Goal: Task Accomplishment & Management: Use online tool/utility

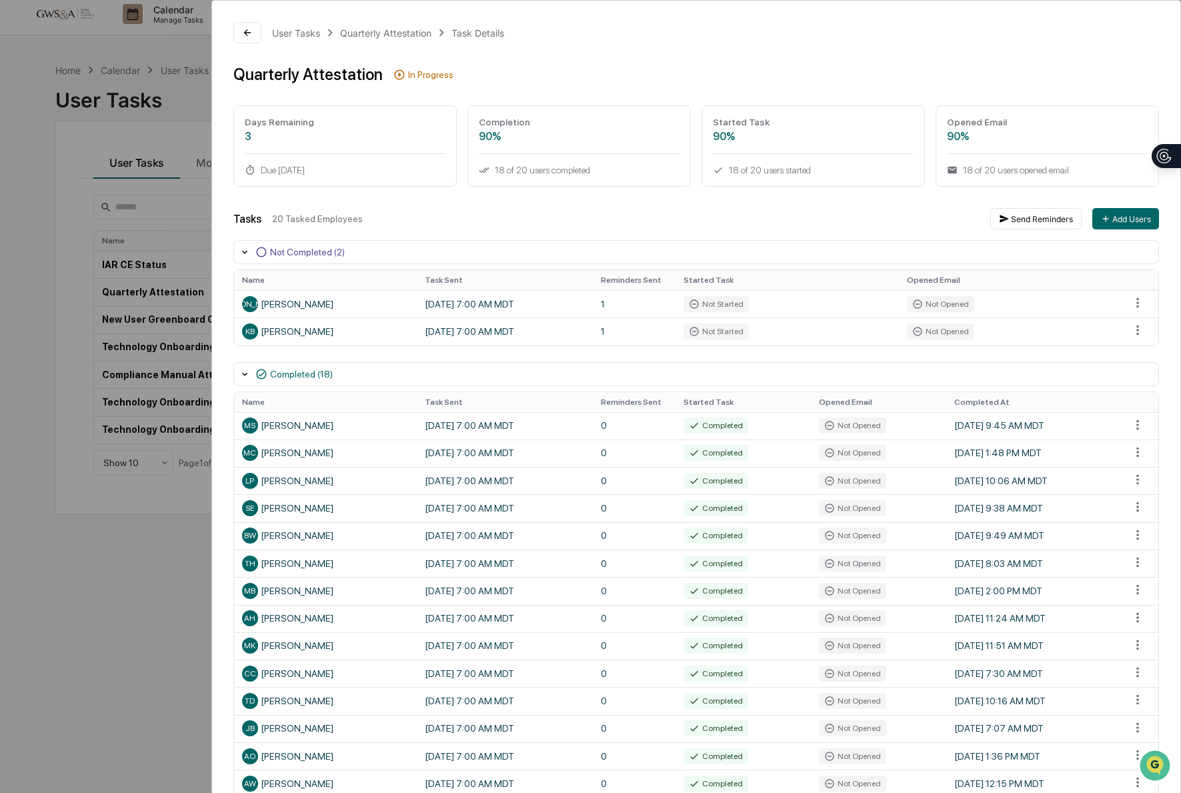
scroll to position [46, 0]
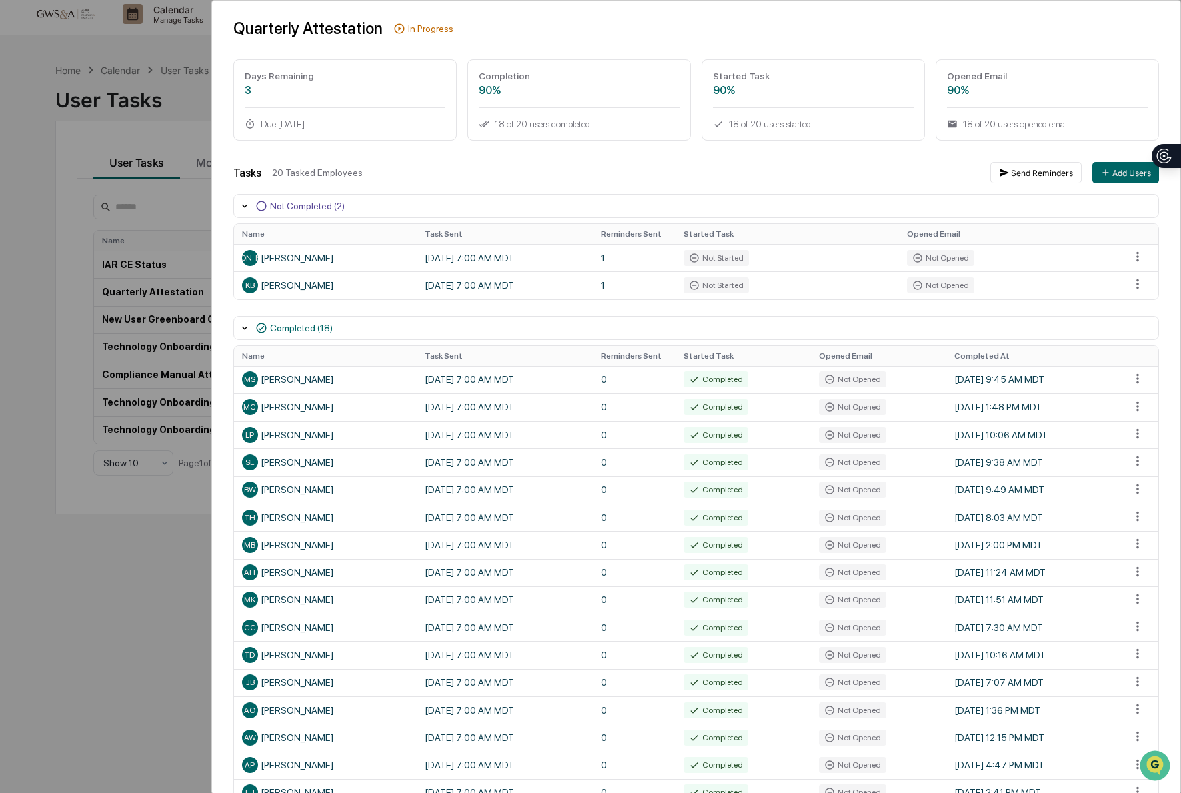
click at [125, 53] on div "User Tasks Quarterly Attestation Task Details Quarterly Attestation In Progress…" at bounding box center [590, 396] width 1181 height 793
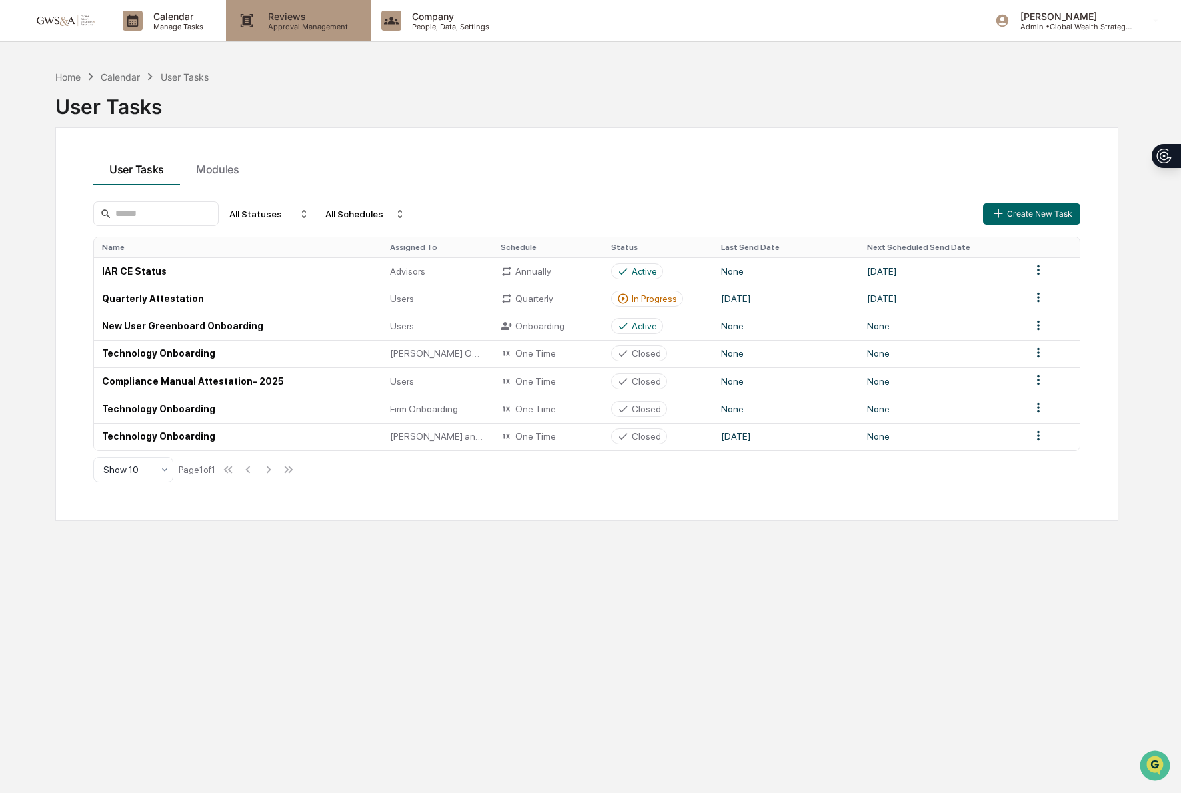
click at [257, 29] on p "Approval Management" at bounding box center [305, 26] width 97 height 9
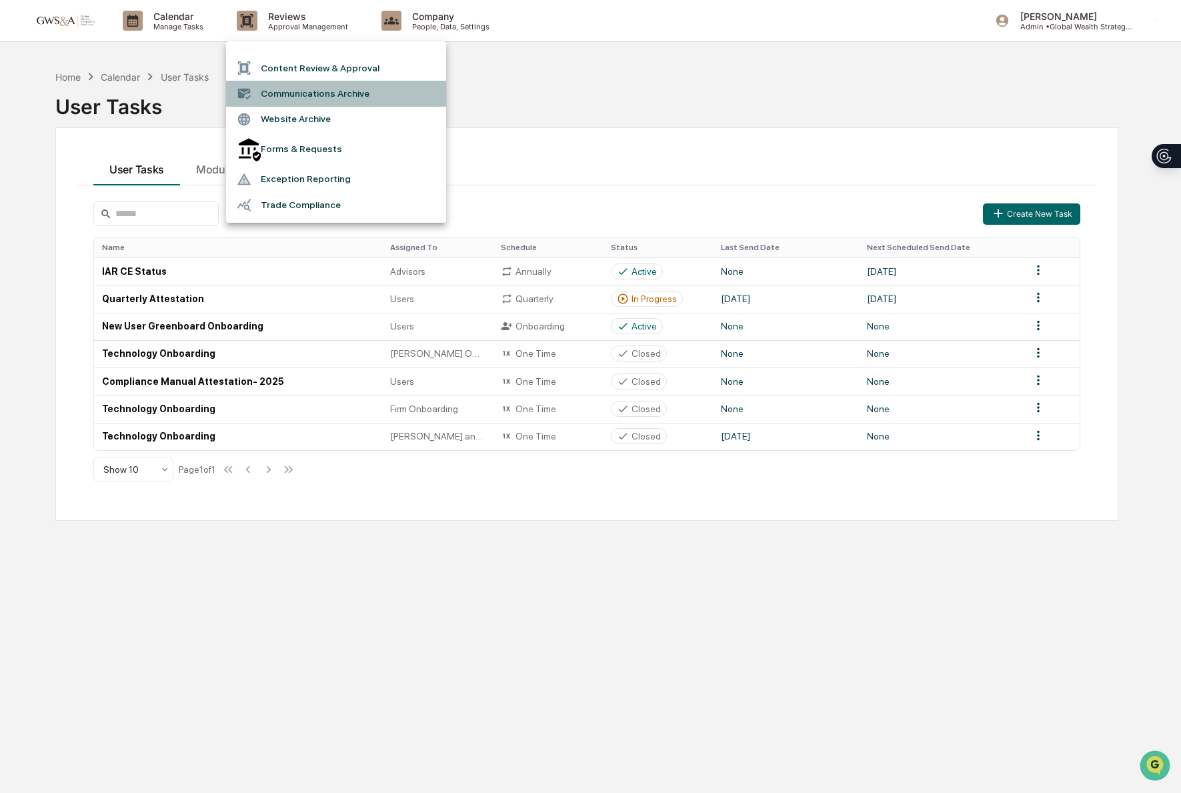
click at [346, 102] on li "Communications Archive" at bounding box center [336, 93] width 220 height 25
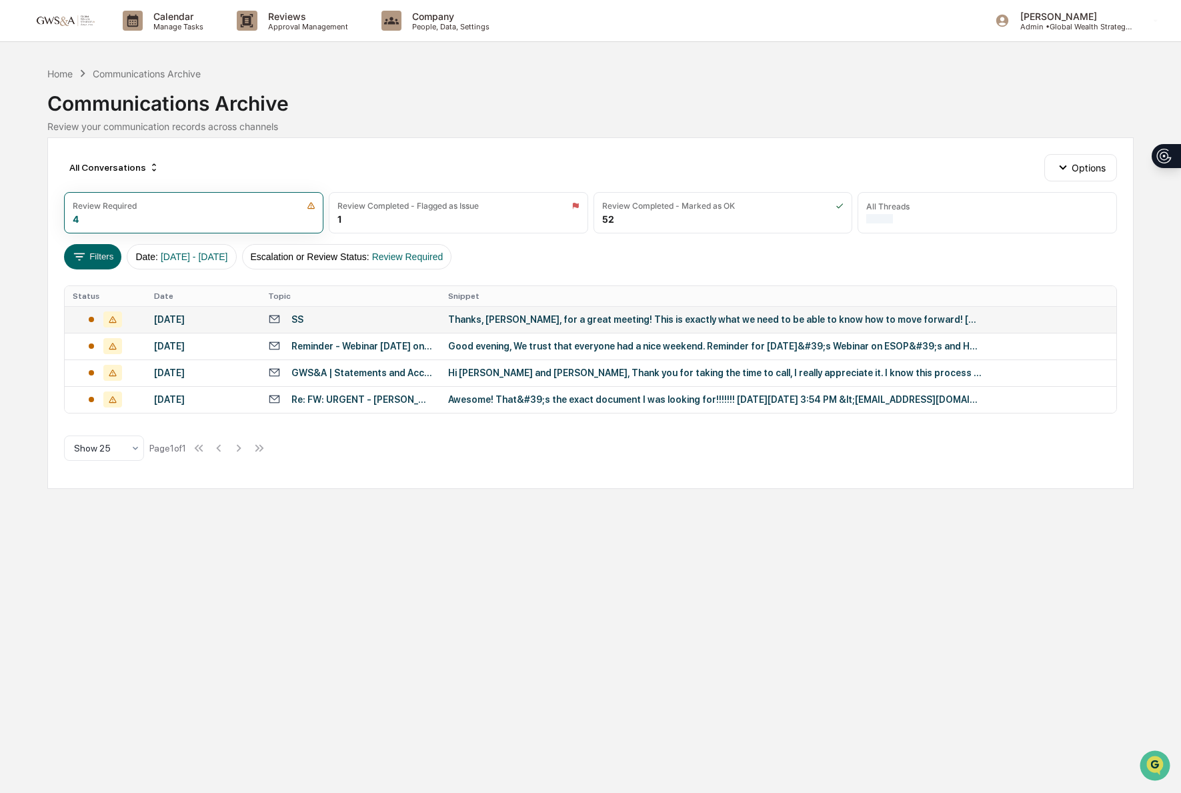
click at [358, 321] on div "SS" at bounding box center [350, 319] width 164 height 13
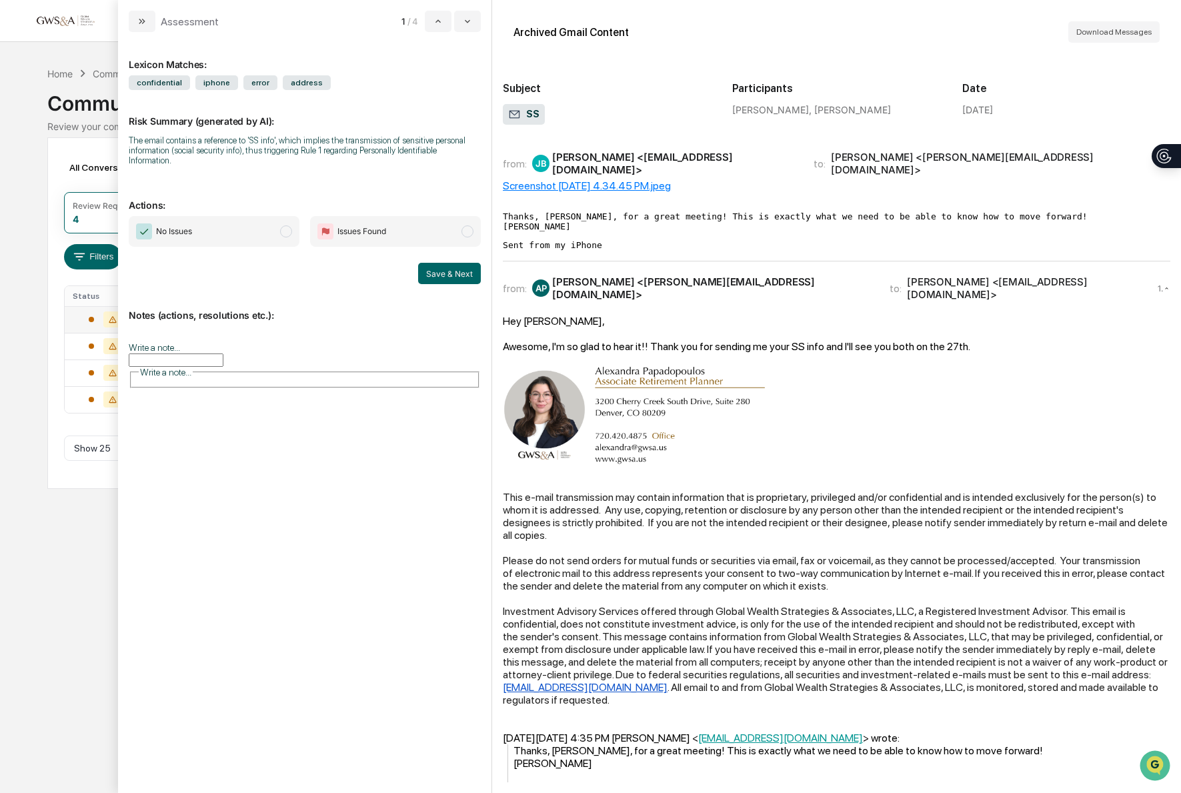
click at [277, 233] on span "No Issues" at bounding box center [214, 231] width 171 height 31
drag, startPoint x: 447, startPoint y: 283, endPoint x: 362, endPoint y: 277, distance: 85.6
click at [447, 283] on button "Save & Next" at bounding box center [449, 273] width 63 height 21
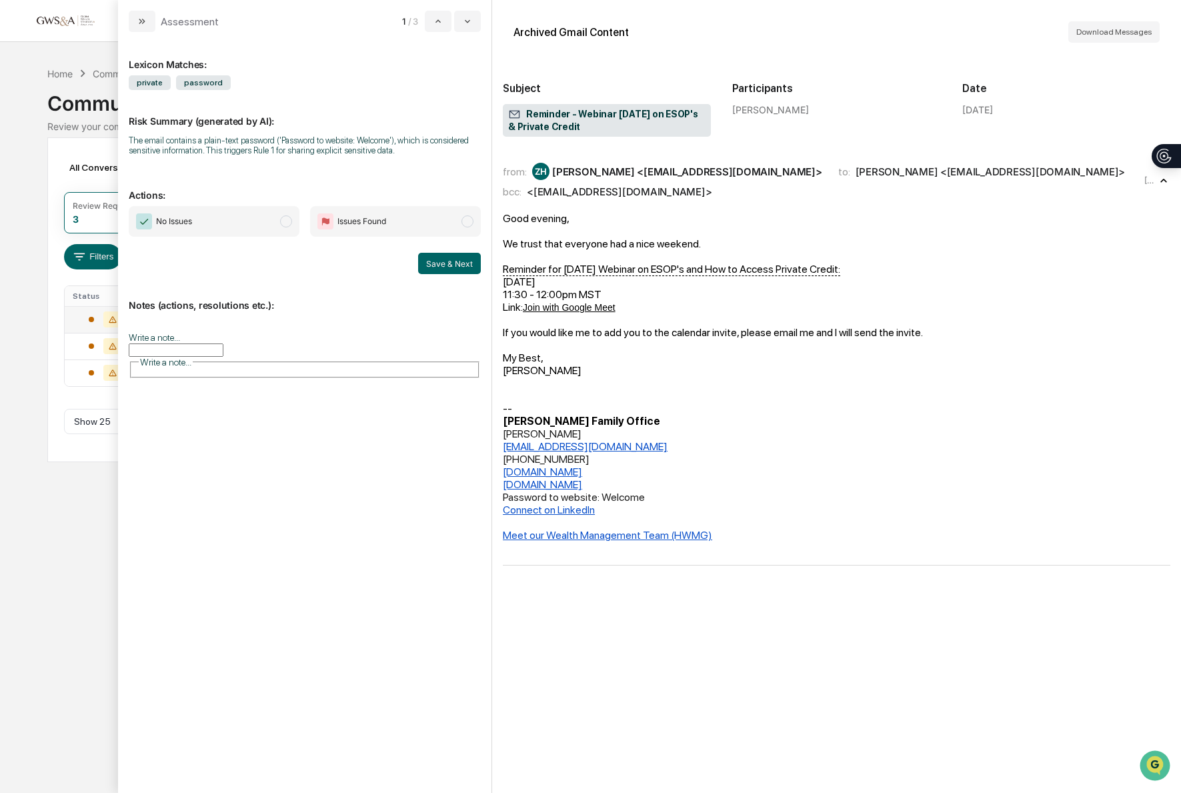
click at [206, 230] on span "No Issues" at bounding box center [214, 221] width 171 height 31
click at [448, 271] on button "Save & Next" at bounding box center [449, 263] width 63 height 21
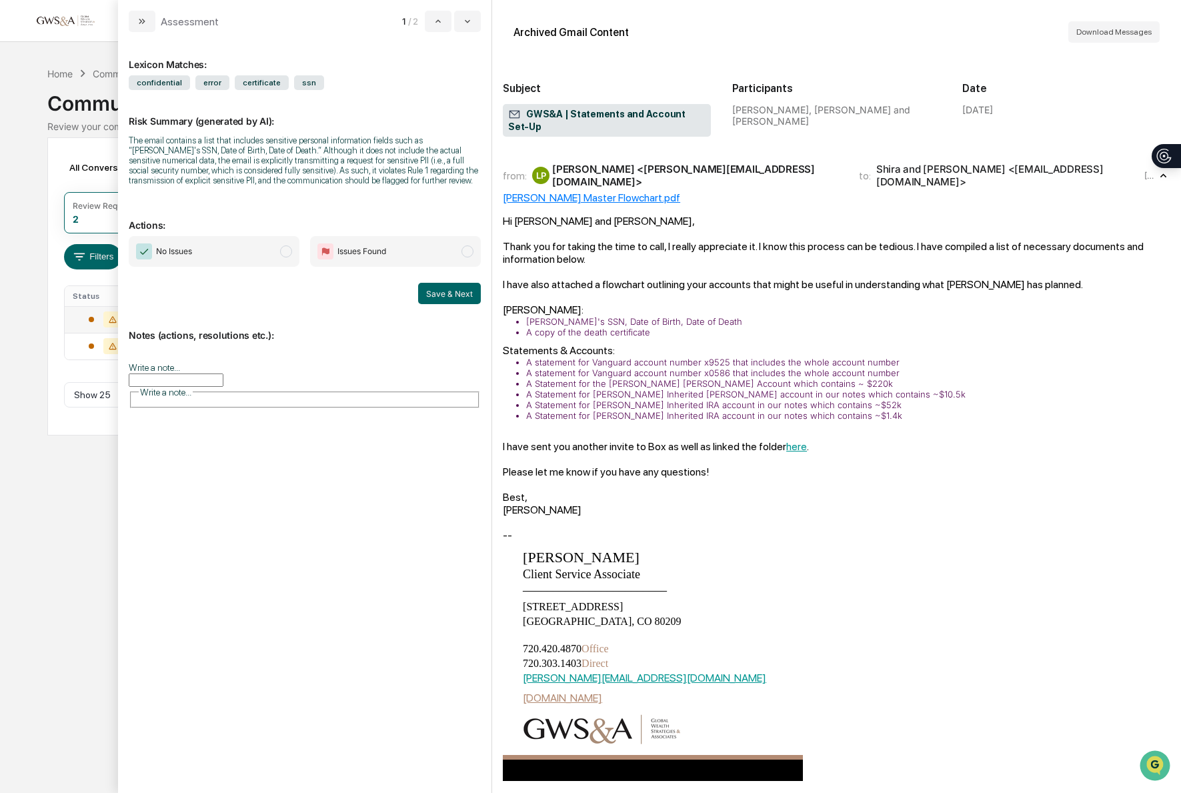
click at [284, 267] on span "No Issues" at bounding box center [214, 251] width 171 height 31
click at [448, 304] on button "Save & Next" at bounding box center [449, 293] width 63 height 21
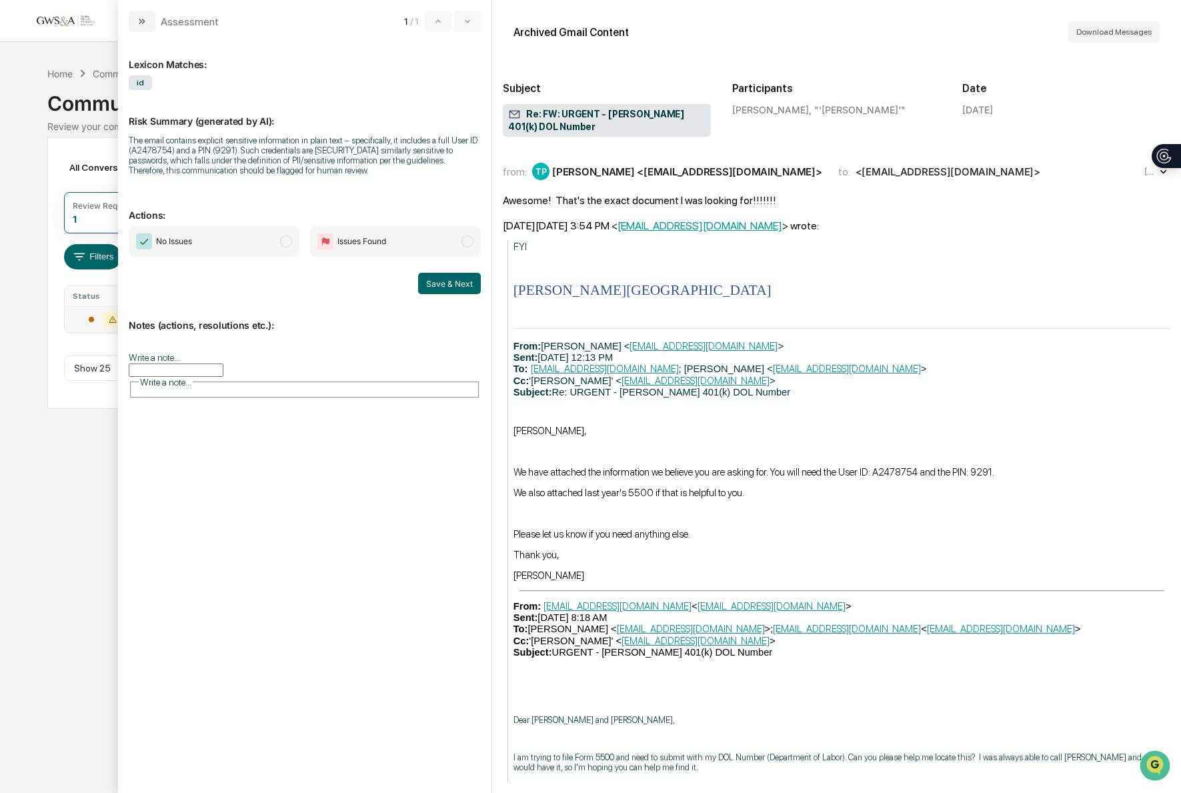
click at [566, 177] on div "[PERSON_NAME] <[EMAIL_ADDRESS][DOMAIN_NAME]>" at bounding box center [687, 171] width 270 height 13
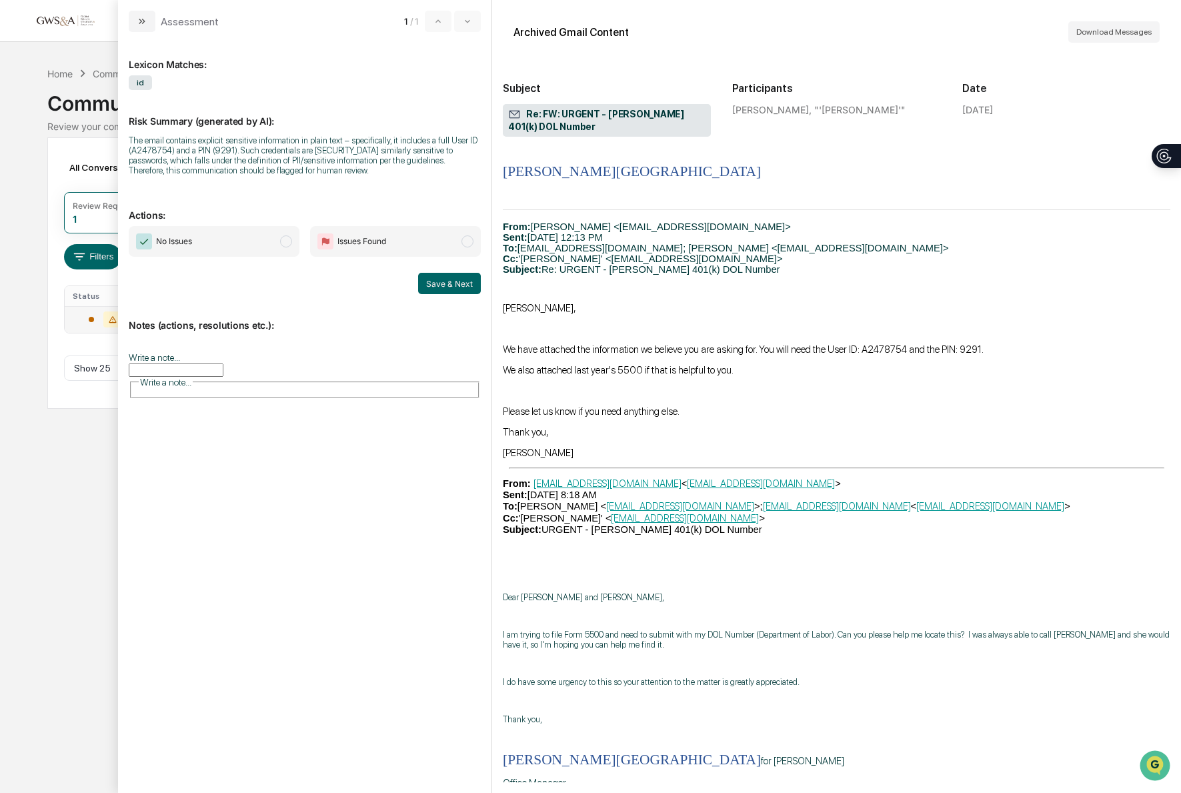
scroll to position [1042, 0]
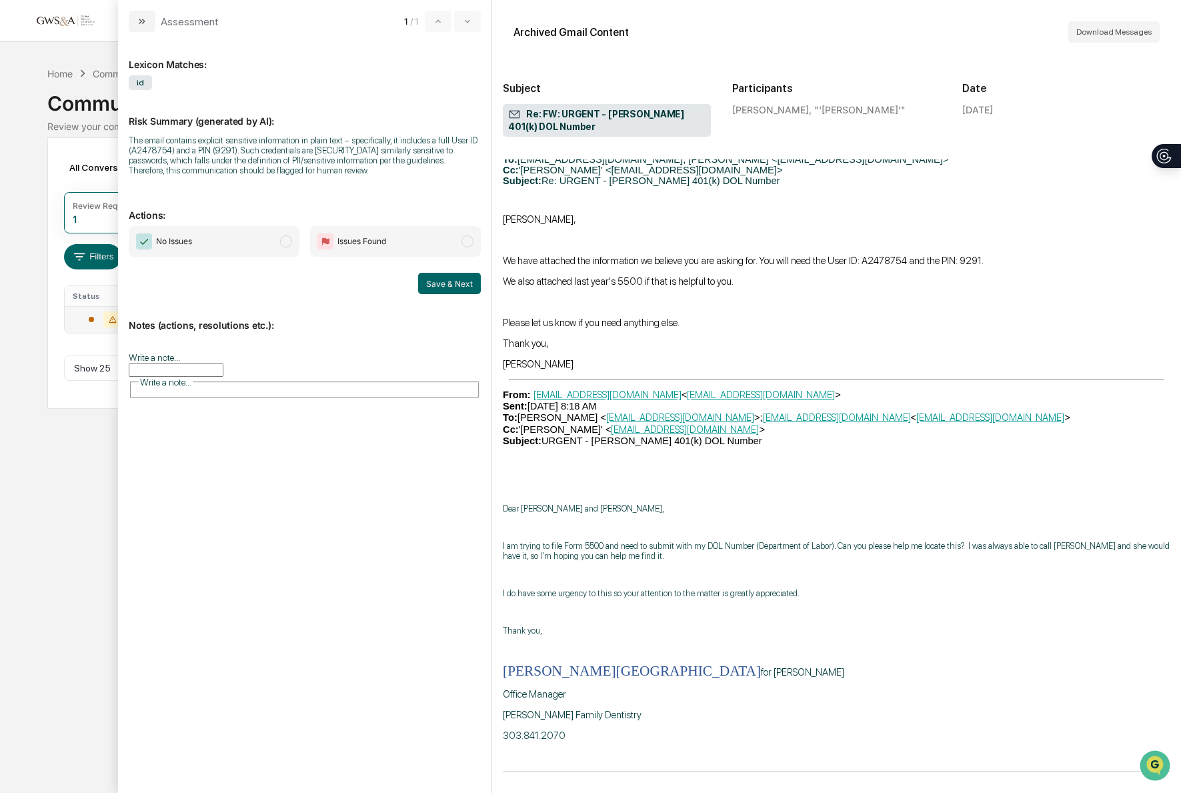
drag, startPoint x: 133, startPoint y: 29, endPoint x: 244, endPoint y: 69, distance: 118.4
click at [133, 29] on button "modal" at bounding box center [142, 21] width 27 height 21
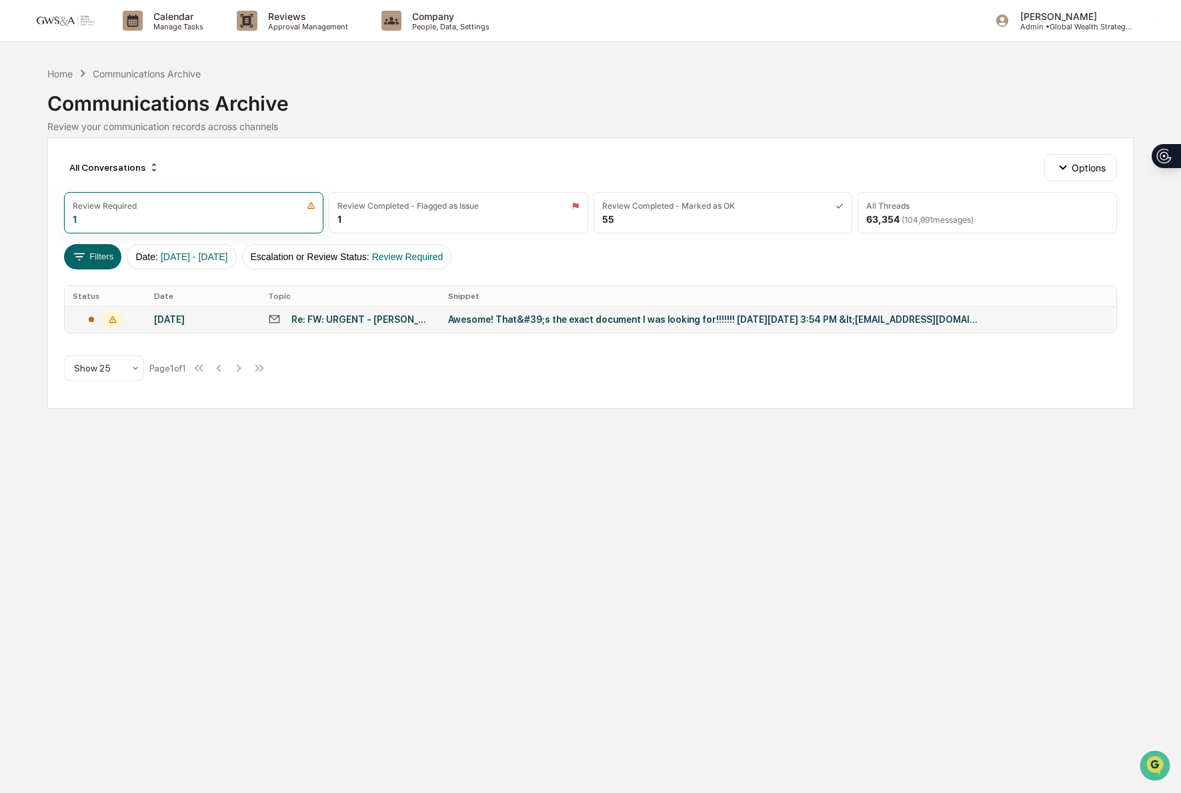
click at [552, 321] on div "Awesome! That&#39;s the exact document I was looking for!!!!!!! [DATE][DATE] 3:…" at bounding box center [715, 319] width 534 height 11
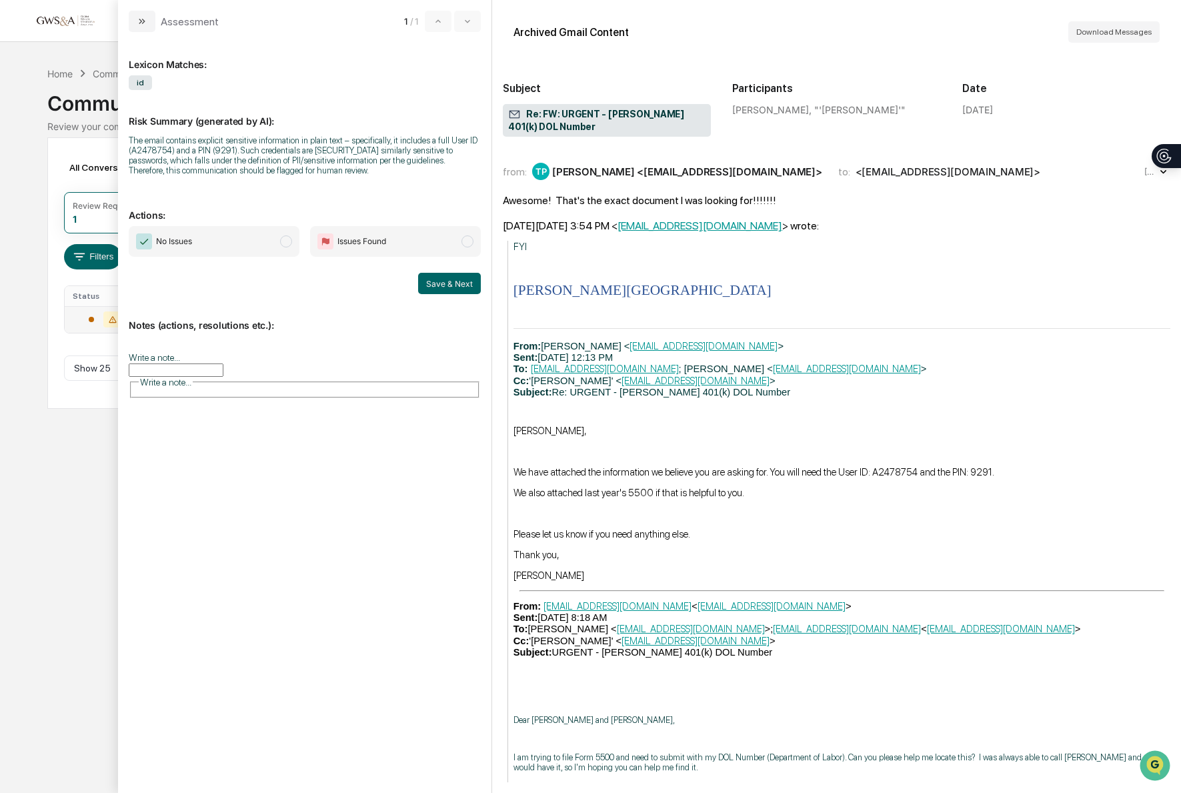
click at [187, 248] on span "No Issues" at bounding box center [174, 241] width 36 height 13
click at [451, 294] on button "Save & Next" at bounding box center [449, 283] width 63 height 21
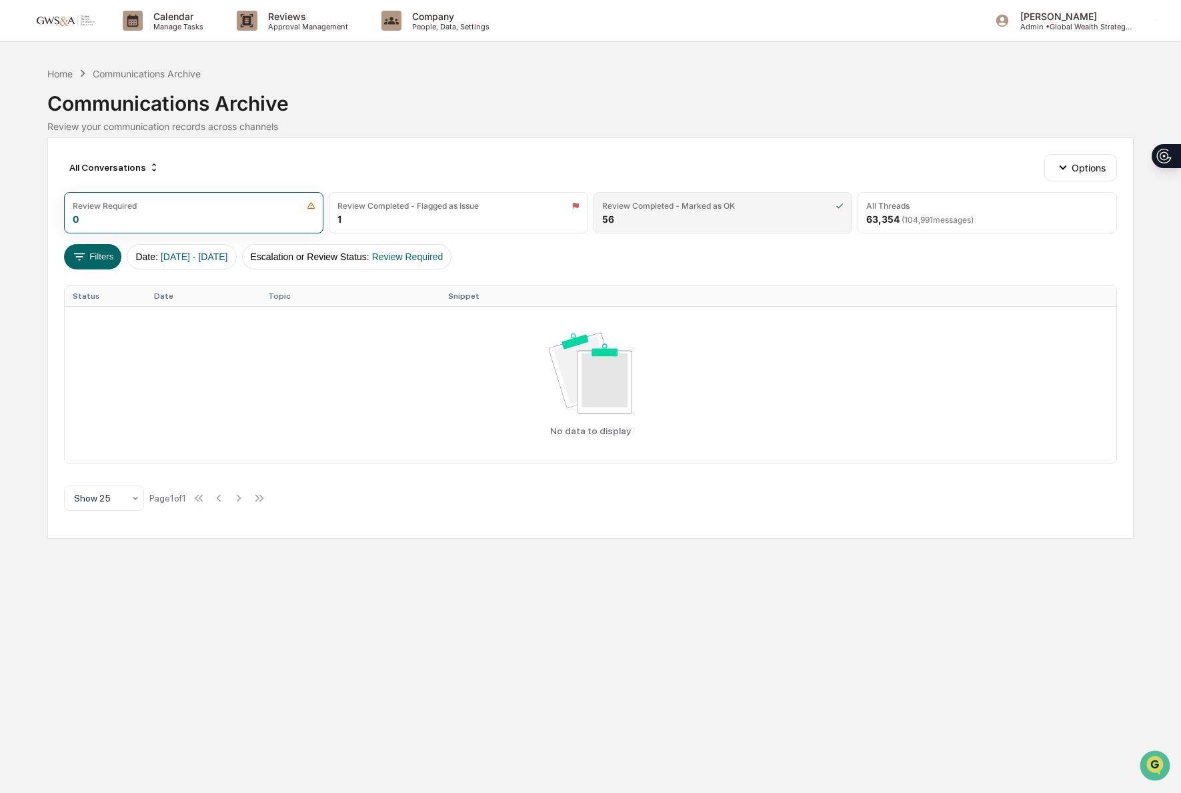
click at [832, 212] on div "Review Completed - Marked as OK 56" at bounding box center [723, 212] width 259 height 41
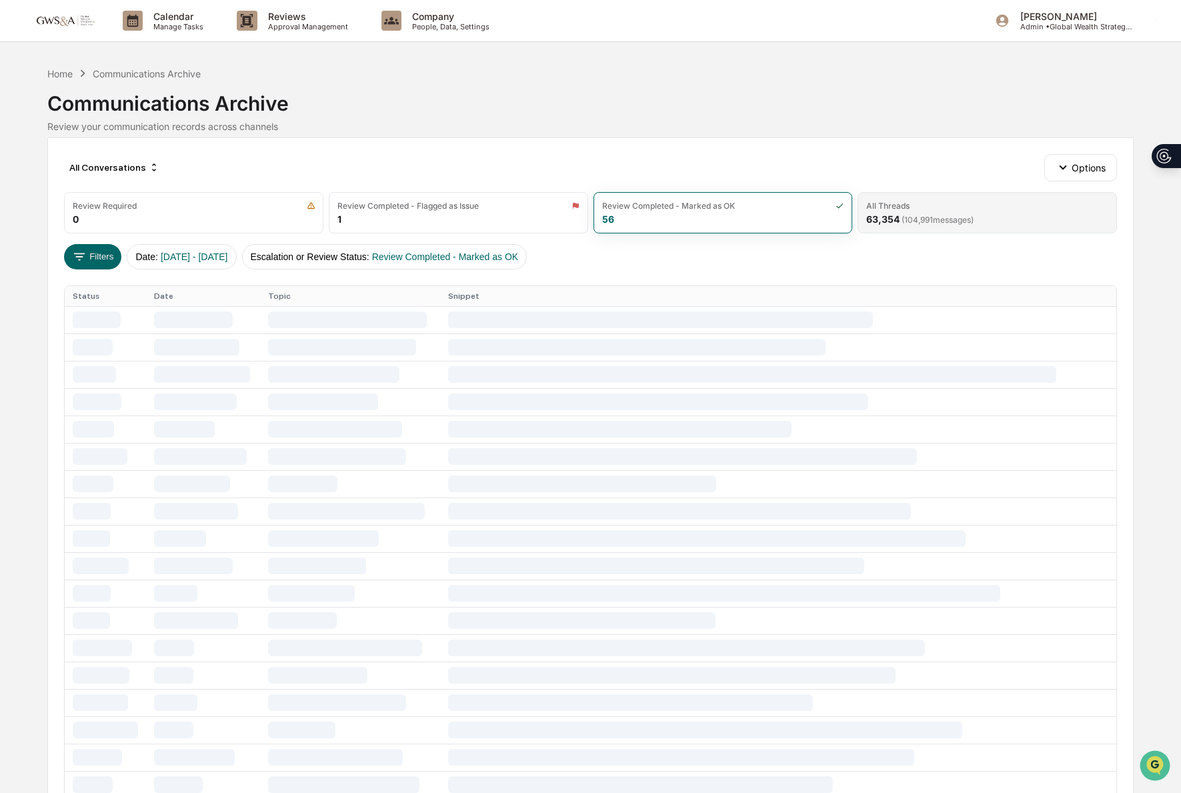
click at [870, 206] on div "All Threads" at bounding box center [887, 206] width 43 height 10
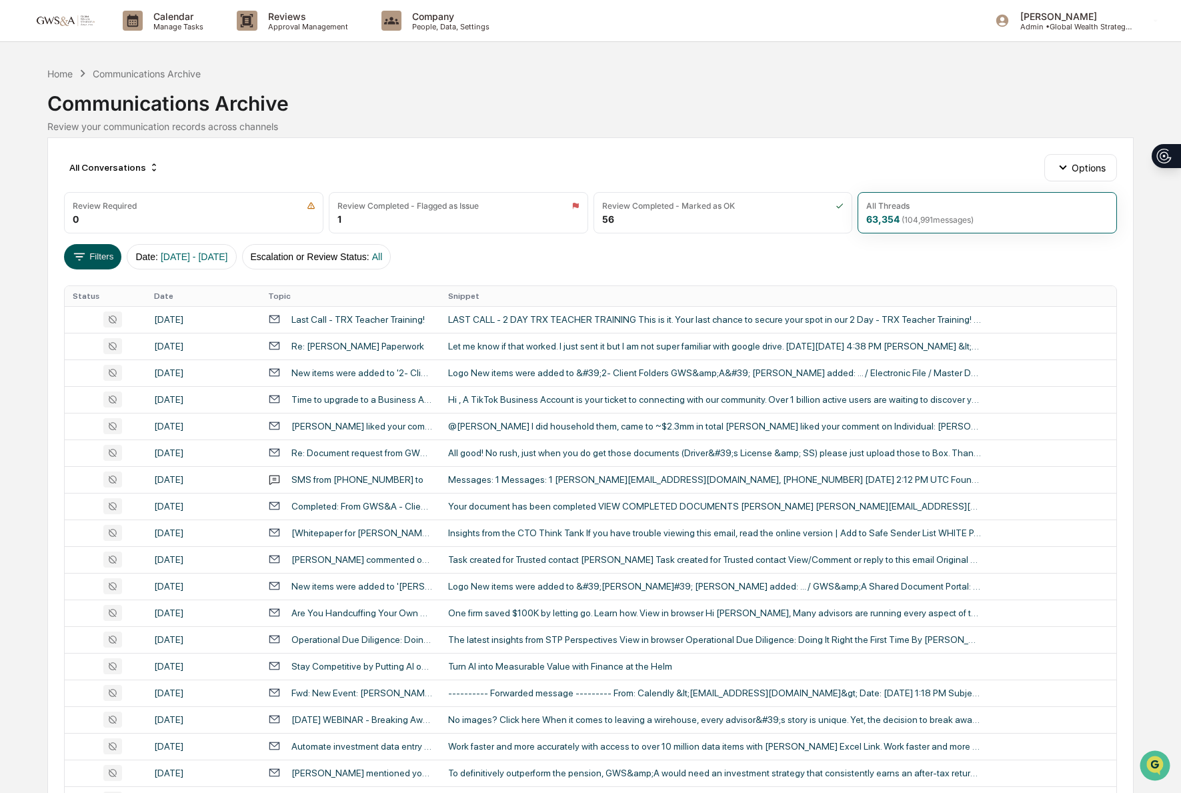
click at [93, 251] on button "Filters" at bounding box center [93, 256] width 58 height 25
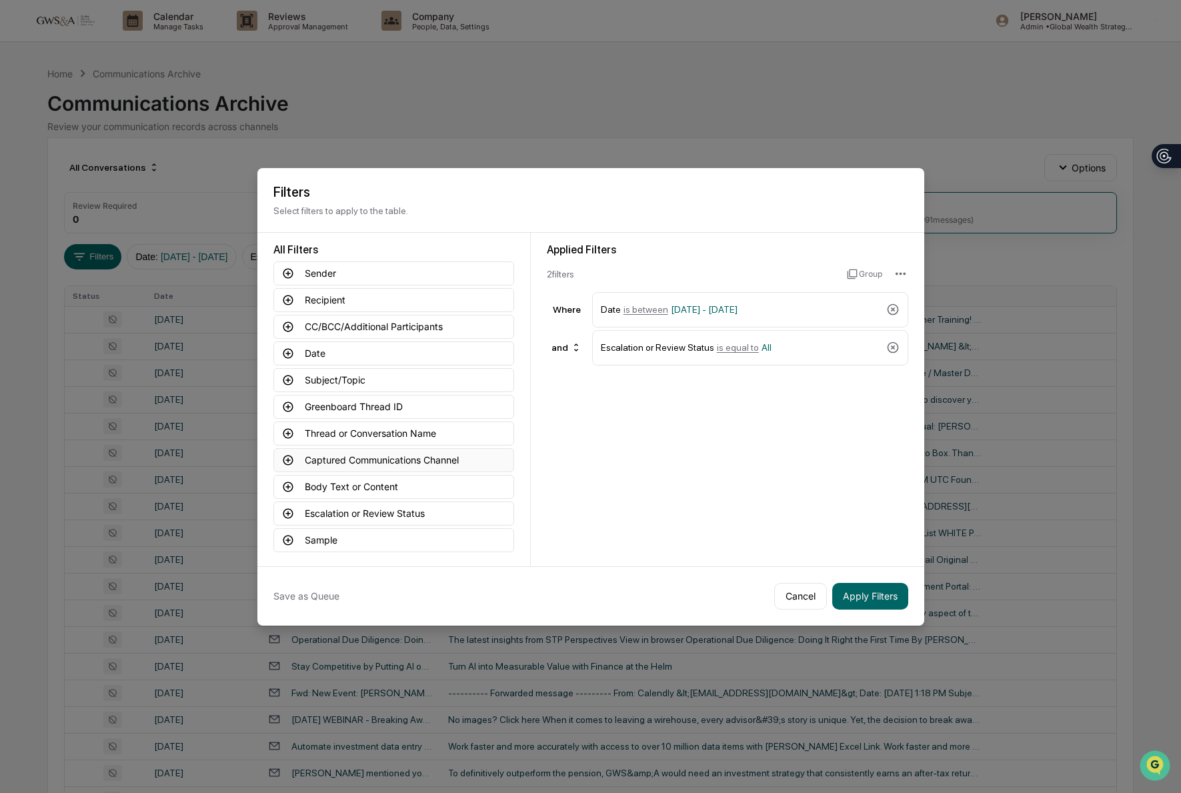
click at [388, 460] on button "Captured Communications Channel" at bounding box center [393, 460] width 241 height 24
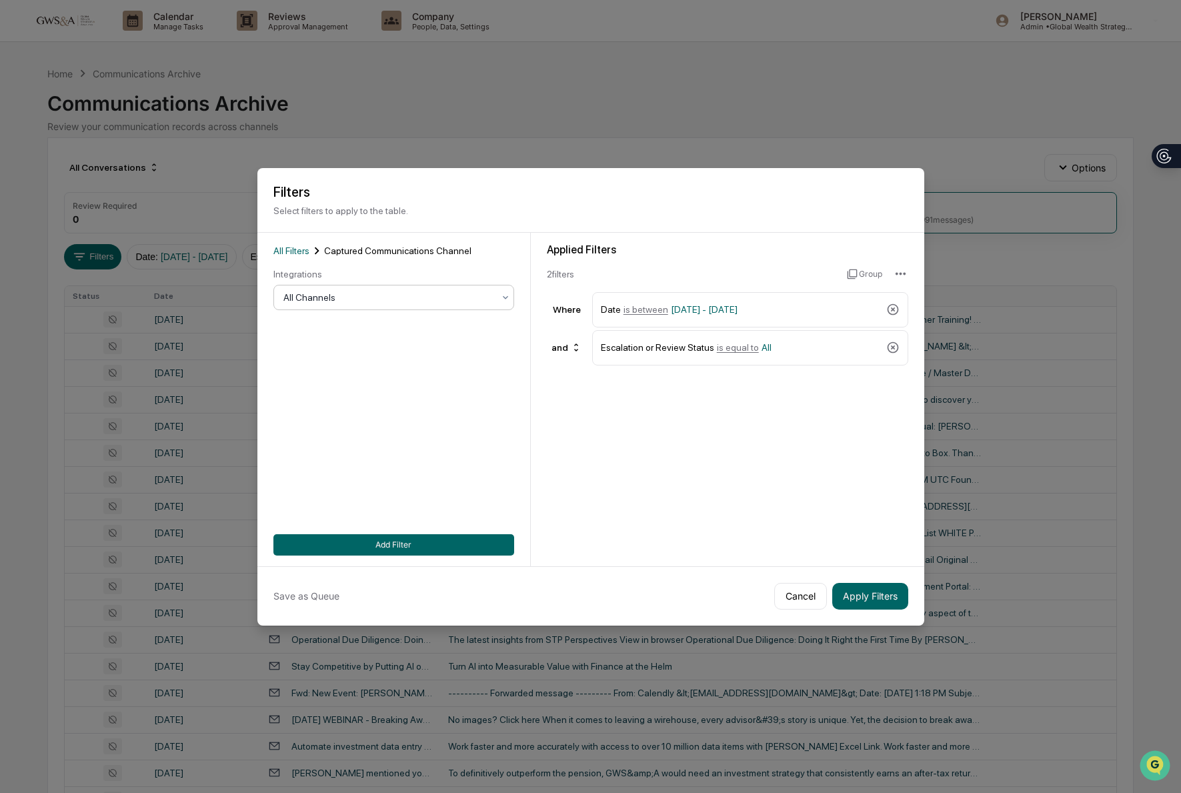
click at [312, 295] on div at bounding box center [388, 297] width 210 height 13
click at [856, 596] on button "Apply Filters" at bounding box center [870, 596] width 76 height 27
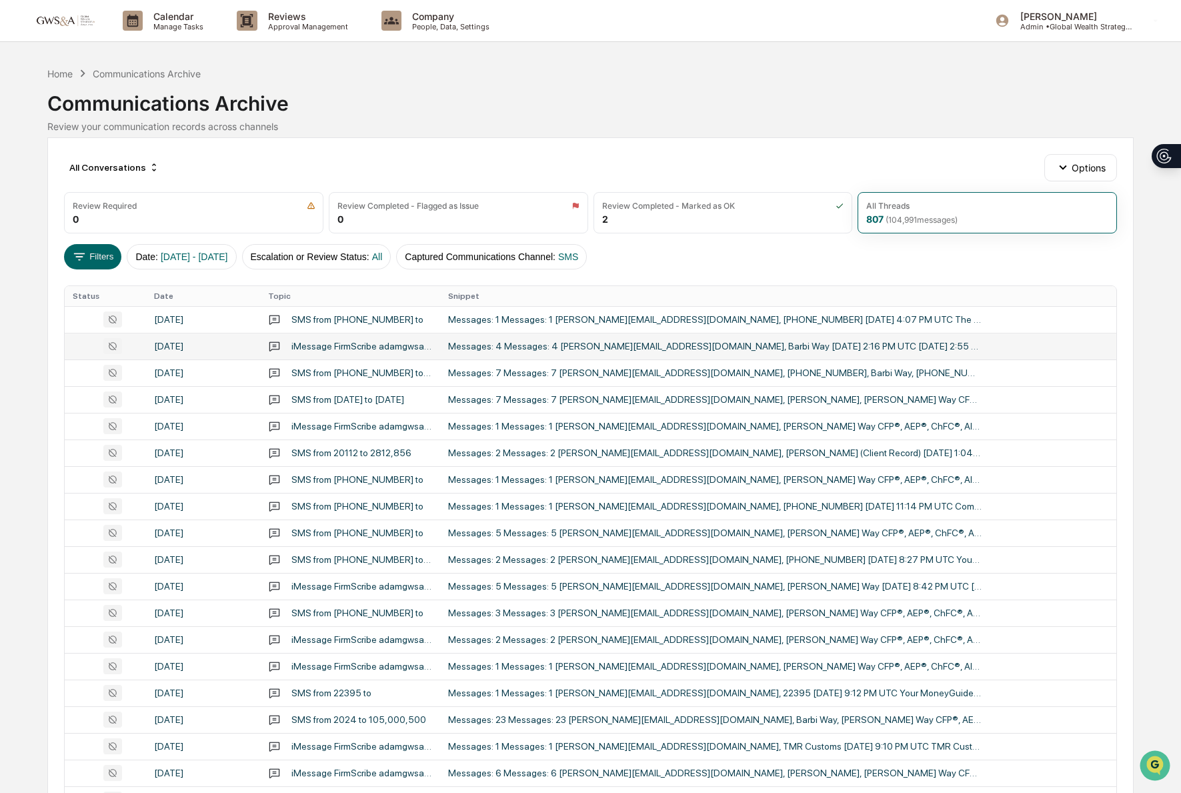
click at [592, 350] on div "Messages: 4 Messages: 4 [PERSON_NAME][EMAIL_ADDRESS][DOMAIN_NAME], Barbi Way [D…" at bounding box center [715, 346] width 534 height 11
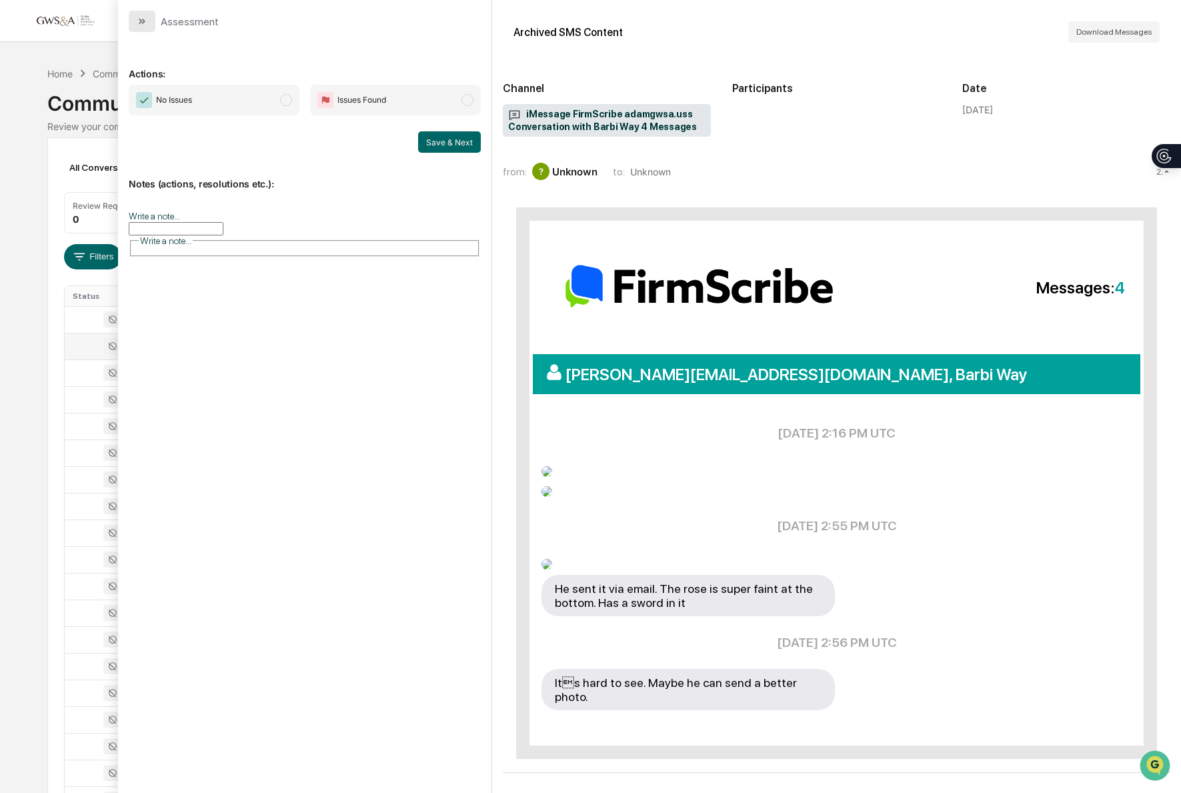
click at [134, 22] on button "modal" at bounding box center [142, 21] width 27 height 21
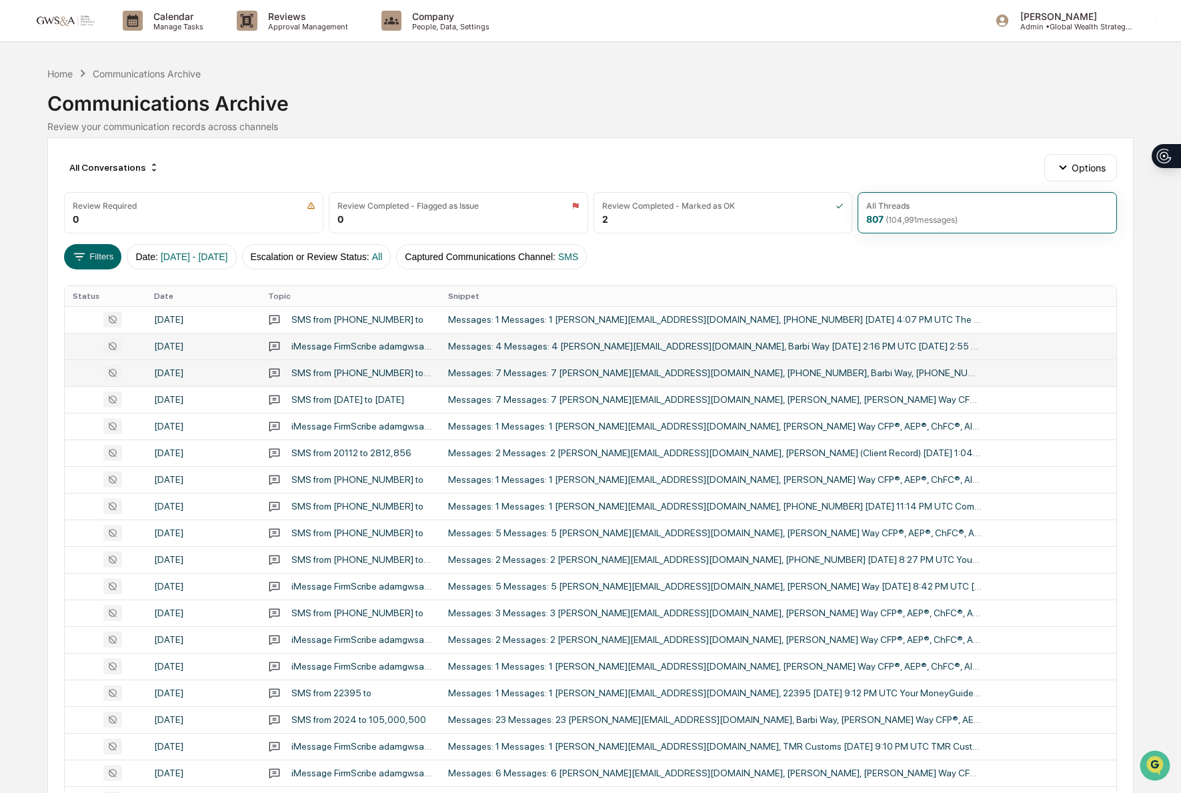
click at [679, 371] on div "Messages: 7 Messages: 7 [PERSON_NAME][EMAIL_ADDRESS][DOMAIN_NAME], [PHONE_NUMBE…" at bounding box center [715, 373] width 534 height 11
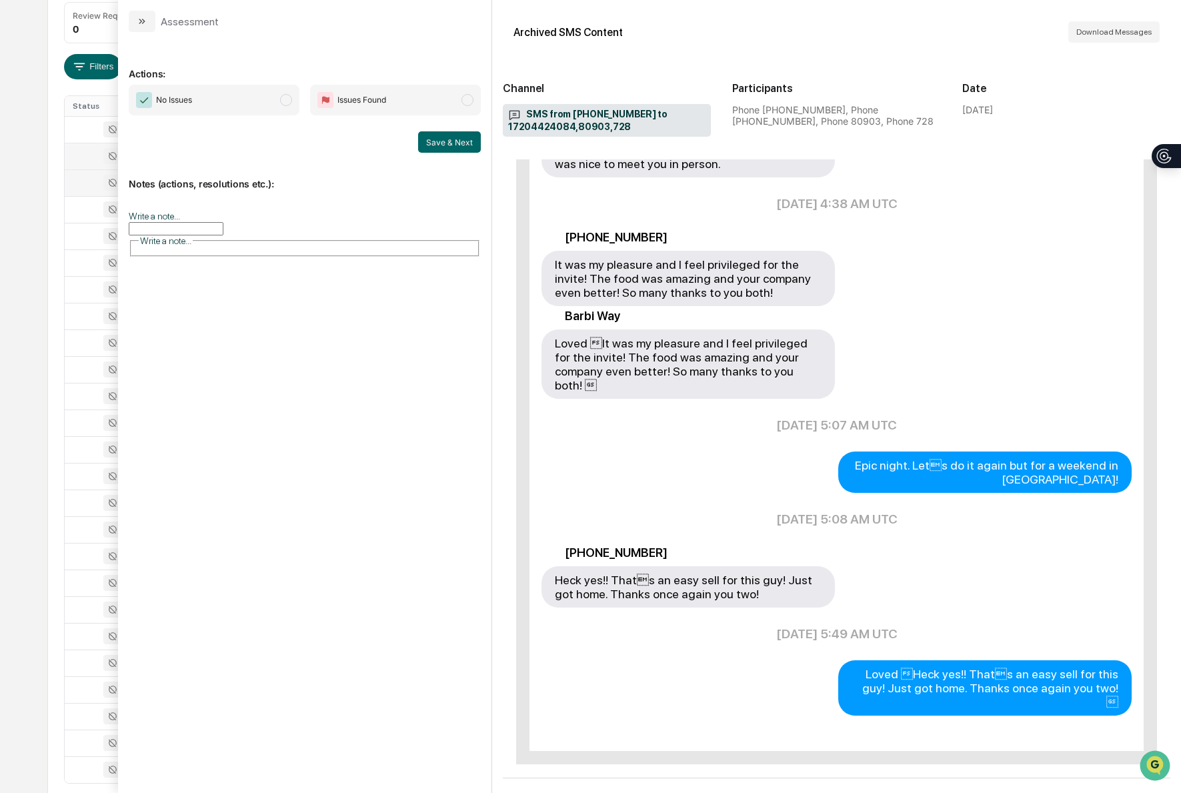
scroll to position [193, 0]
click at [150, 22] on button "modal" at bounding box center [142, 21] width 27 height 21
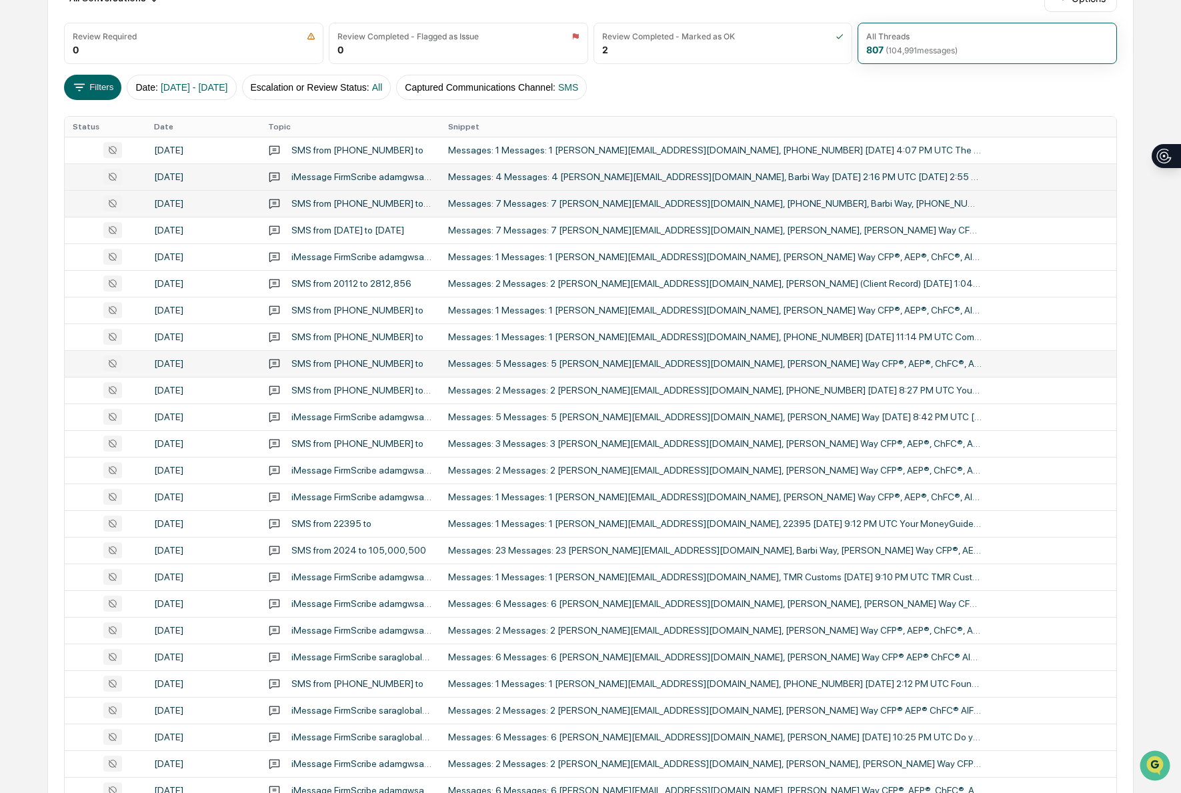
scroll to position [170, 0]
click at [654, 363] on div "Messages: 5 Messages: 5 [PERSON_NAME][EMAIL_ADDRESS][DOMAIN_NAME], [PERSON_NAME…" at bounding box center [715, 363] width 534 height 11
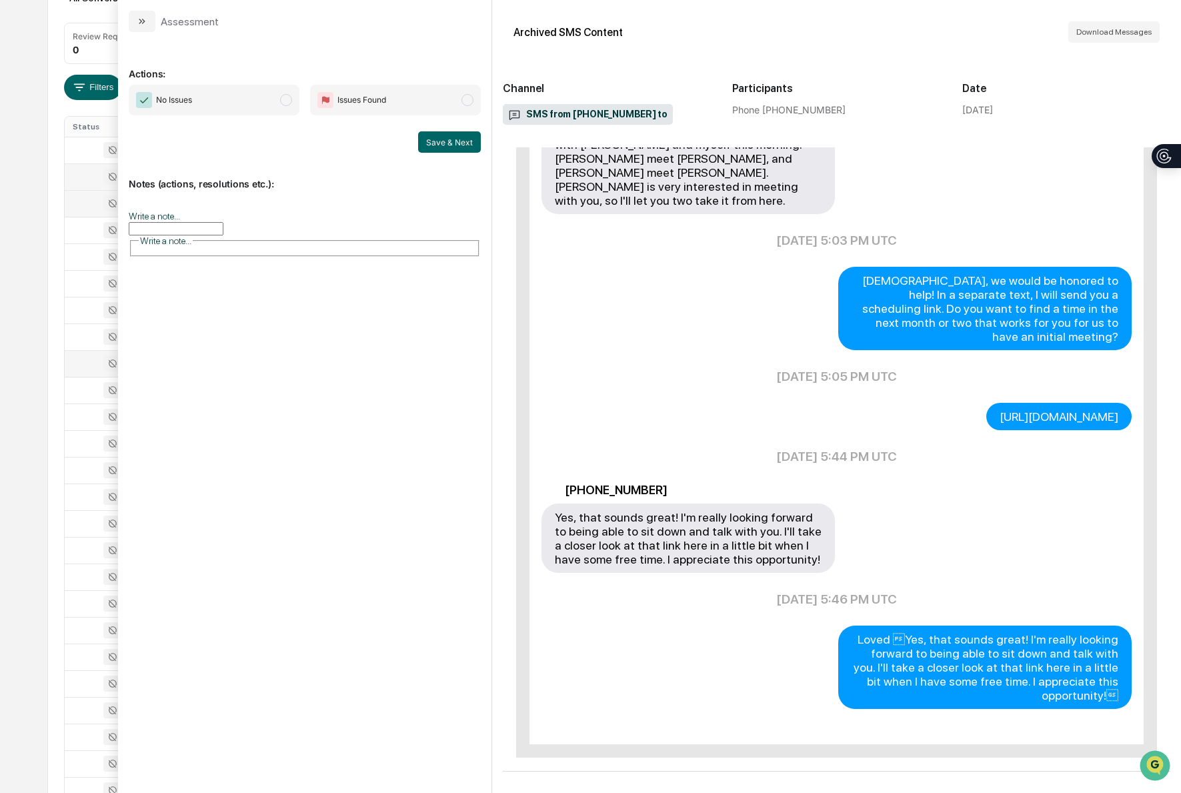
scroll to position [195, 0]
click at [133, 27] on button "modal" at bounding box center [142, 21] width 27 height 21
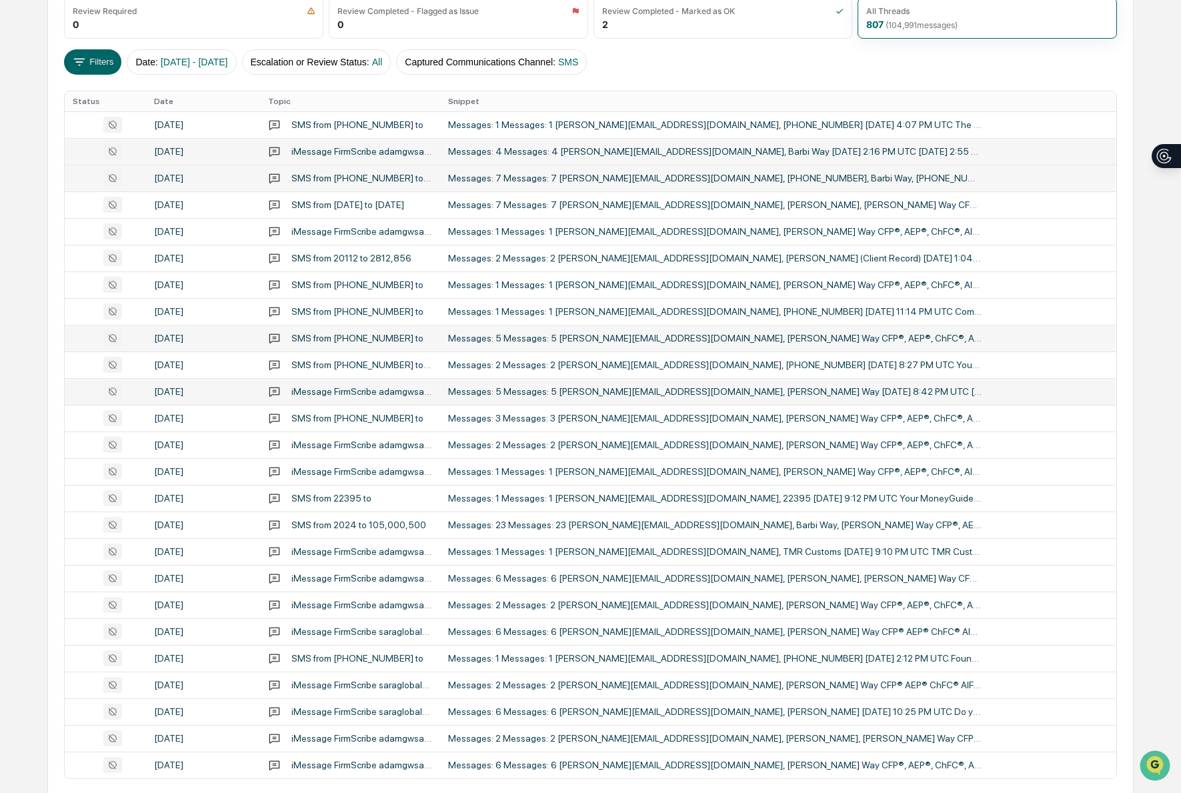
click at [635, 388] on div "Messages: 5 Messages: 5 [PERSON_NAME][EMAIL_ADDRESS][DOMAIN_NAME], [PERSON_NAME…" at bounding box center [715, 391] width 534 height 11
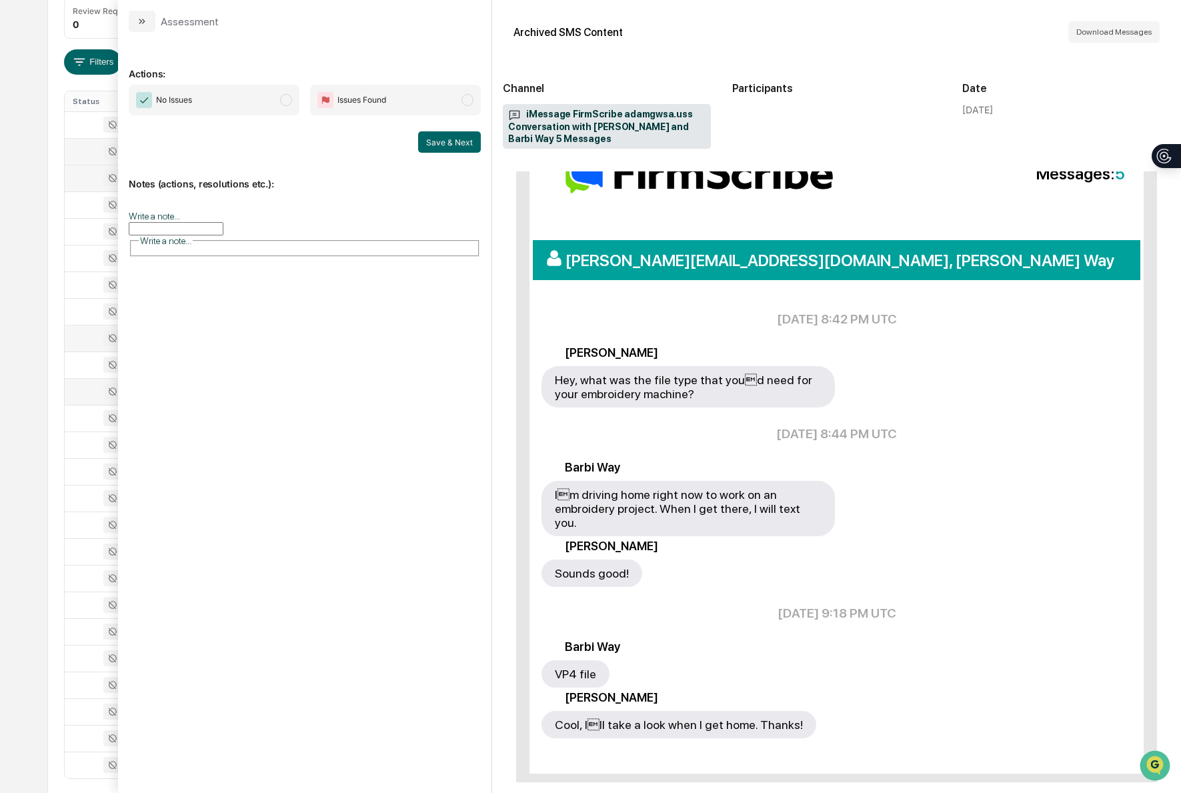
scroll to position [129, 0]
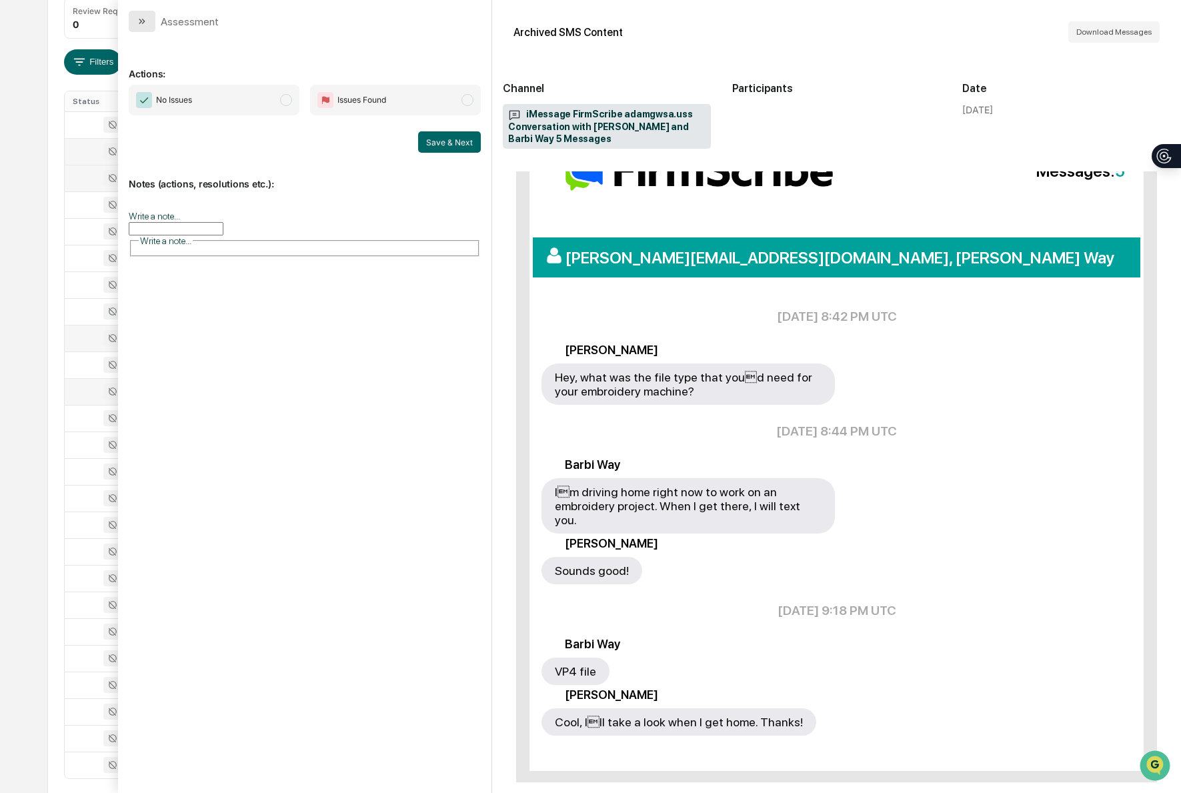
click at [133, 27] on button "modal" at bounding box center [142, 21] width 27 height 21
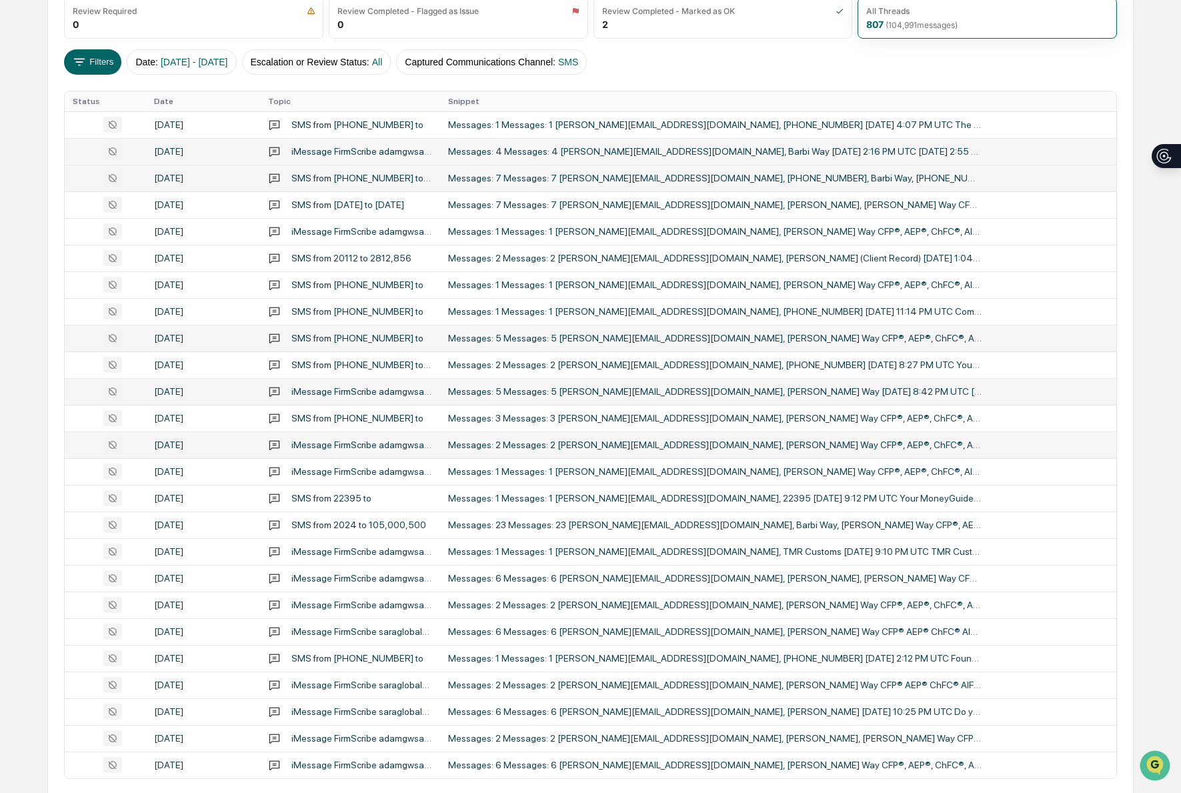
click at [665, 448] on div "Messages: 2 Messages: 2 [PERSON_NAME][EMAIL_ADDRESS][DOMAIN_NAME], [PERSON_NAME…" at bounding box center [715, 445] width 534 height 11
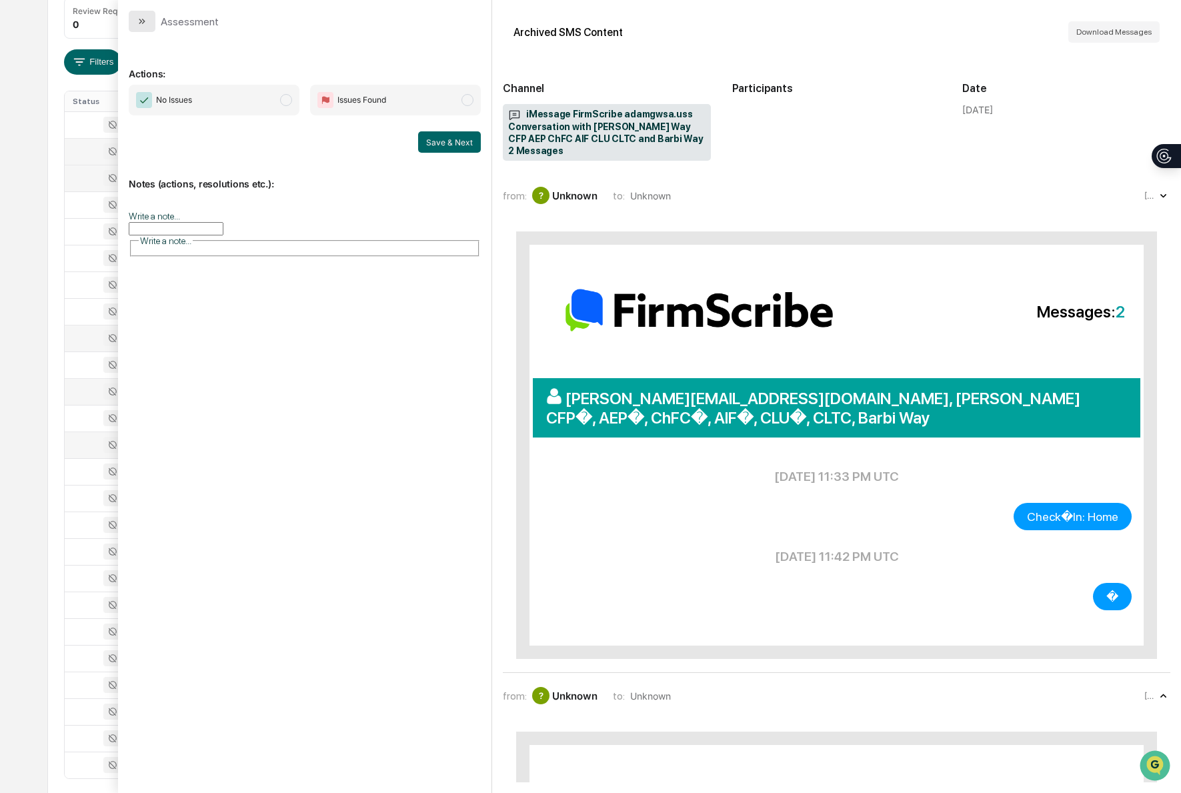
click at [132, 23] on button "modal" at bounding box center [142, 21] width 27 height 21
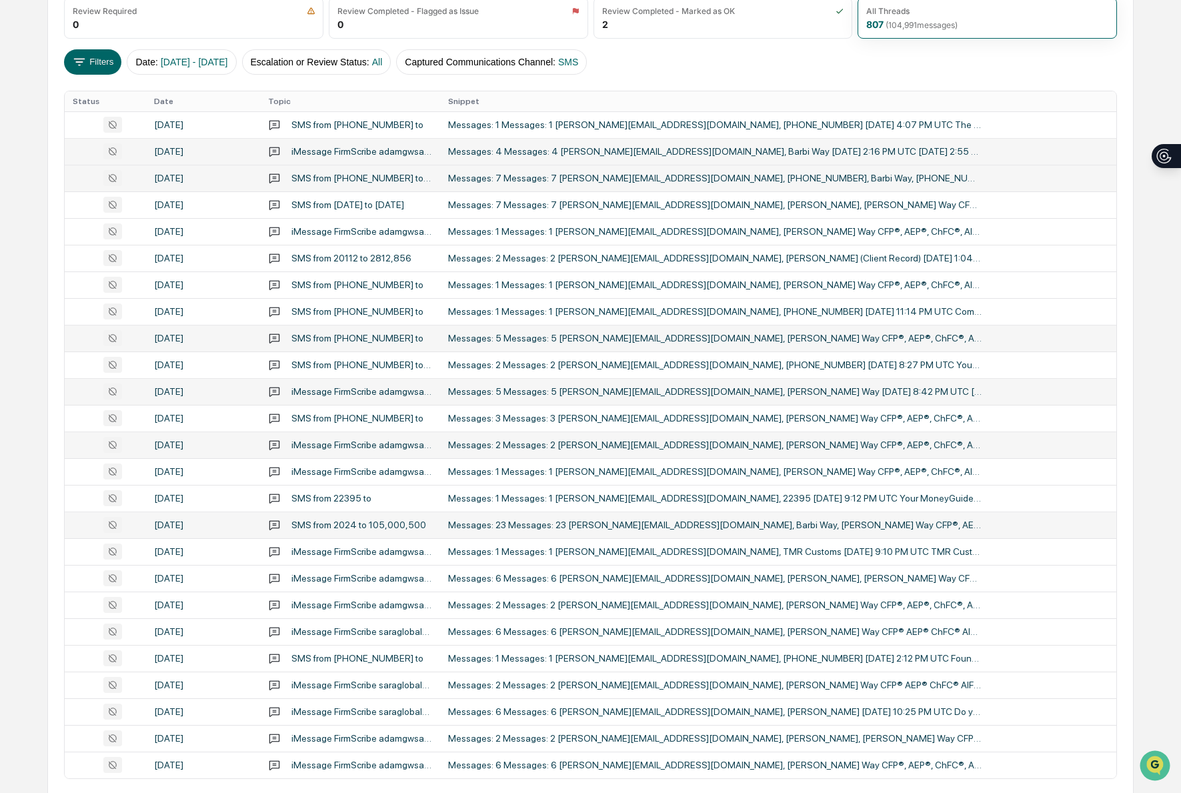
click at [698, 530] on div "Messages: 23 Messages: 23 [PERSON_NAME][EMAIL_ADDRESS][DOMAIN_NAME], Barbi Way,…" at bounding box center [715, 525] width 534 height 11
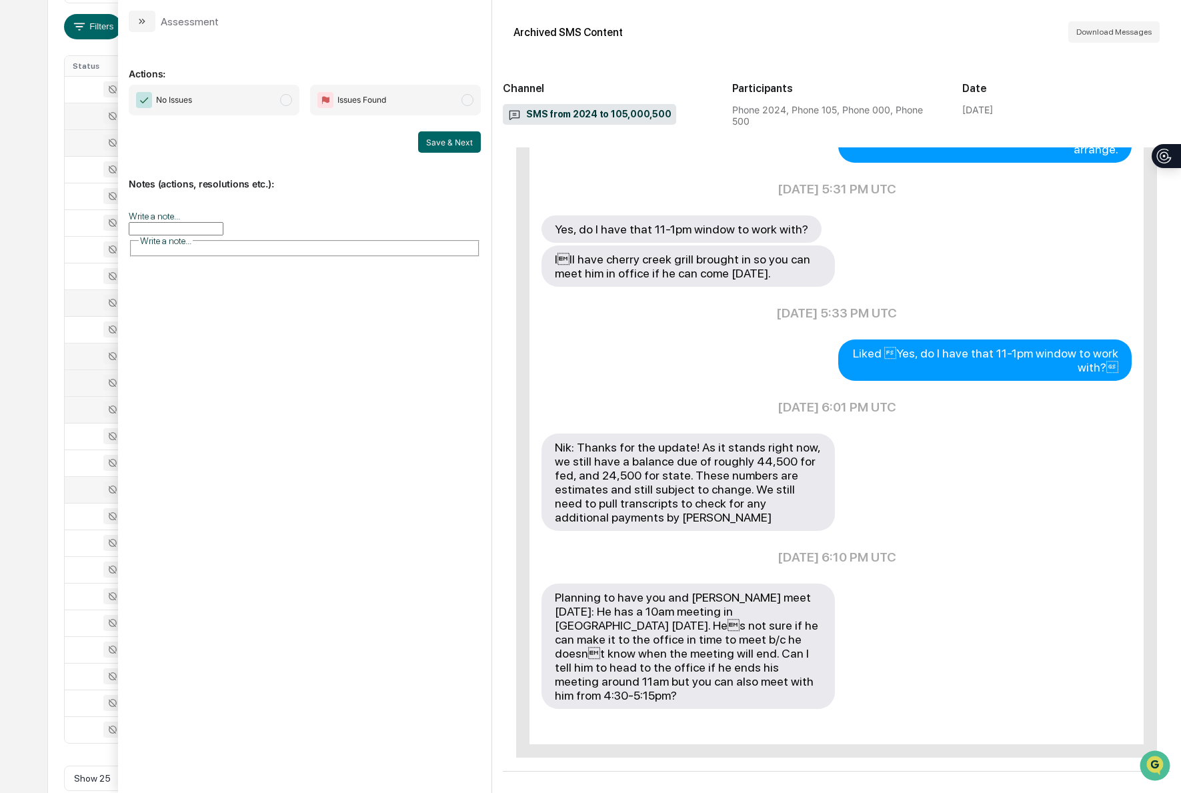
scroll to position [257, 0]
click at [147, 23] on icon "modal" at bounding box center [142, 21] width 11 height 11
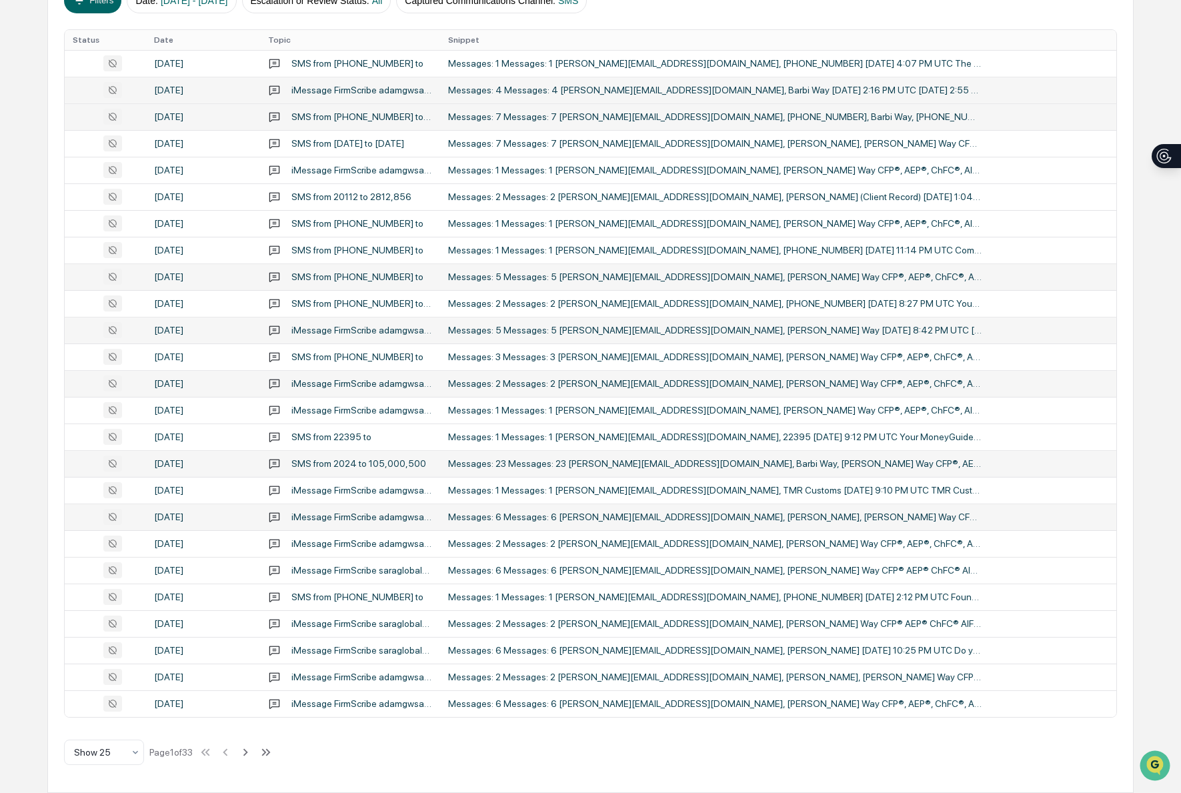
click at [789, 520] on div "Messages: 6 Messages: 6 [PERSON_NAME][EMAIL_ADDRESS][DOMAIN_NAME], [PERSON_NAME…" at bounding box center [715, 517] width 534 height 11
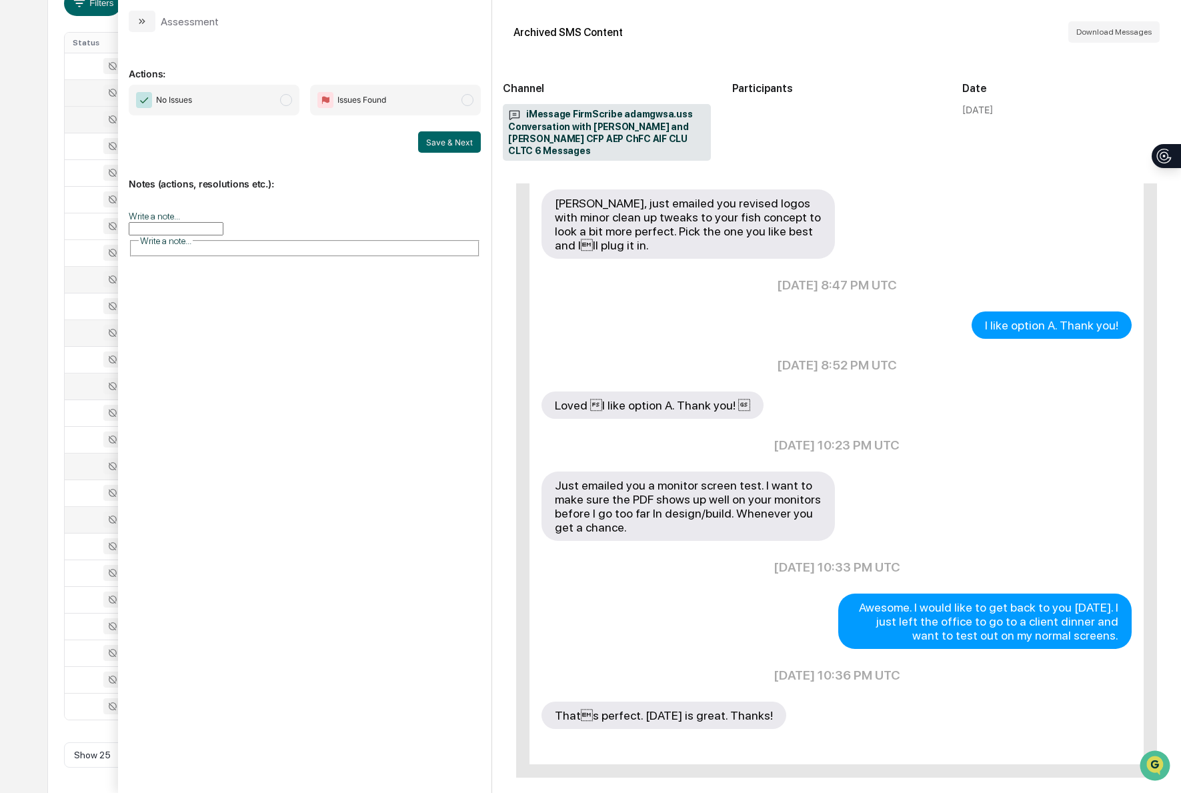
scroll to position [311, 0]
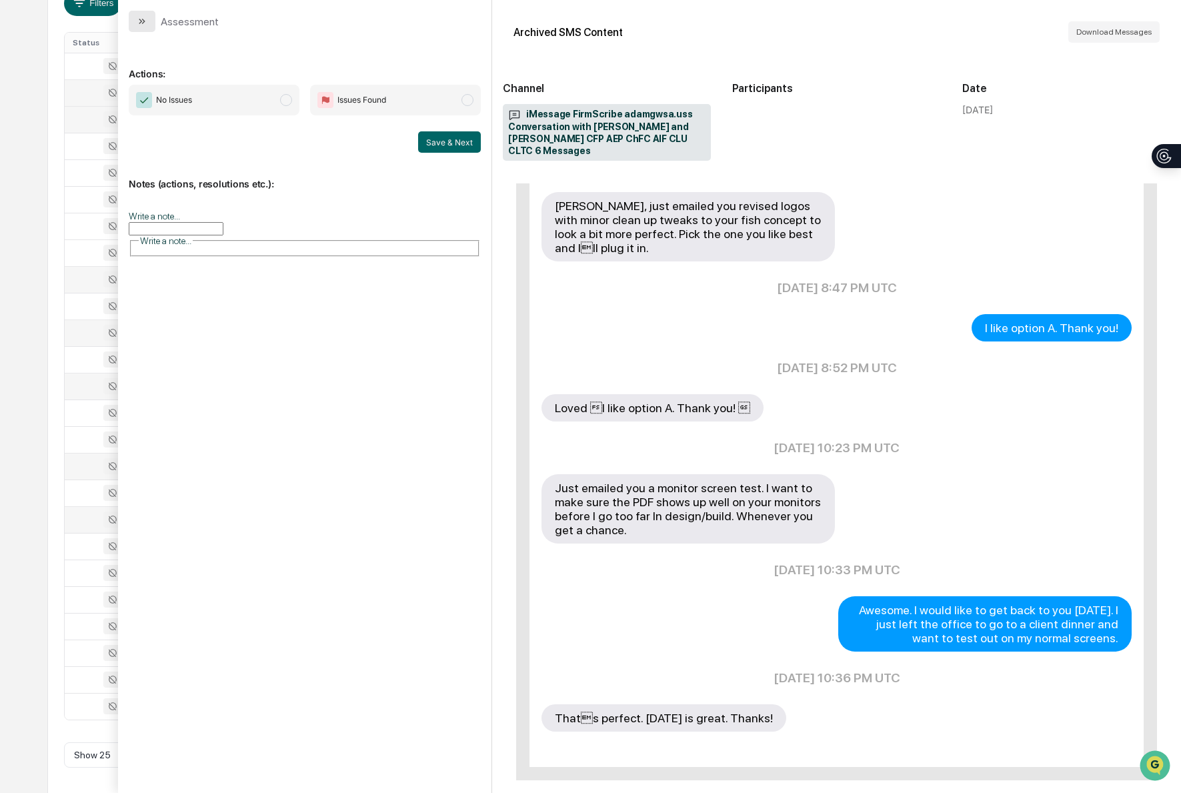
click at [137, 19] on icon "modal" at bounding box center [142, 21] width 11 height 11
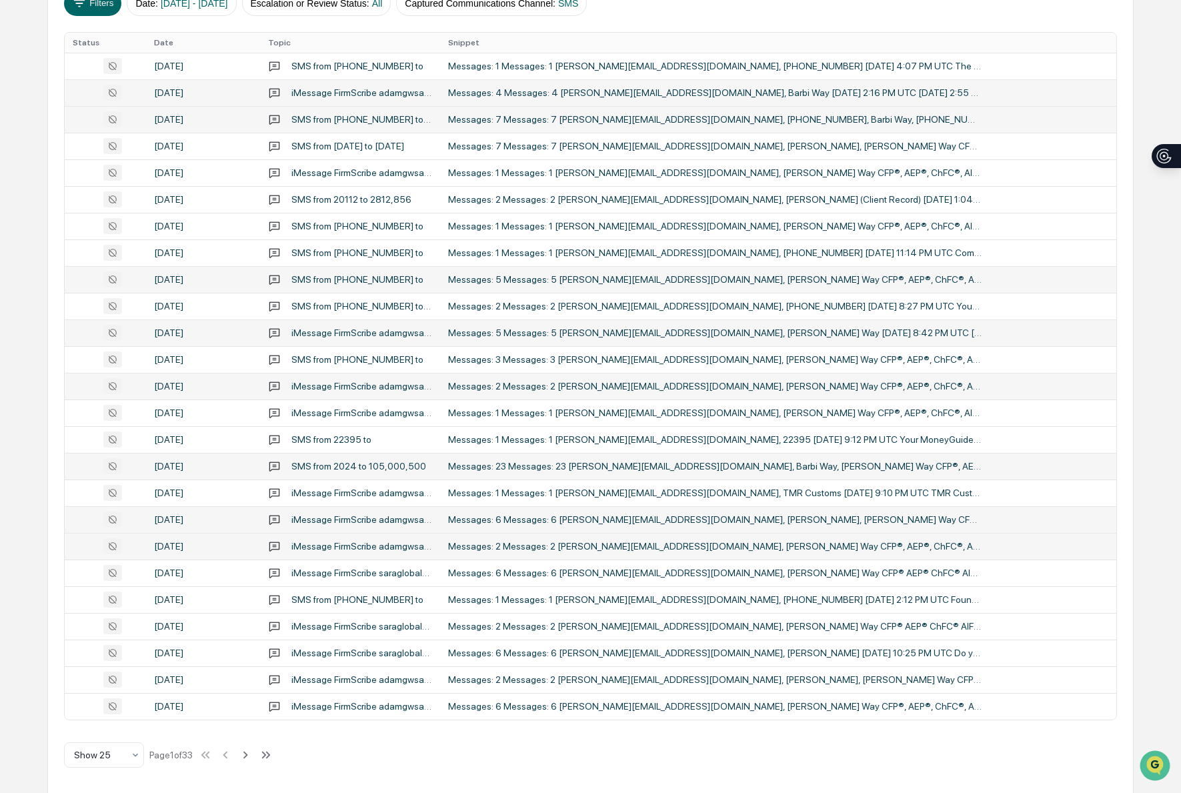
click at [890, 552] on td "Messages: 2 Messages: 2 [PERSON_NAME][EMAIL_ADDRESS][DOMAIN_NAME], [PERSON_NAME…" at bounding box center [778, 546] width 676 height 27
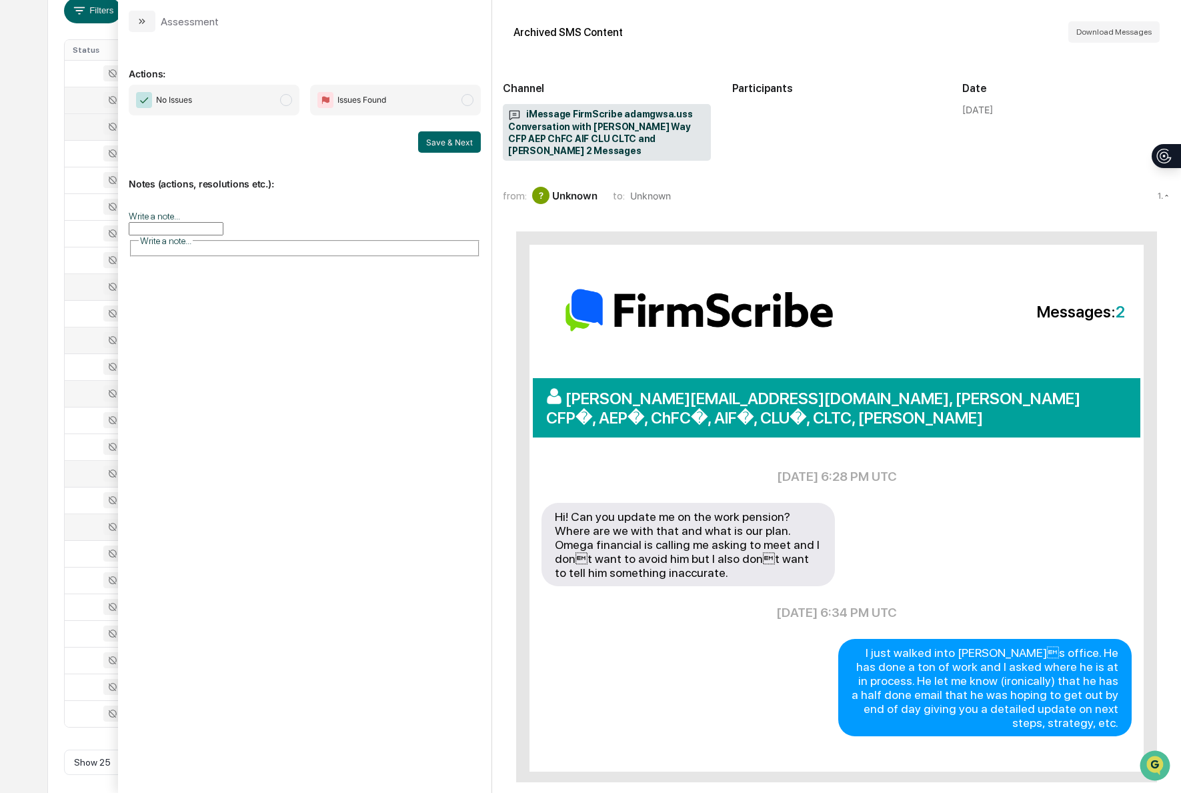
scroll to position [241, 0]
click at [139, 22] on icon "modal" at bounding box center [140, 21] width 3 height 5
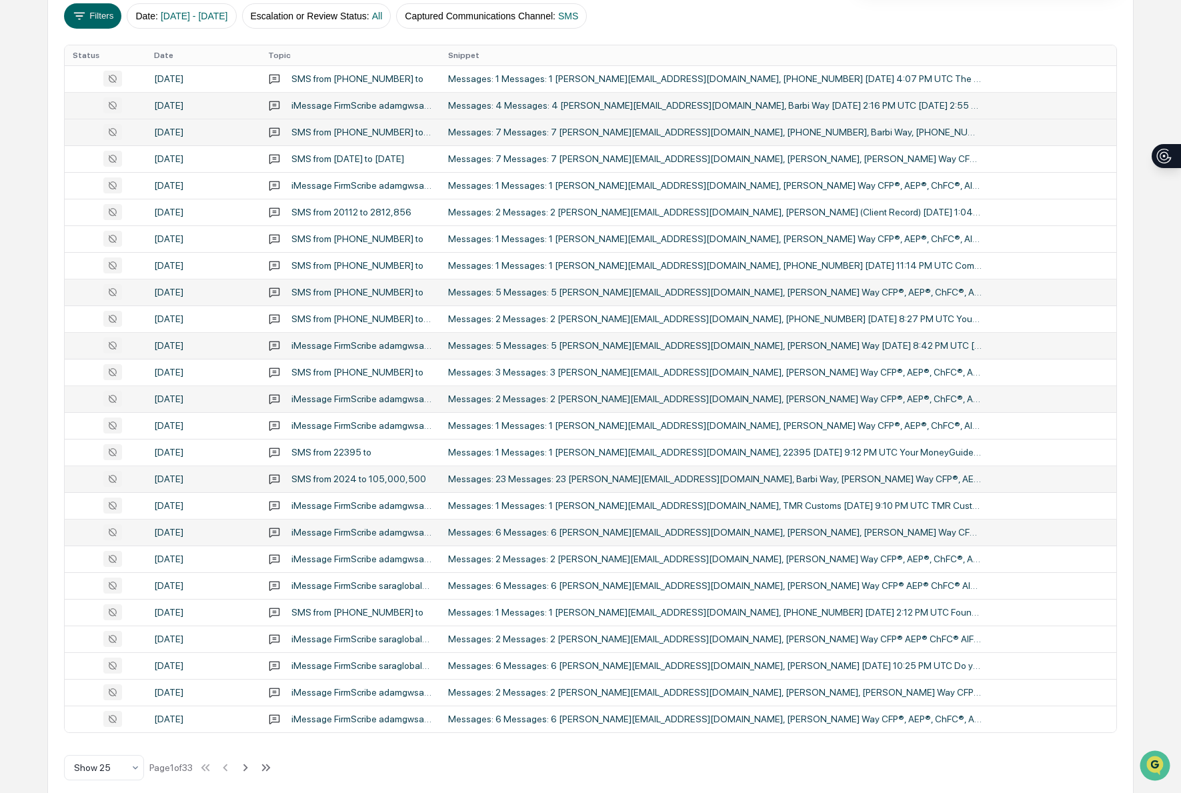
click at [672, 537] on div "Messages: 6 Messages: 6 [PERSON_NAME][EMAIL_ADDRESS][DOMAIN_NAME], [PERSON_NAME…" at bounding box center [715, 532] width 534 height 11
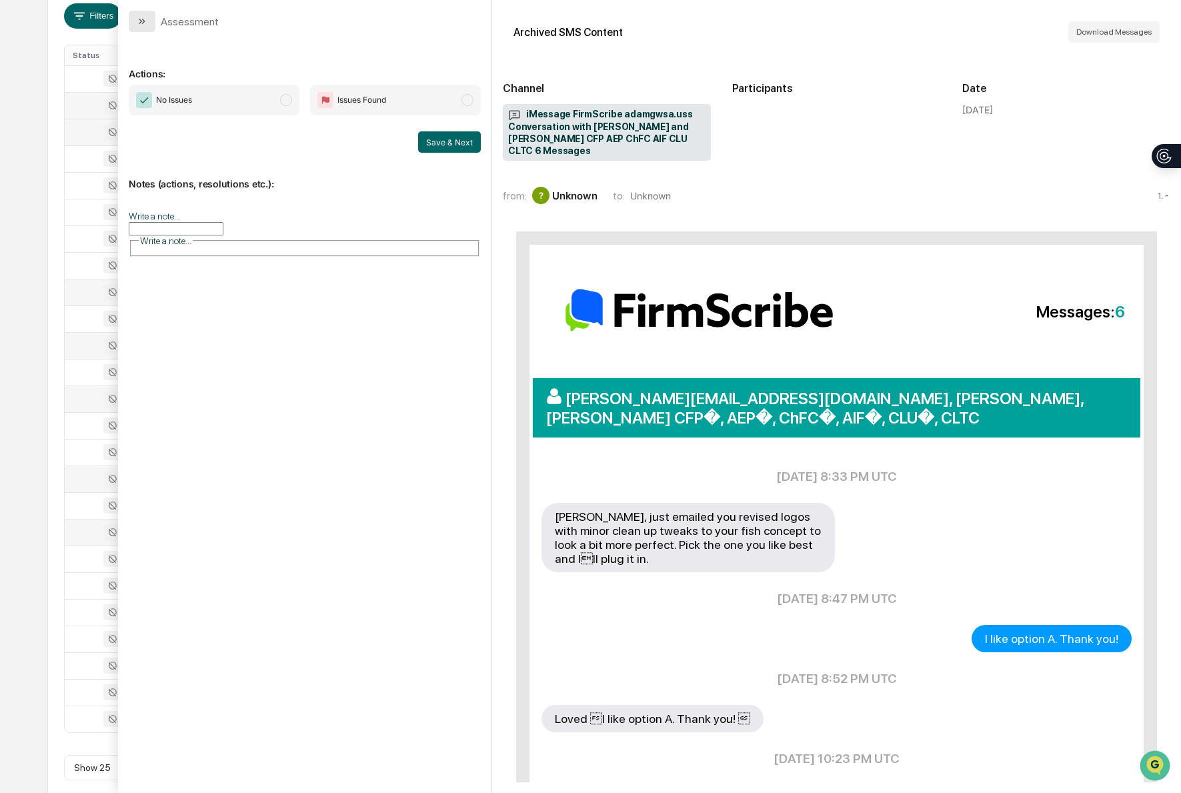
click at [140, 21] on icon "modal" at bounding box center [140, 21] width 3 height 5
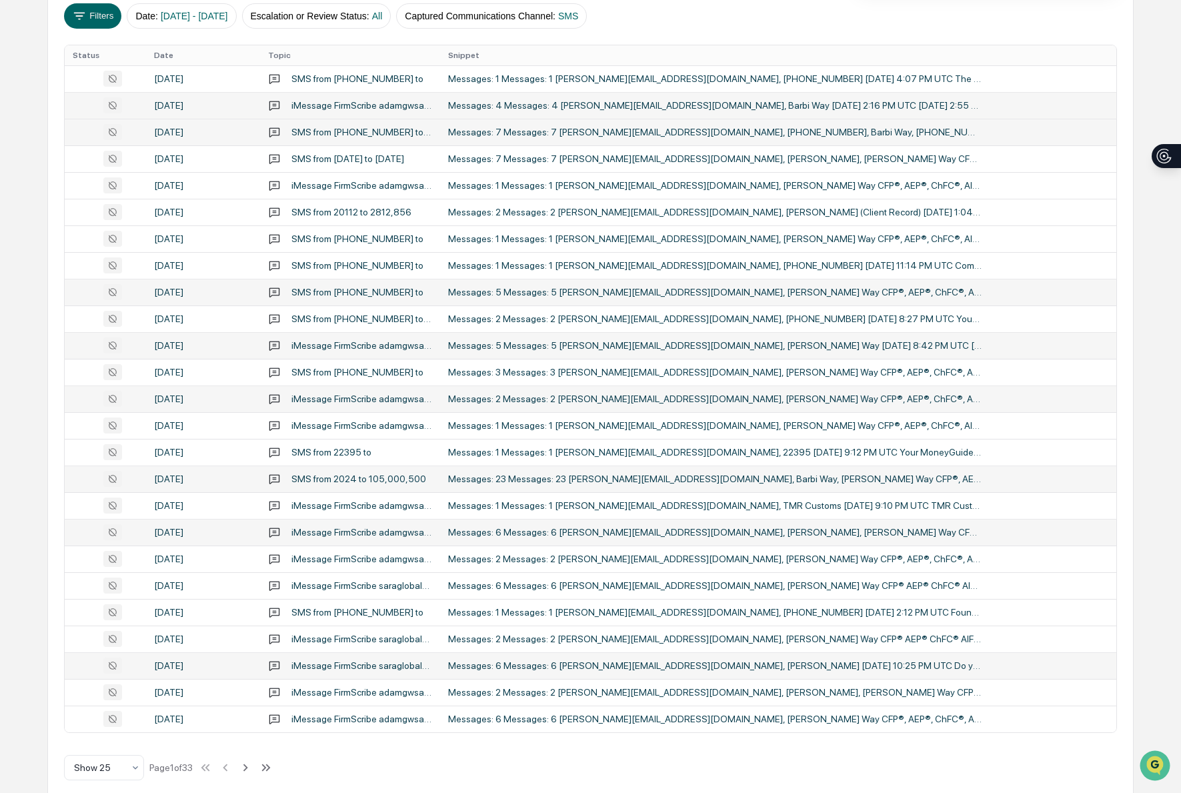
click at [815, 662] on div "Messages: 6 Messages: 6 [PERSON_NAME][EMAIL_ADDRESS][DOMAIN_NAME], [PERSON_NAME…" at bounding box center [715, 665] width 534 height 11
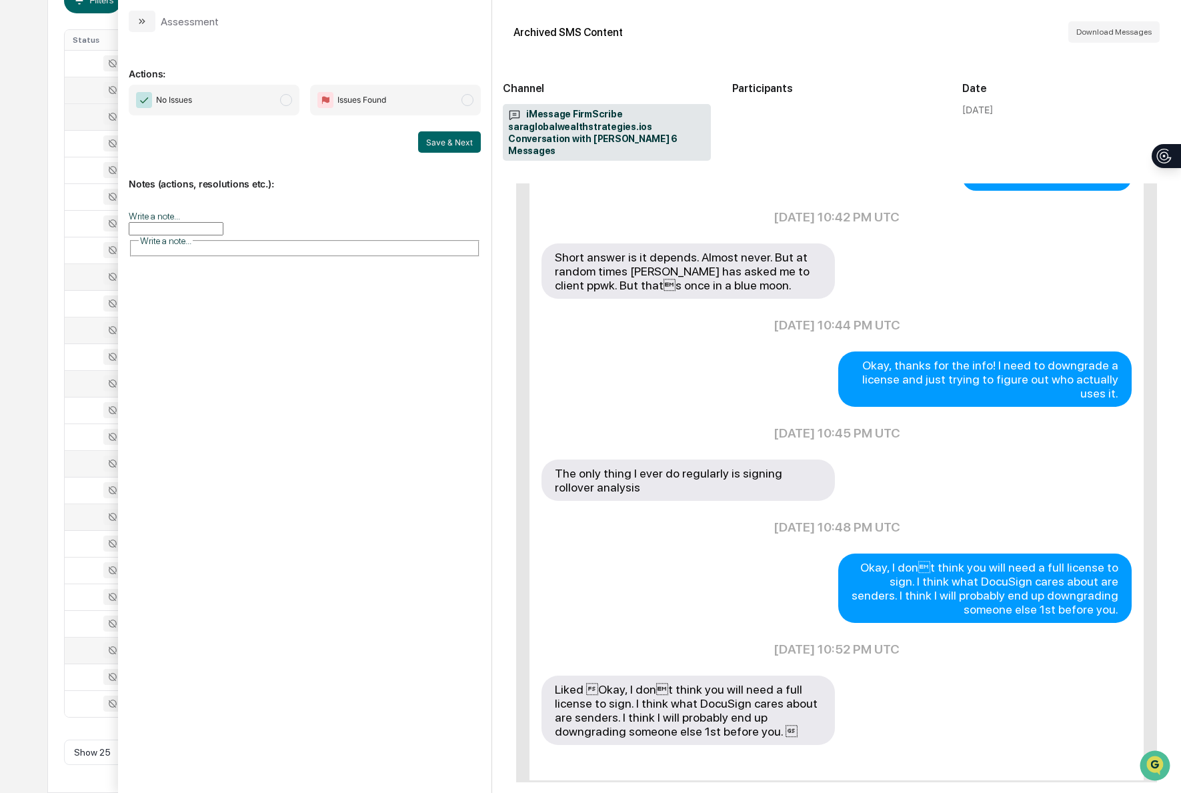
scroll to position [343, 0]
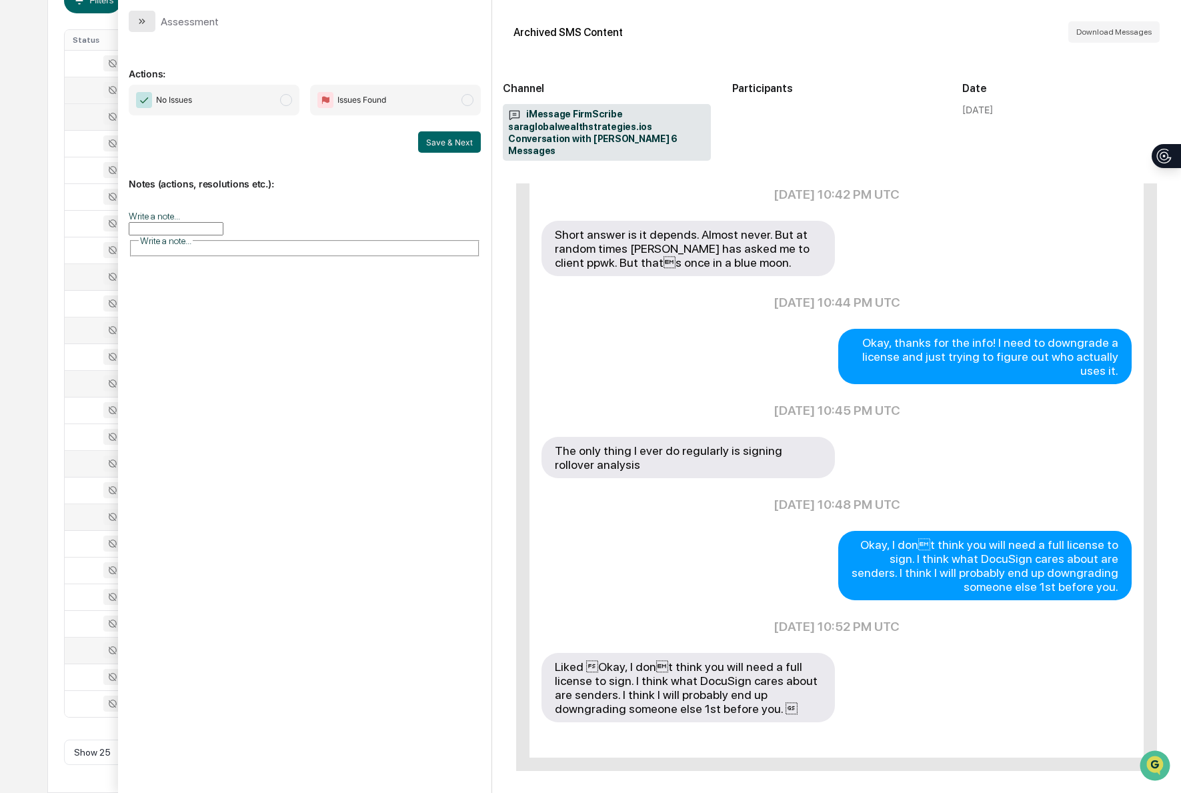
click at [139, 22] on icon "modal" at bounding box center [142, 21] width 11 height 11
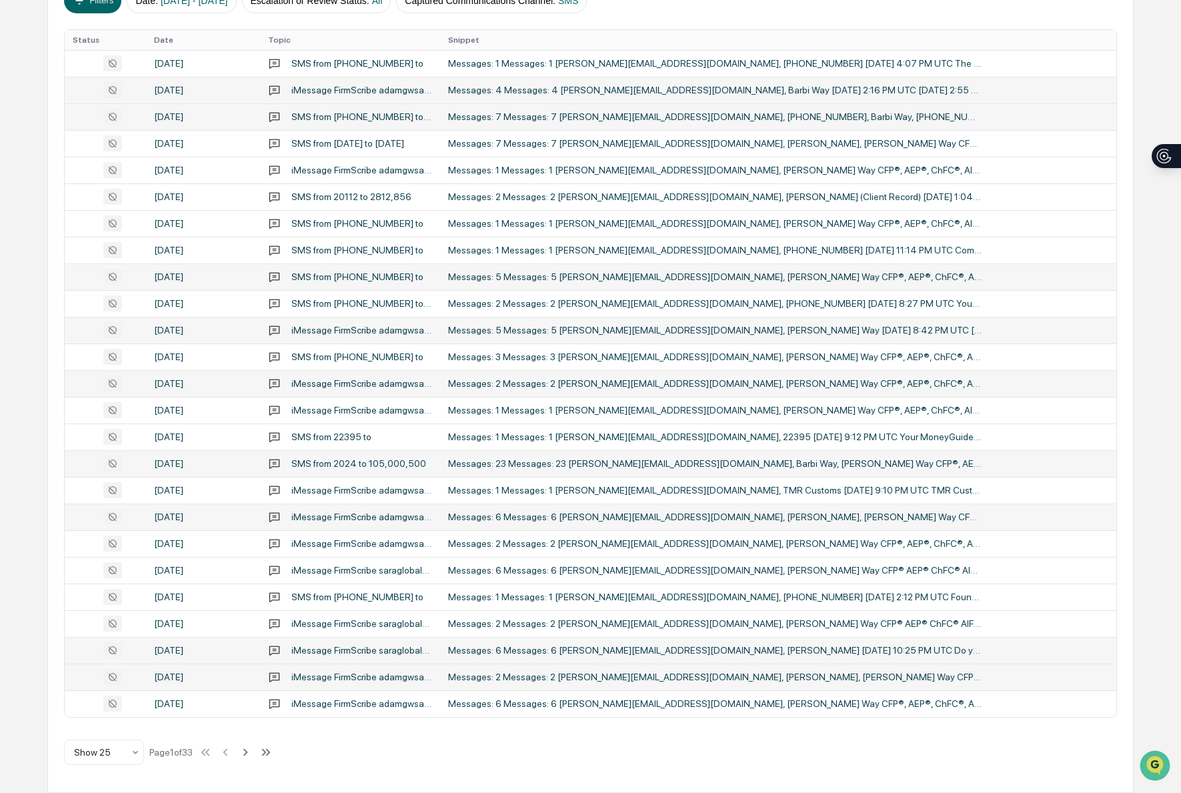
click at [932, 680] on div "Messages: 2 Messages: 2 [PERSON_NAME][EMAIL_ADDRESS][DOMAIN_NAME], [PERSON_NAME…" at bounding box center [715, 677] width 534 height 11
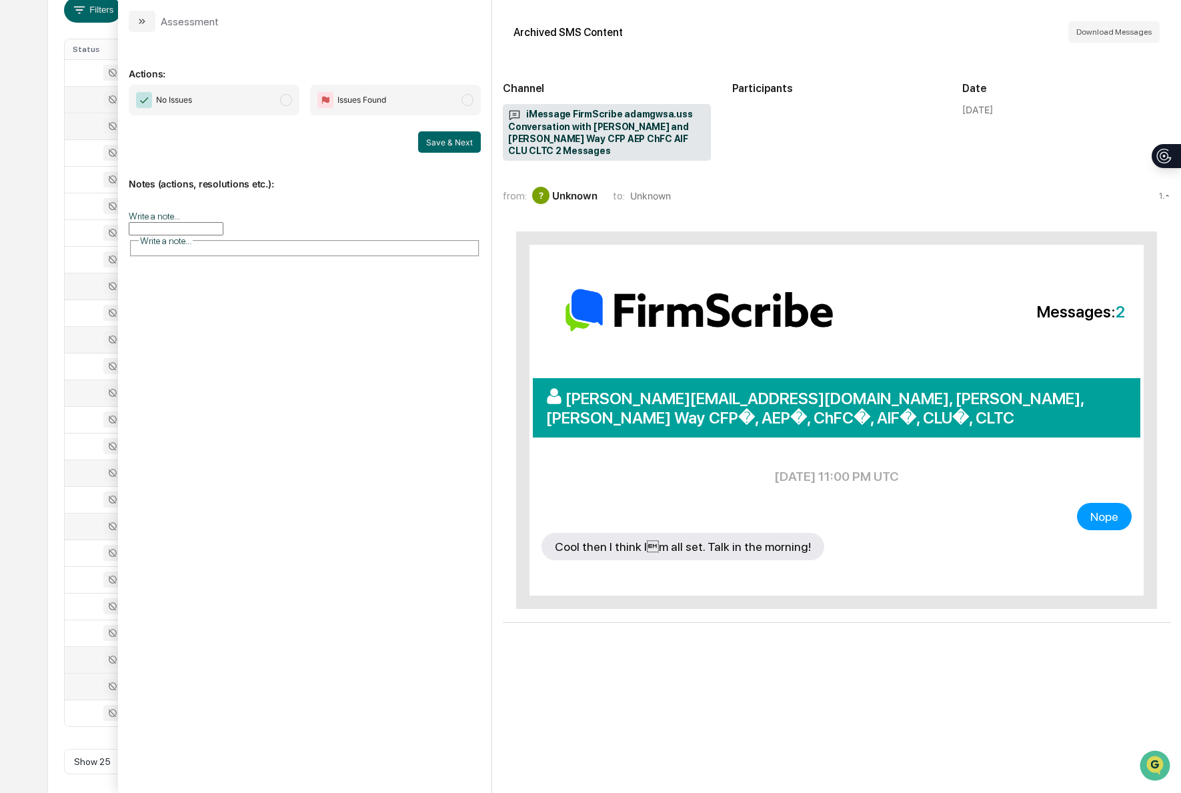
scroll to position [243, 0]
click at [141, 18] on icon "modal" at bounding box center [142, 21] width 11 height 11
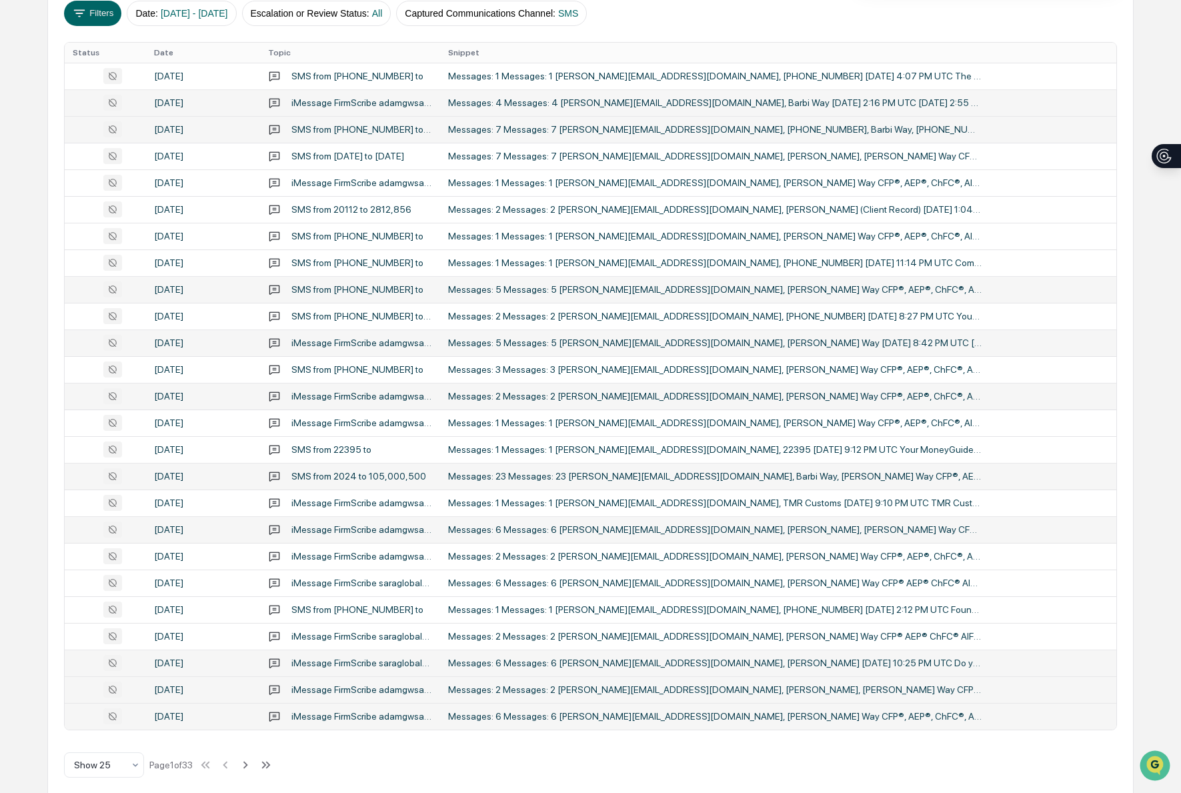
click at [794, 710] on td "Messages: 6 Messages: 6 [PERSON_NAME][EMAIL_ADDRESS][DOMAIN_NAME], [PERSON_NAME…" at bounding box center [778, 716] width 676 height 27
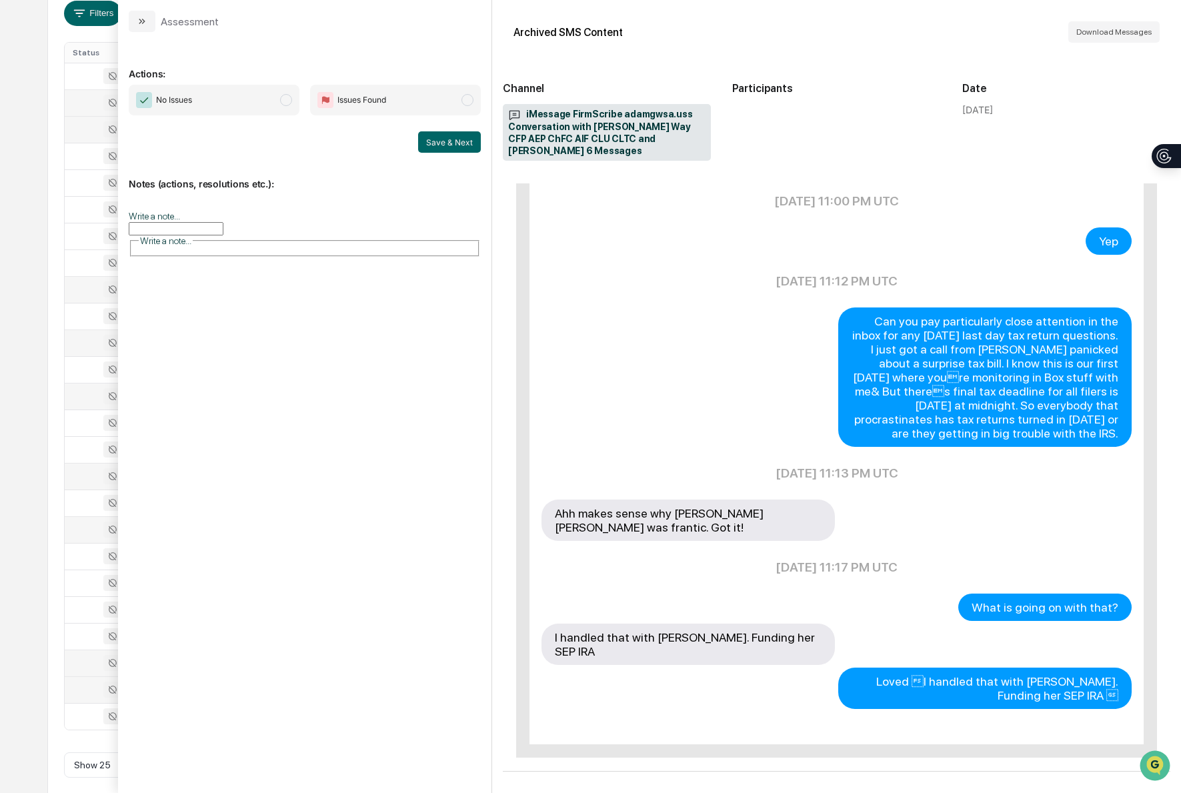
scroll to position [299, 0]
click at [137, 20] on icon "modal" at bounding box center [142, 21] width 11 height 11
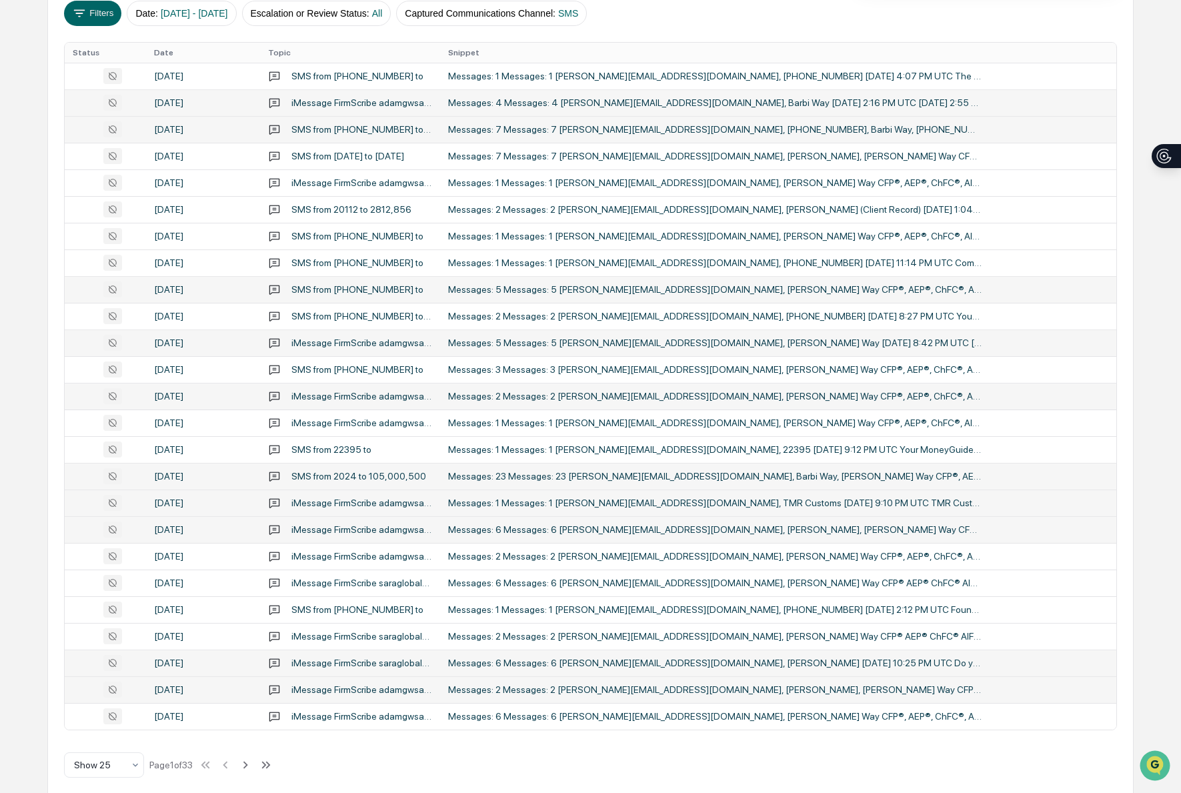
scroll to position [257, 0]
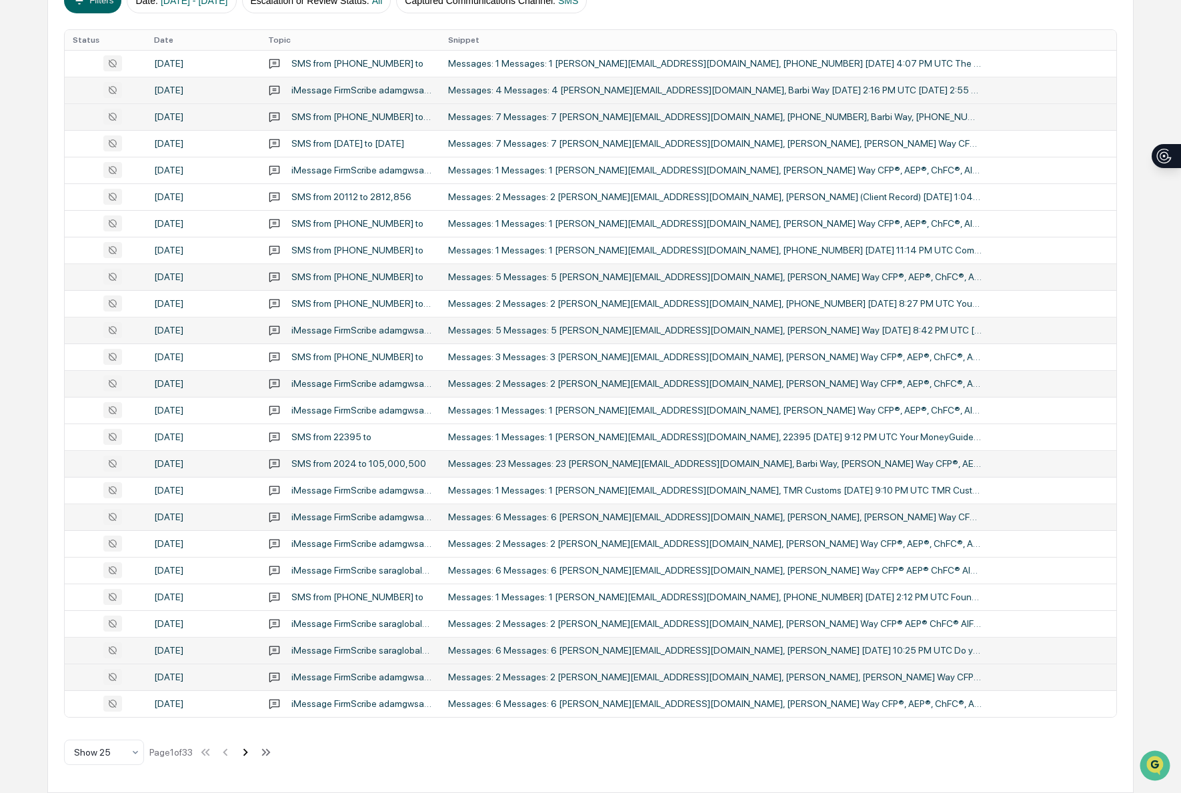
click at [253, 747] on icon at bounding box center [245, 752] width 15 height 15
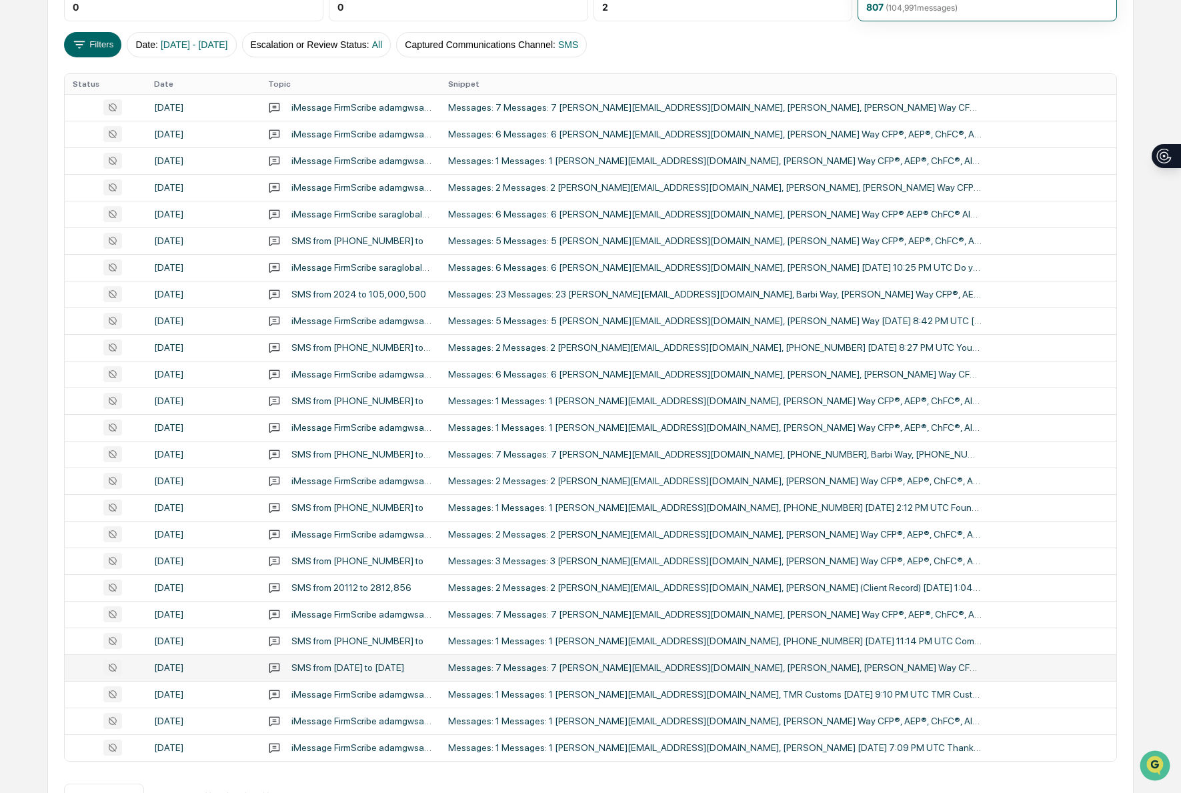
scroll to position [210, 0]
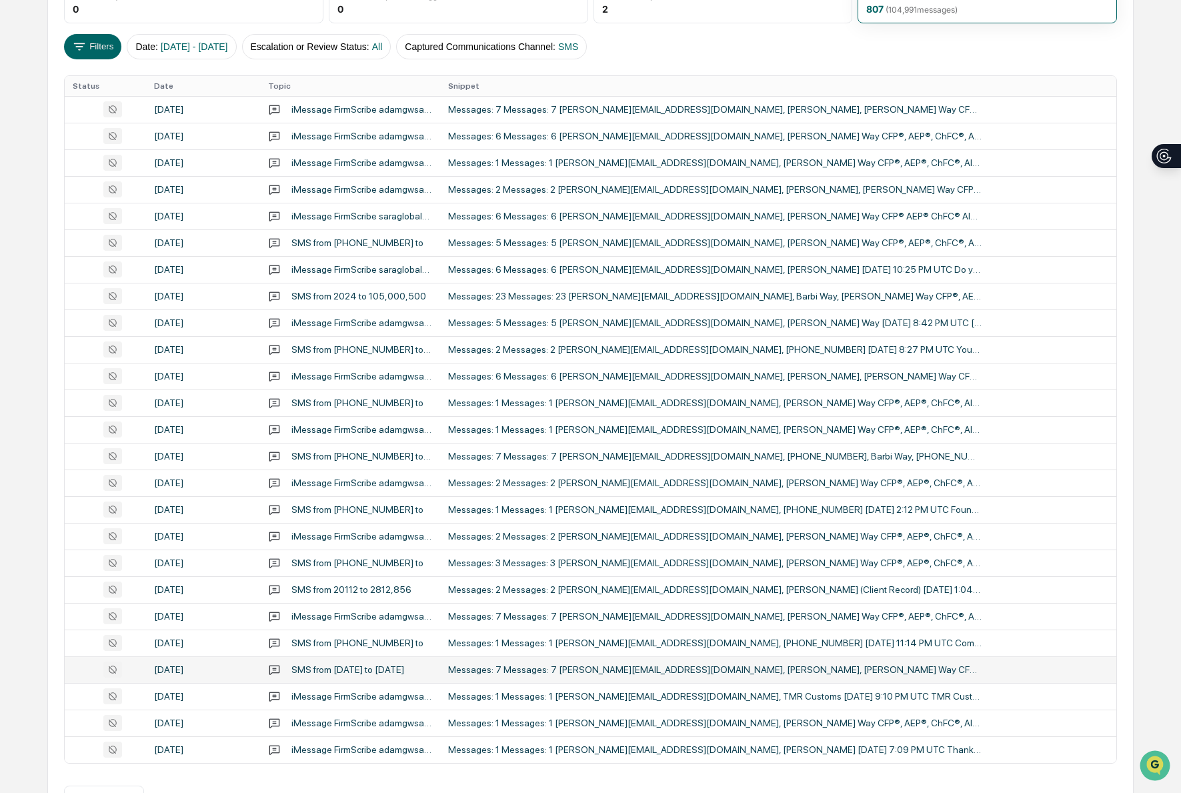
click at [594, 672] on div "Messages: 7 Messages: 7 [PERSON_NAME][EMAIL_ADDRESS][DOMAIN_NAME], [PERSON_NAME…" at bounding box center [715, 669] width 534 height 11
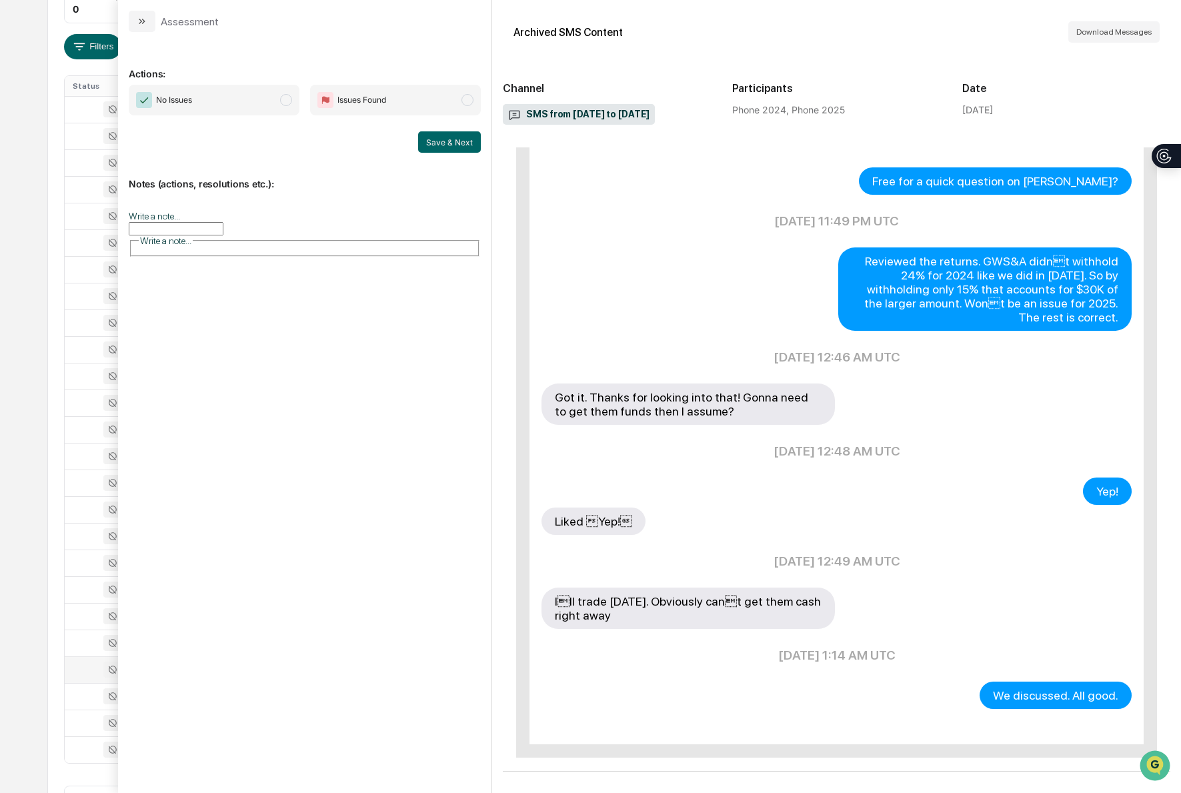
scroll to position [322, 0]
click at [135, 23] on button "modal" at bounding box center [142, 21] width 27 height 21
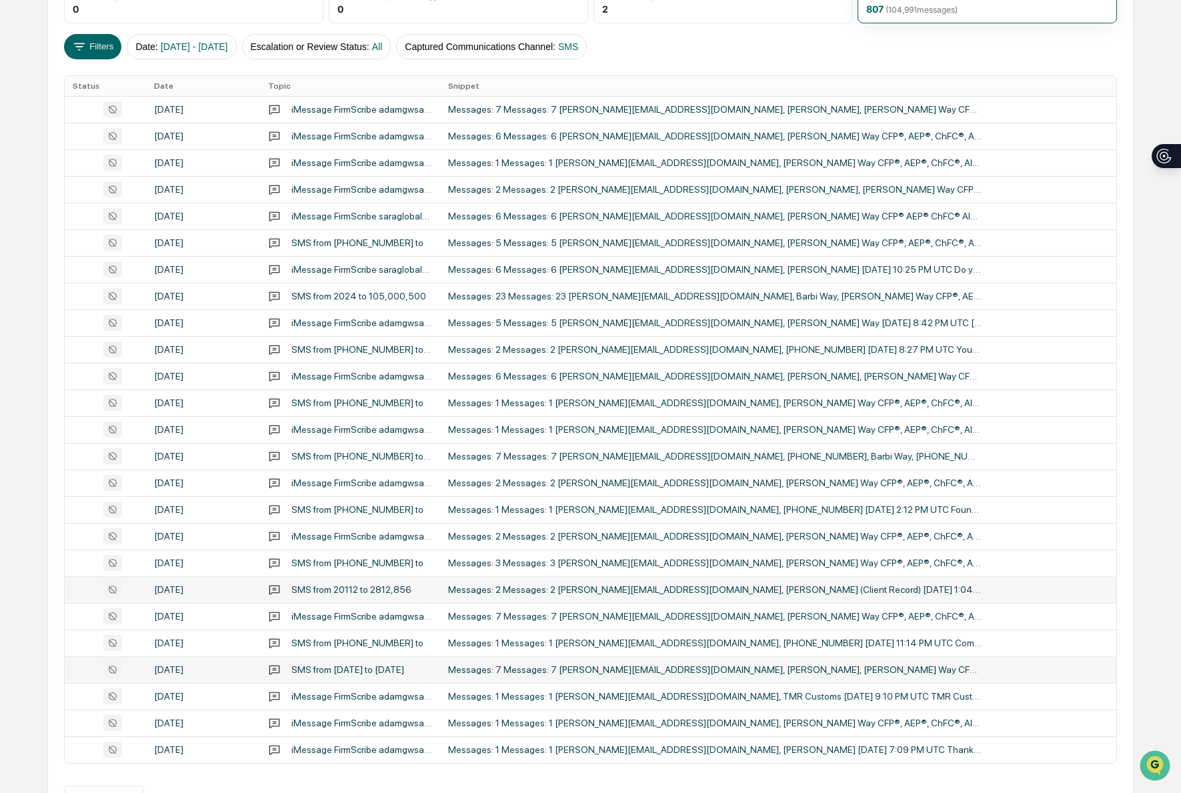
click at [574, 591] on div "Messages: 2 Messages: 2 [PERSON_NAME][EMAIL_ADDRESS][DOMAIN_NAME], [PERSON_NAME…" at bounding box center [715, 589] width 534 height 11
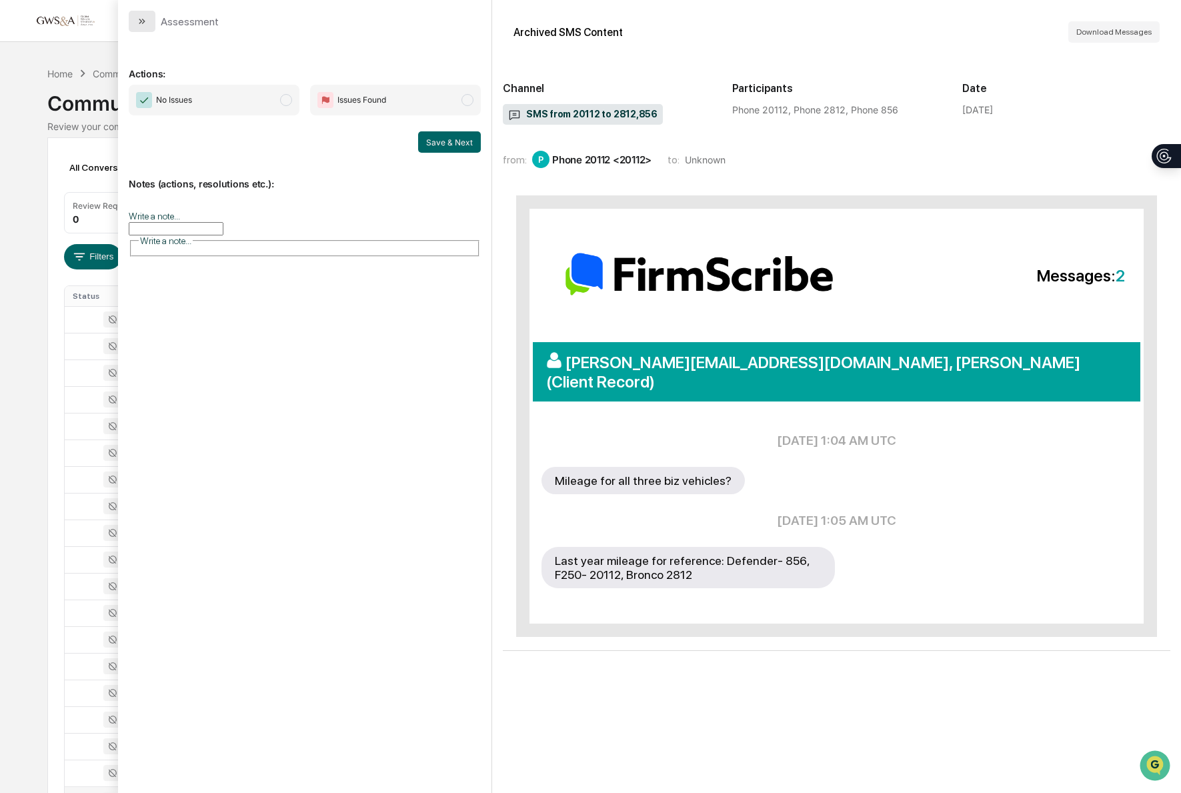
click at [145, 19] on icon "modal" at bounding box center [142, 21] width 11 height 11
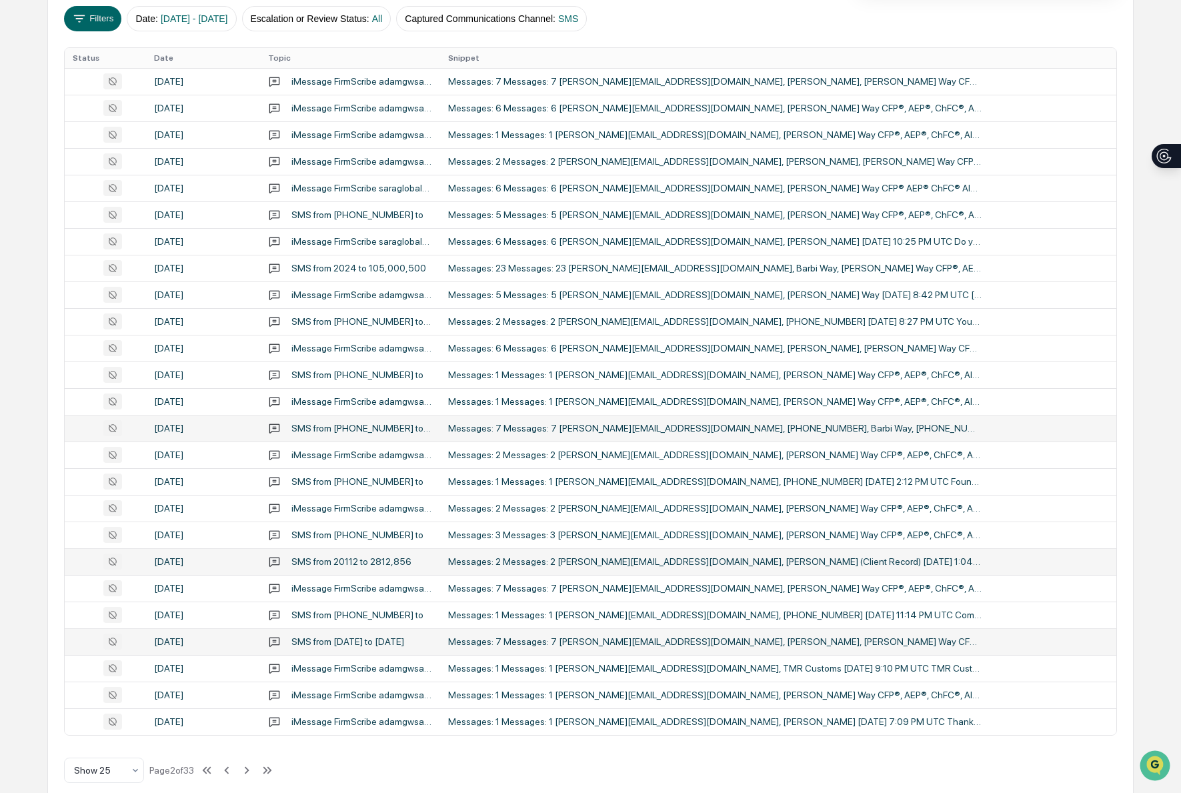
scroll to position [234, 0]
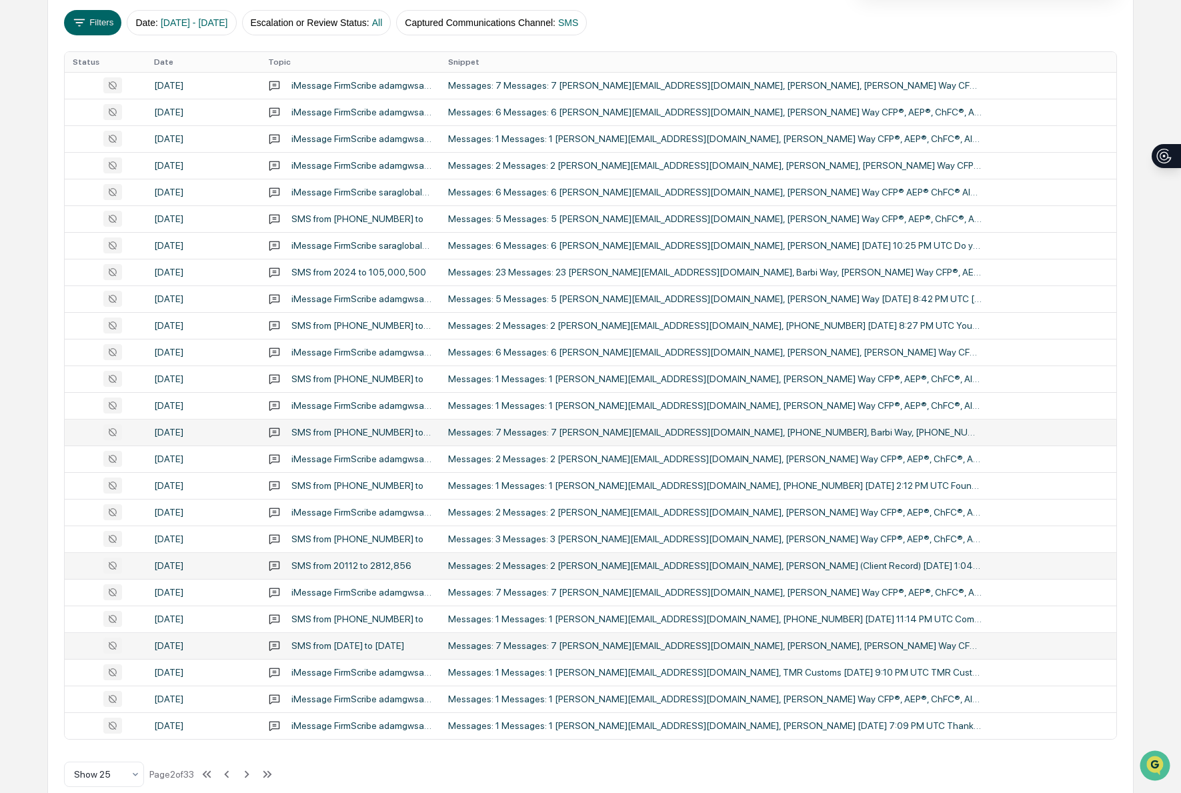
click at [590, 432] on div "Messages: 7 Messages: 7 [PERSON_NAME][EMAIL_ADDRESS][DOMAIN_NAME], [PHONE_NUMBE…" at bounding box center [715, 432] width 534 height 11
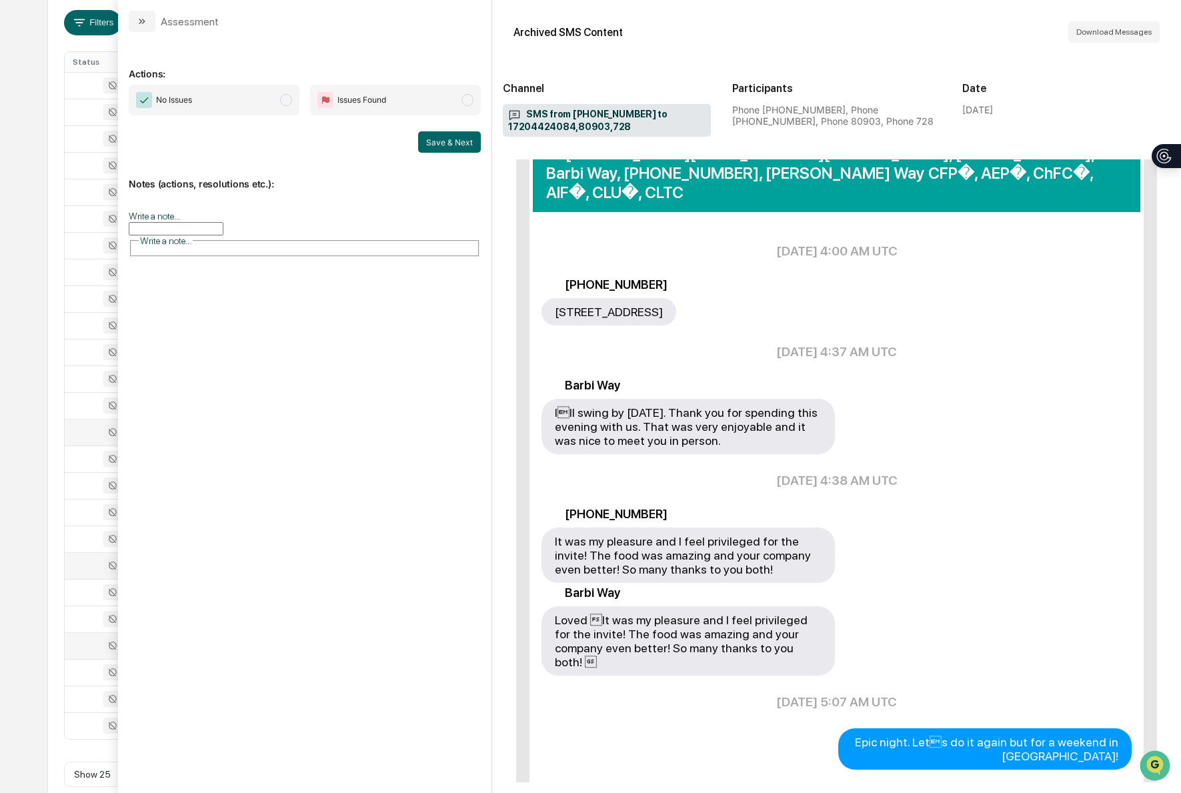
scroll to position [223, 0]
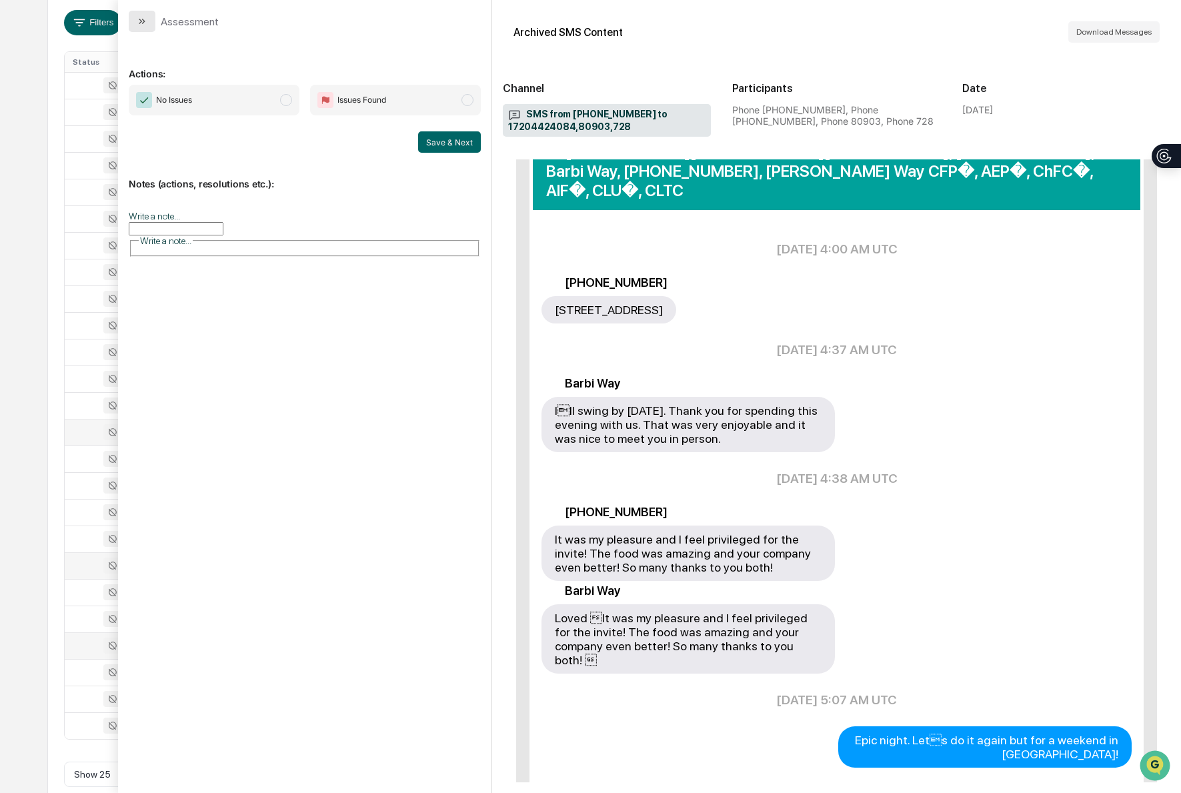
click at [147, 27] on button "modal" at bounding box center [142, 21] width 27 height 21
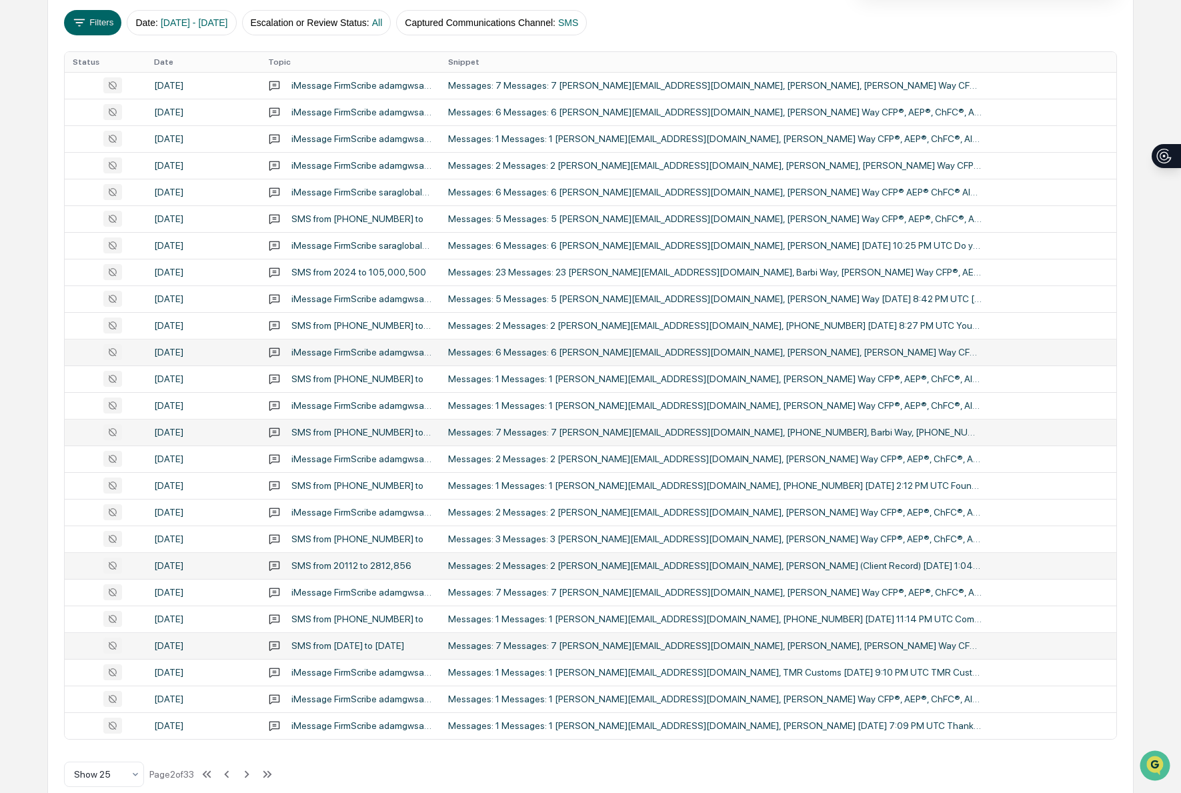
click at [685, 364] on td "Messages: 6 Messages: 6 [PERSON_NAME][EMAIL_ADDRESS][DOMAIN_NAME], [PERSON_NAME…" at bounding box center [778, 352] width 676 height 27
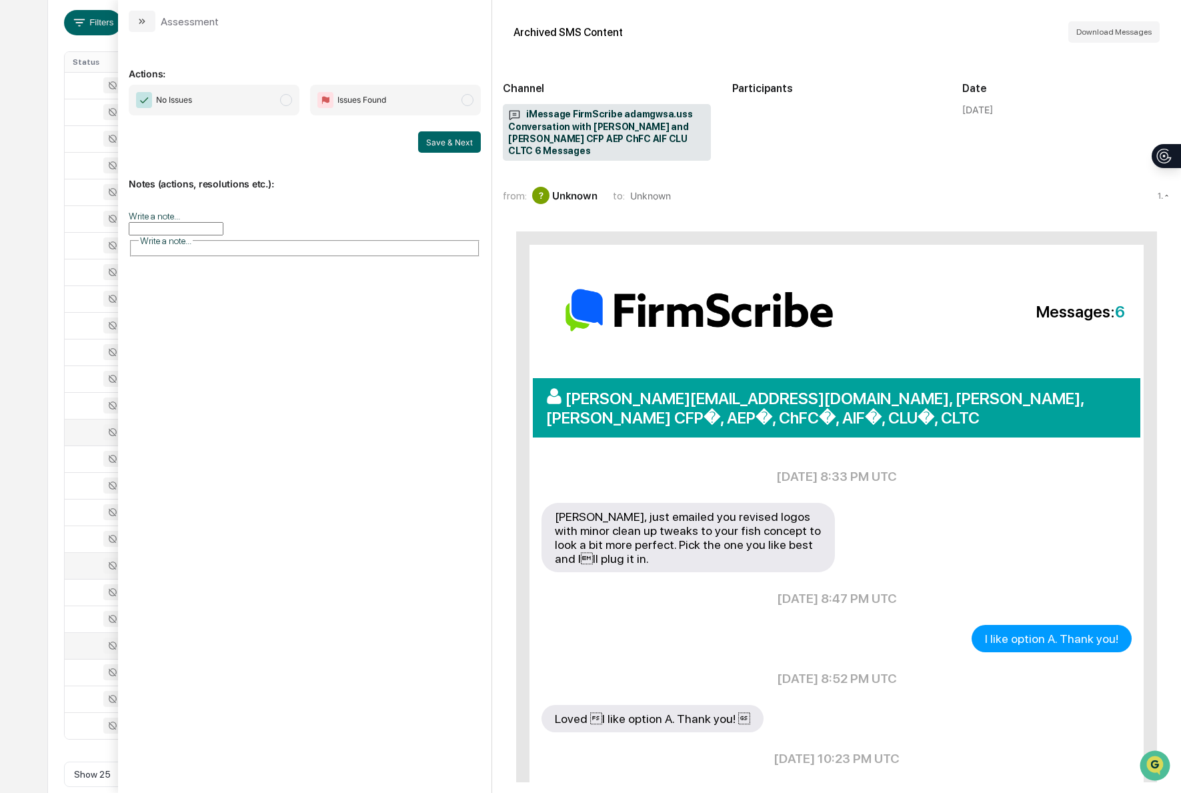
click at [143, 21] on icon "modal" at bounding box center [143, 21] width 3 height 5
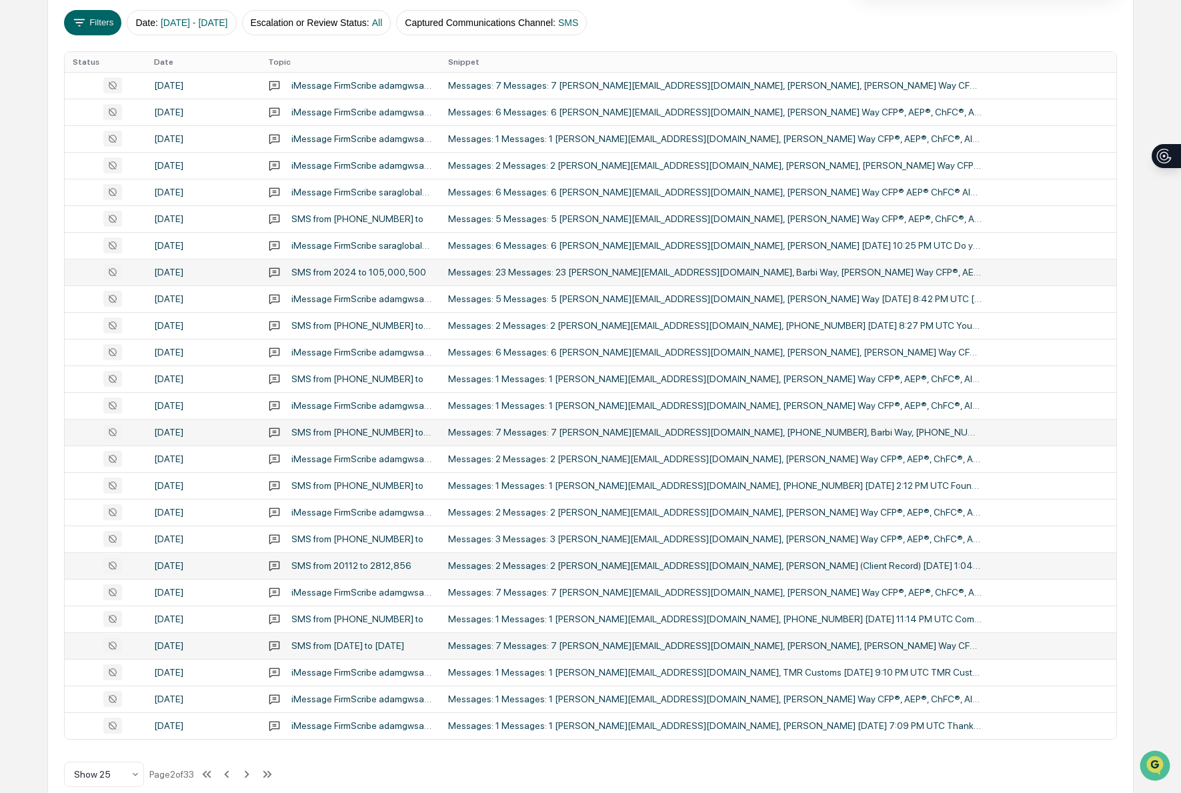
click at [704, 273] on div "Messages: 23 Messages: 23 [PERSON_NAME][EMAIL_ADDRESS][DOMAIN_NAME], Barbi Way,…" at bounding box center [715, 272] width 534 height 11
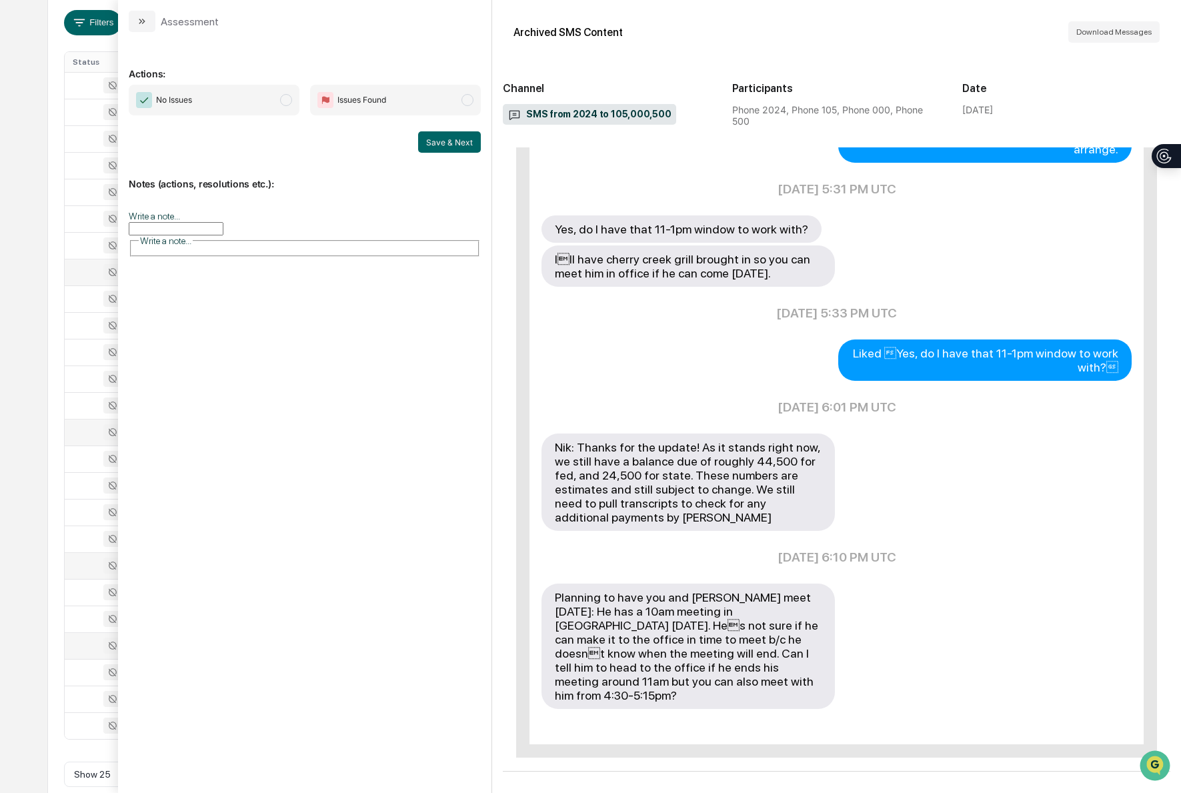
scroll to position [257, 0]
click at [140, 27] on button "modal" at bounding box center [142, 21] width 27 height 21
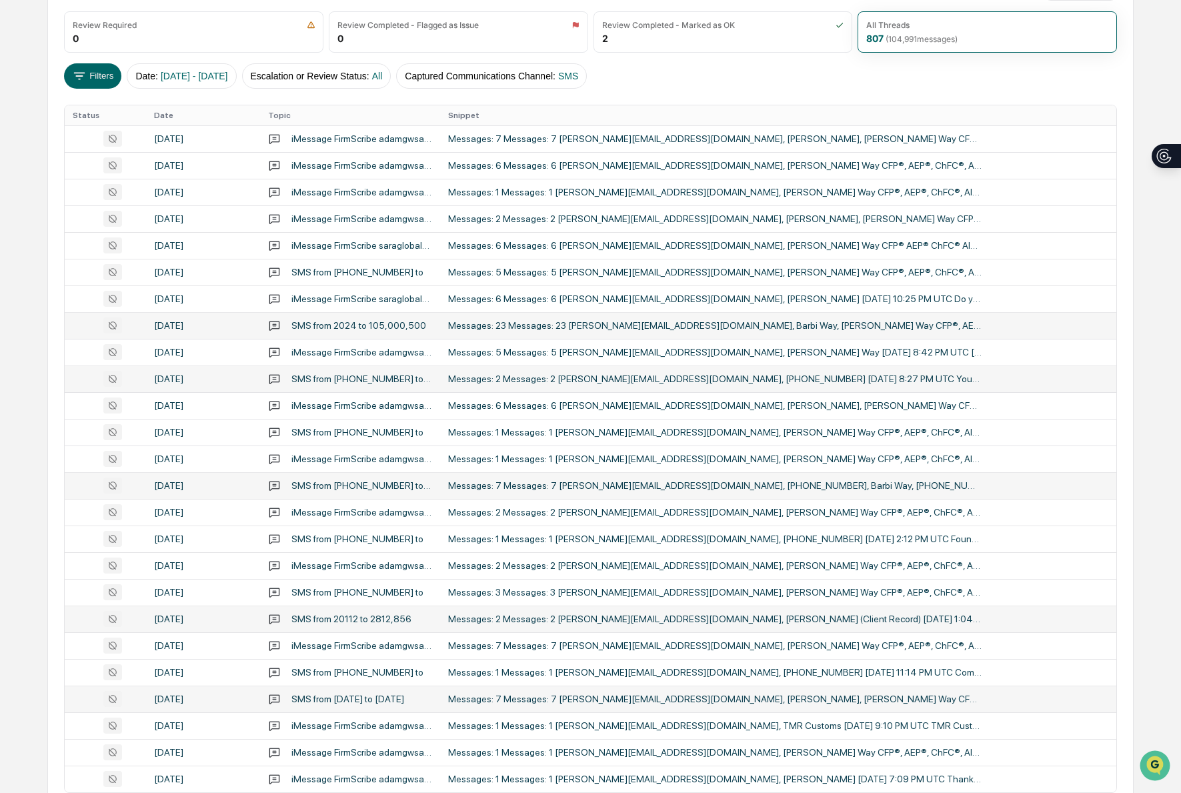
scroll to position [257, 0]
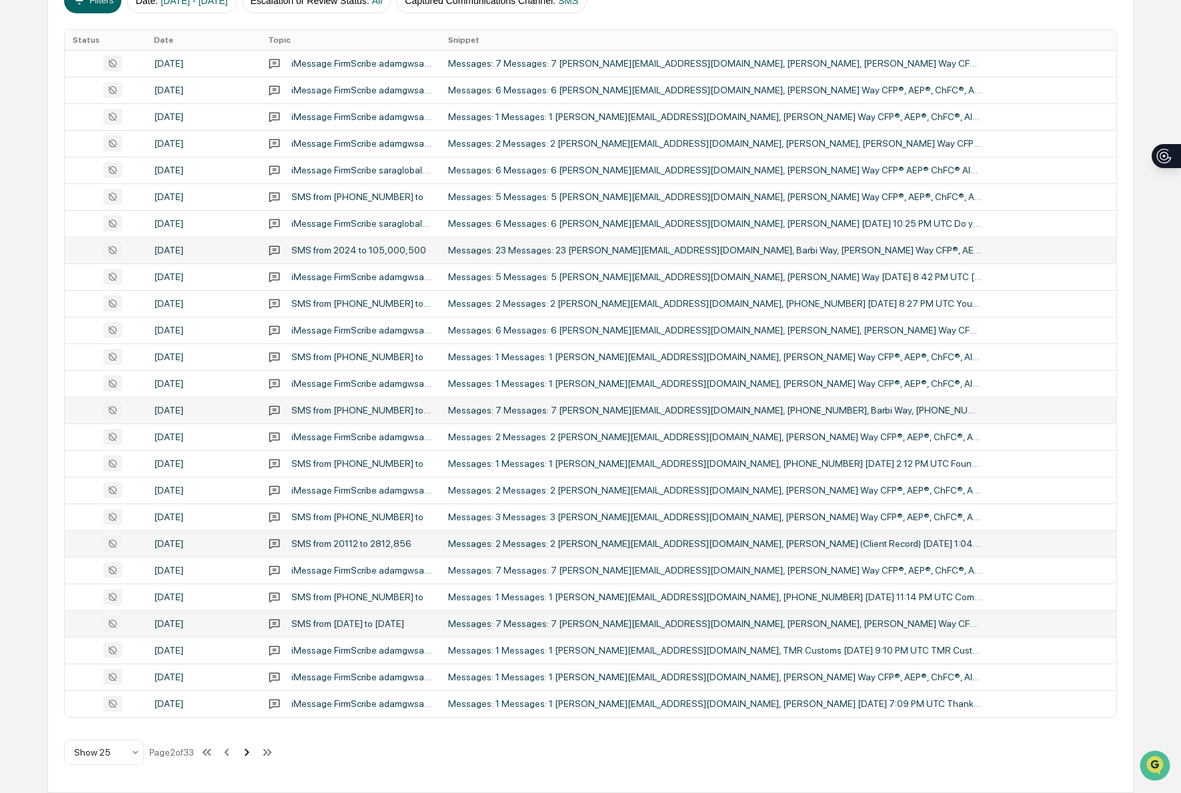
click at [254, 752] on icon at bounding box center [246, 752] width 15 height 15
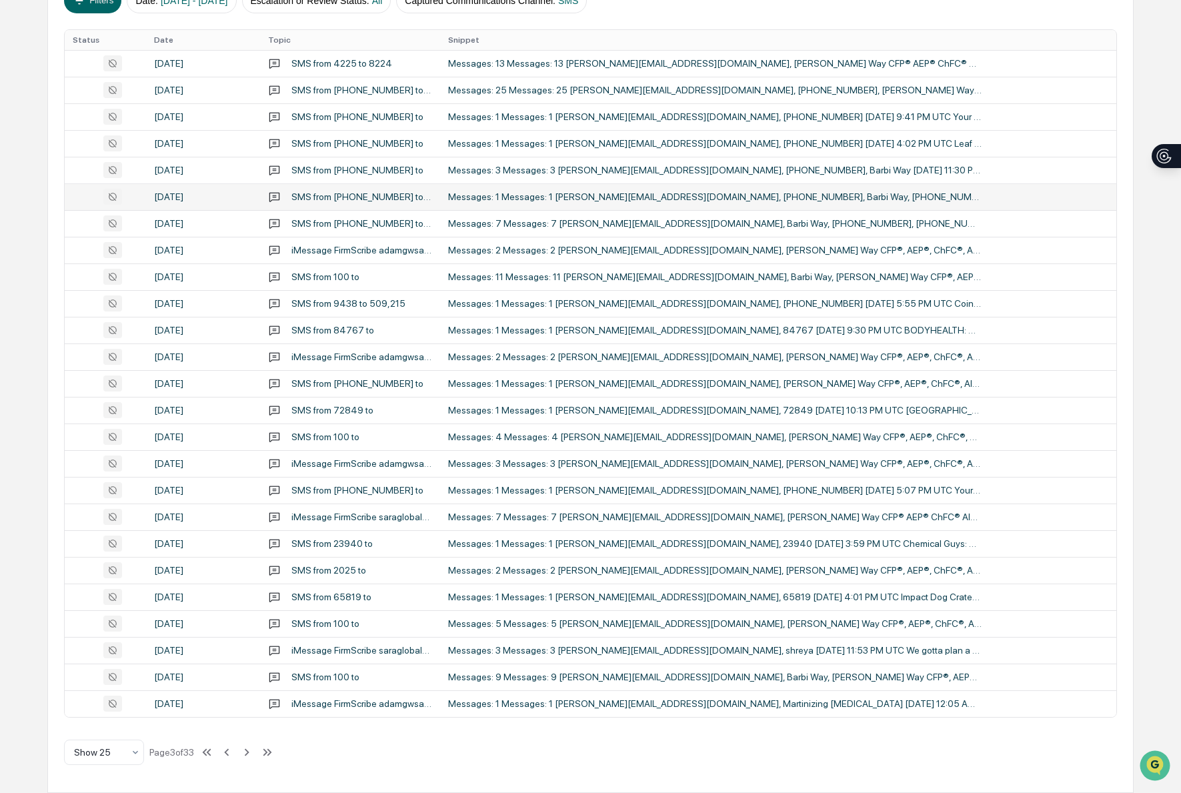
scroll to position [255, 0]
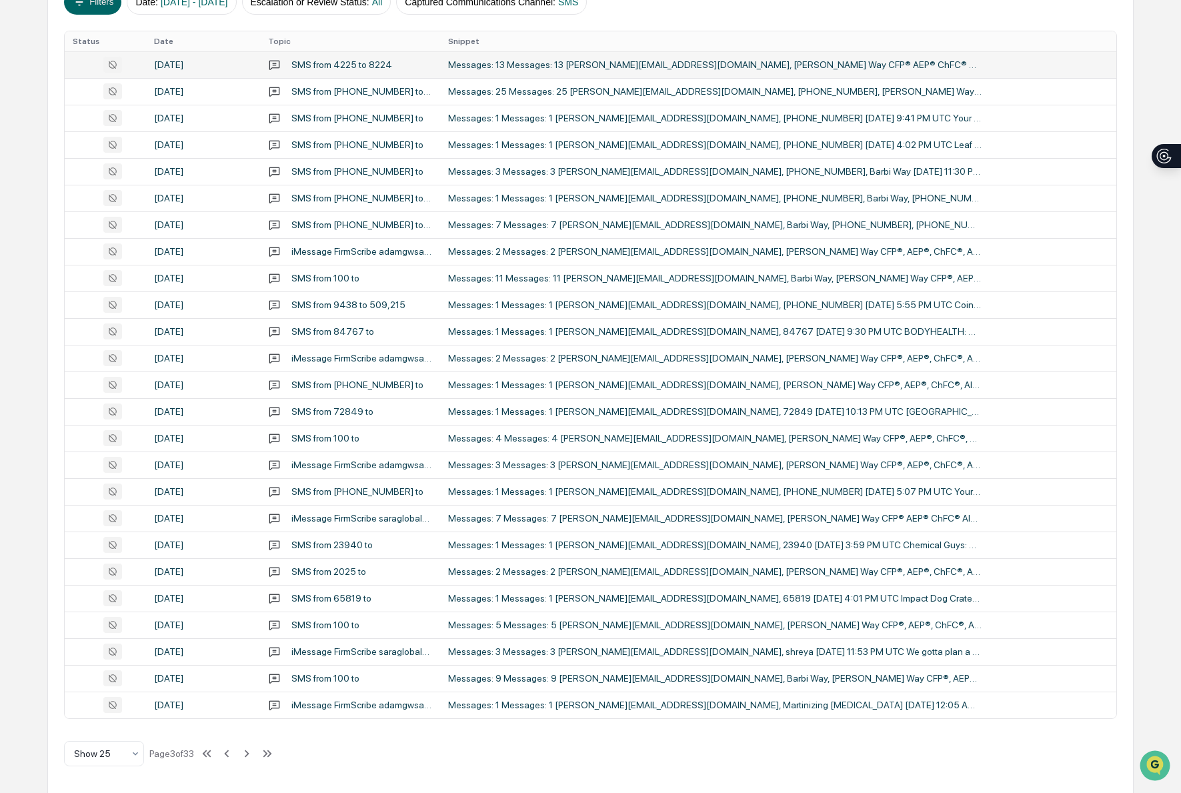
click at [539, 66] on div "Messages: 13 Messages: 13 [PERSON_NAME][EMAIL_ADDRESS][DOMAIN_NAME], [PERSON_NA…" at bounding box center [715, 64] width 534 height 11
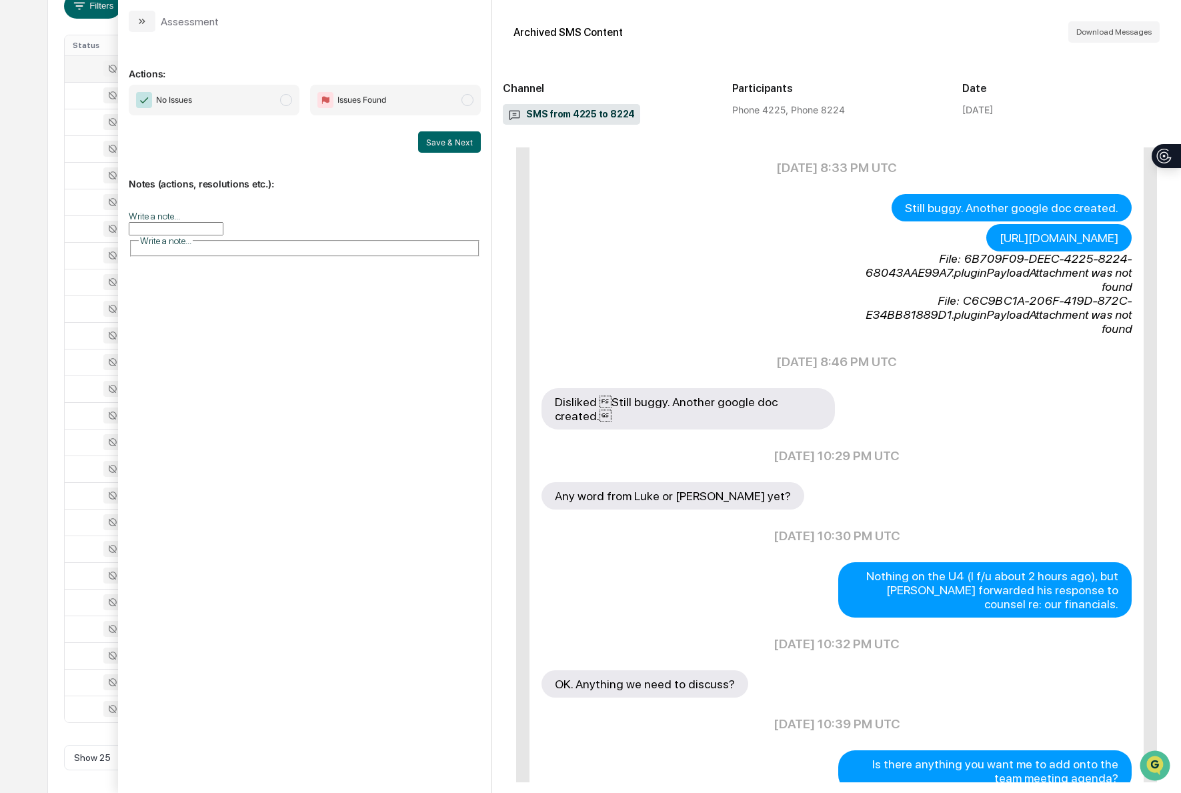
scroll to position [730, 0]
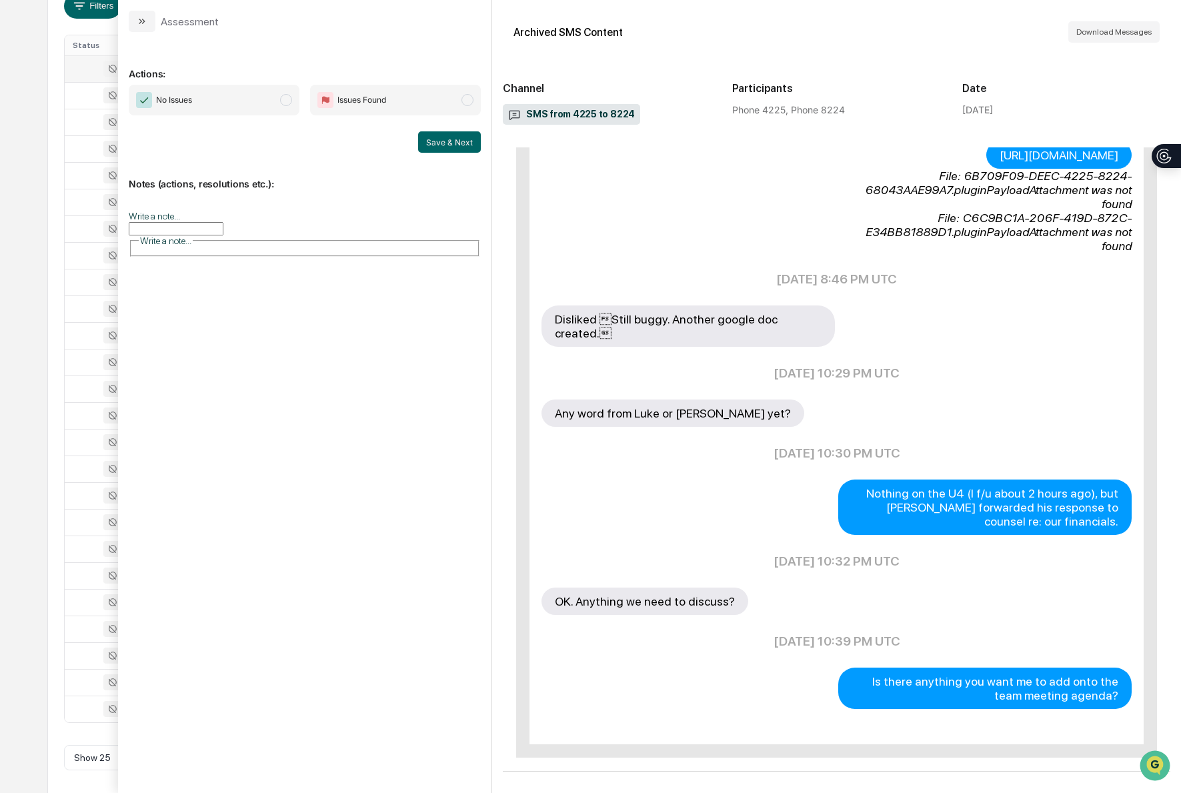
click at [133, 17] on button "modal" at bounding box center [142, 21] width 27 height 21
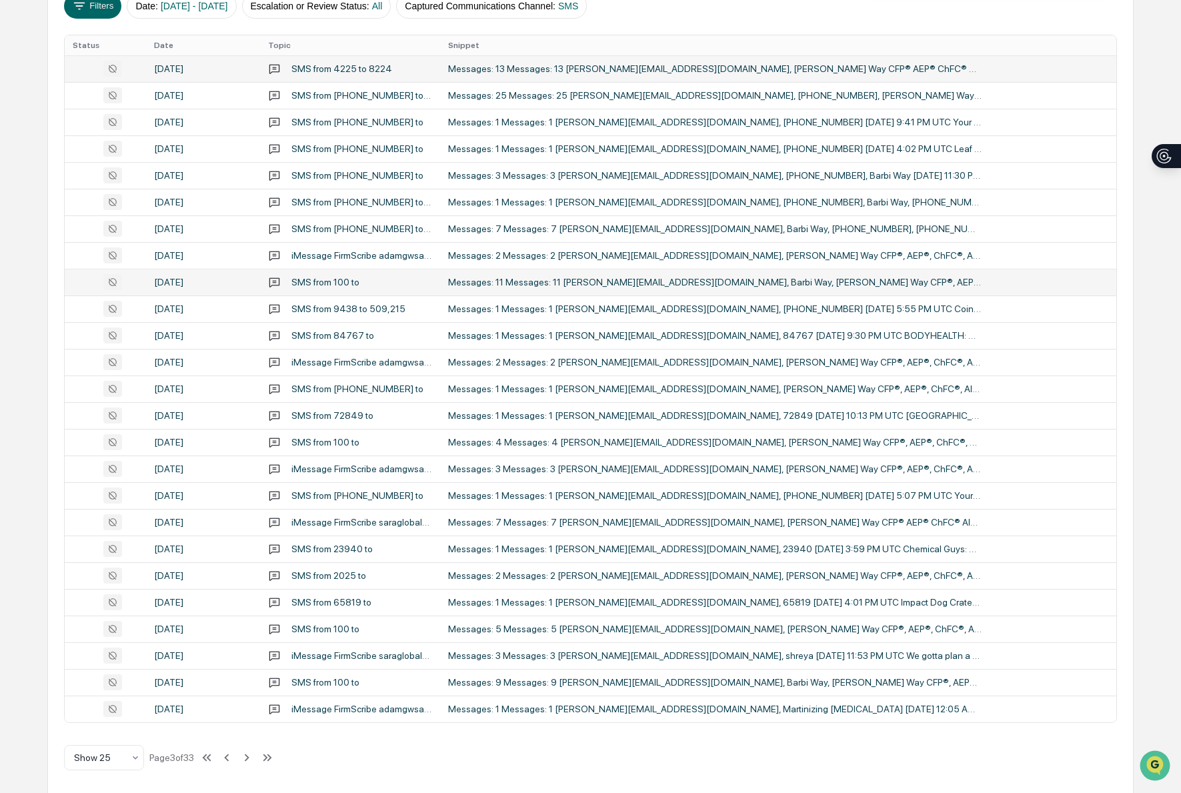
click at [680, 275] on td "Messages: 11 Messages: 11 [PERSON_NAME][EMAIL_ADDRESS][DOMAIN_NAME], Barbi Way,…" at bounding box center [778, 282] width 676 height 27
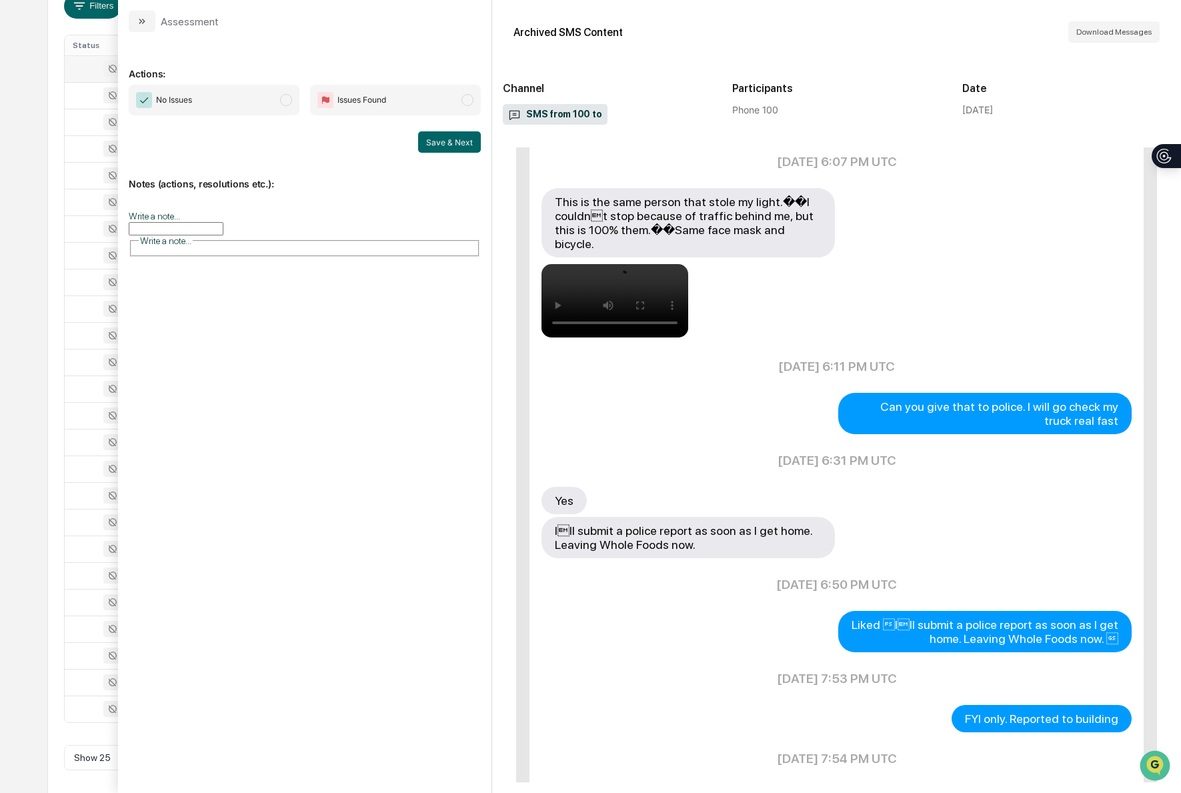
scroll to position [889, 0]
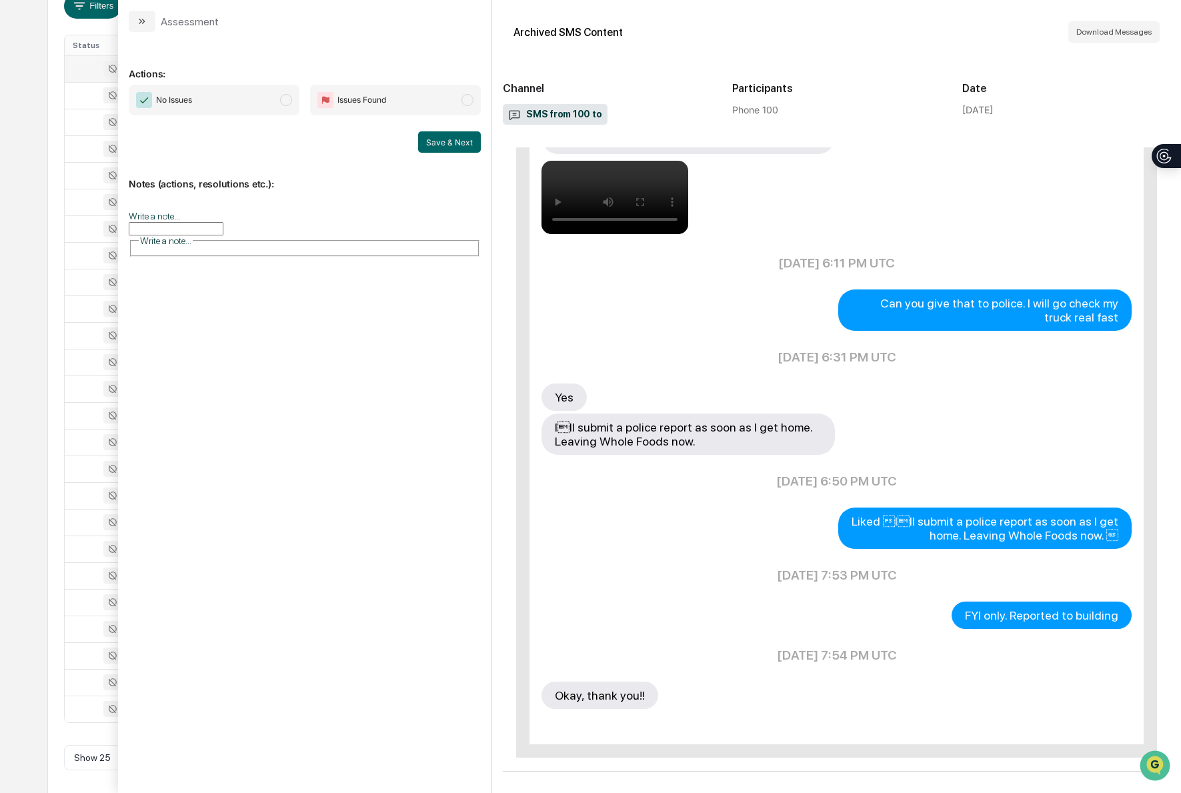
click at [156, 21] on div "Assessment" at bounding box center [174, 21] width 90 height 21
click at [145, 21] on icon "modal" at bounding box center [142, 21] width 11 height 11
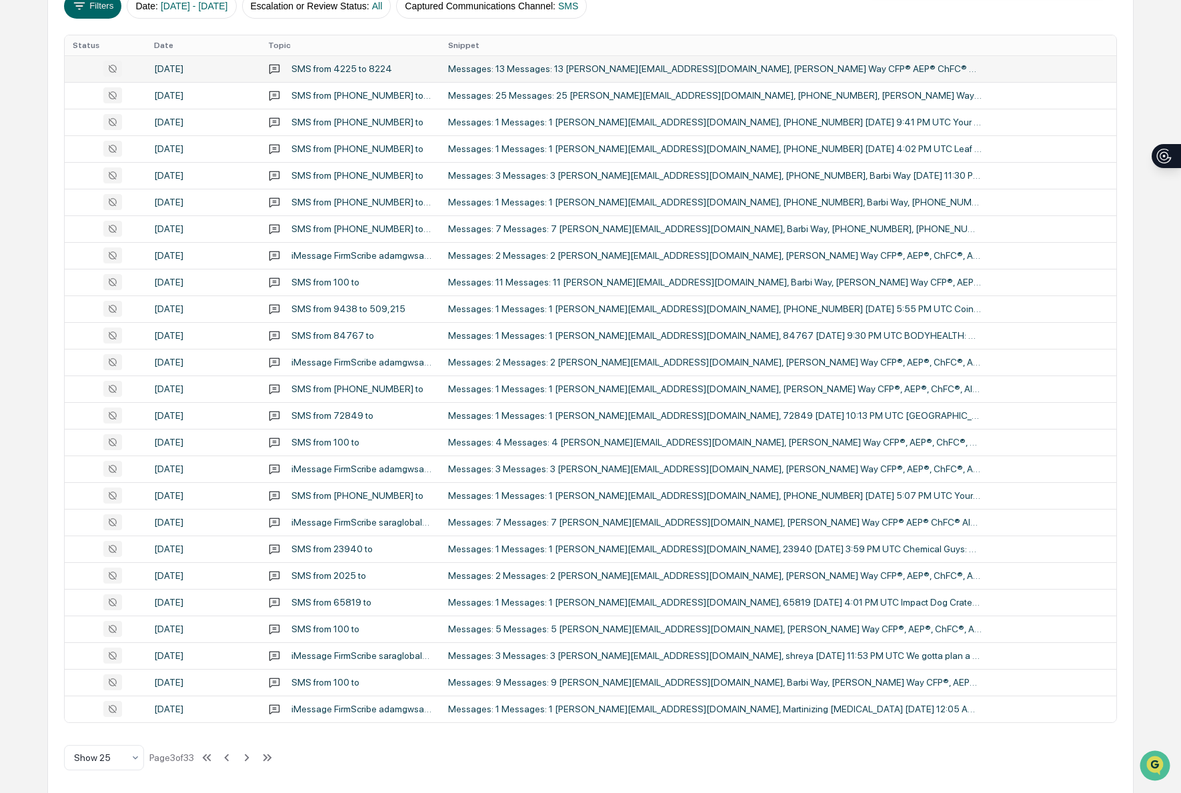
click at [542, 75] on td "Messages: 13 Messages: 13 [PERSON_NAME][EMAIL_ADDRESS][DOMAIN_NAME], [PERSON_NA…" at bounding box center [778, 68] width 676 height 27
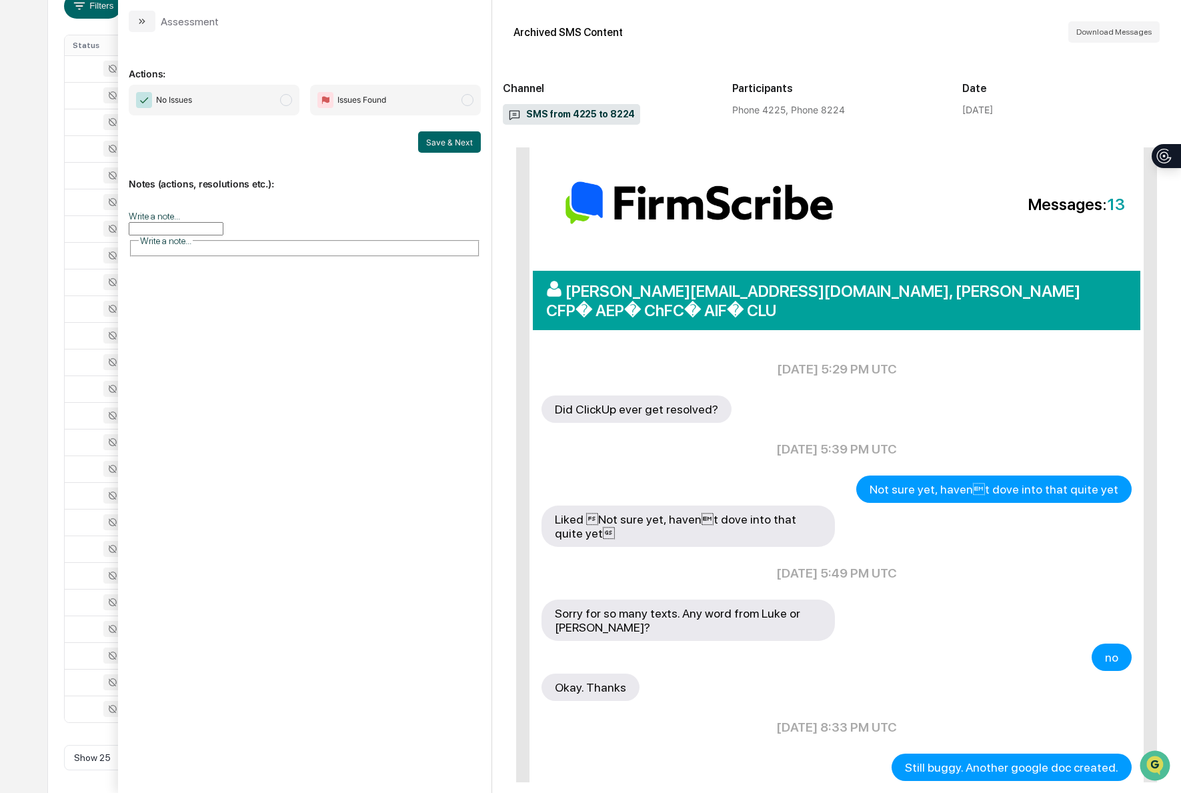
scroll to position [107, 0]
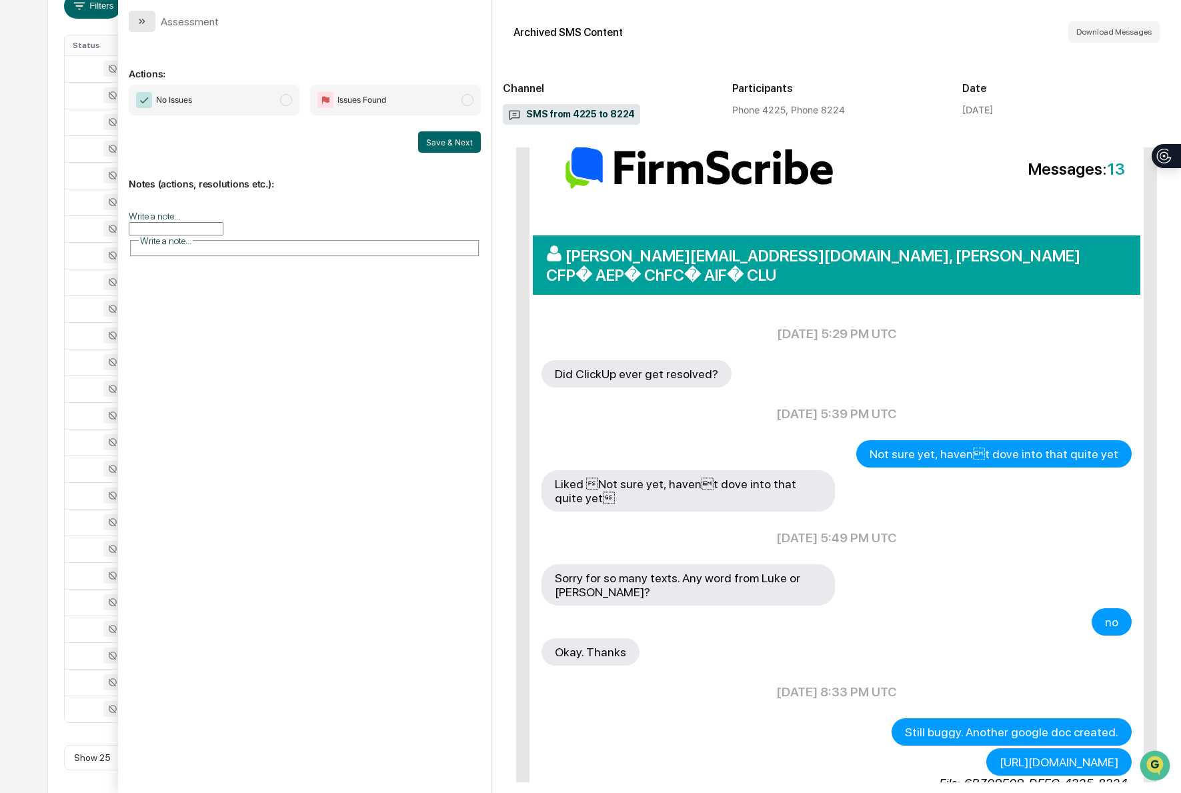
click at [142, 26] on icon "modal" at bounding box center [142, 21] width 11 height 11
